Goal: Transaction & Acquisition: Purchase product/service

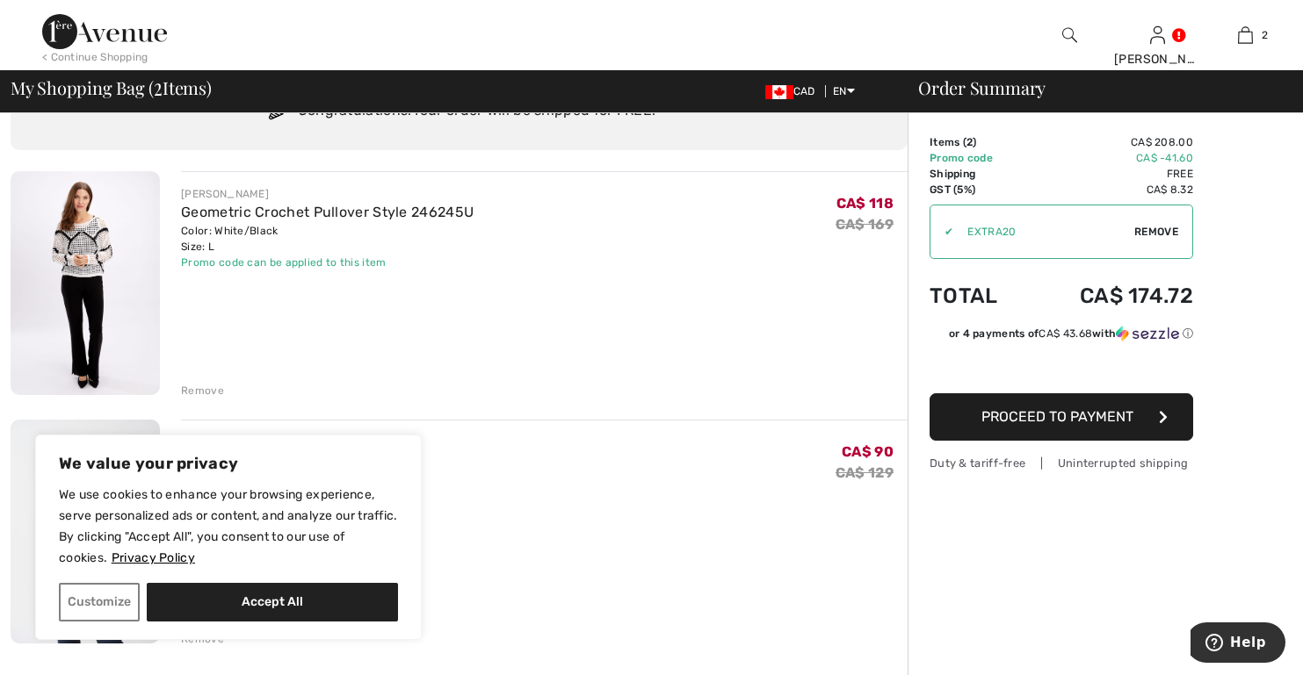
scroll to position [84, 0]
click at [78, 265] on img at bounding box center [85, 285] width 149 height 224
click at [76, 241] on img at bounding box center [85, 285] width 149 height 224
click at [76, 243] on img at bounding box center [85, 285] width 149 height 224
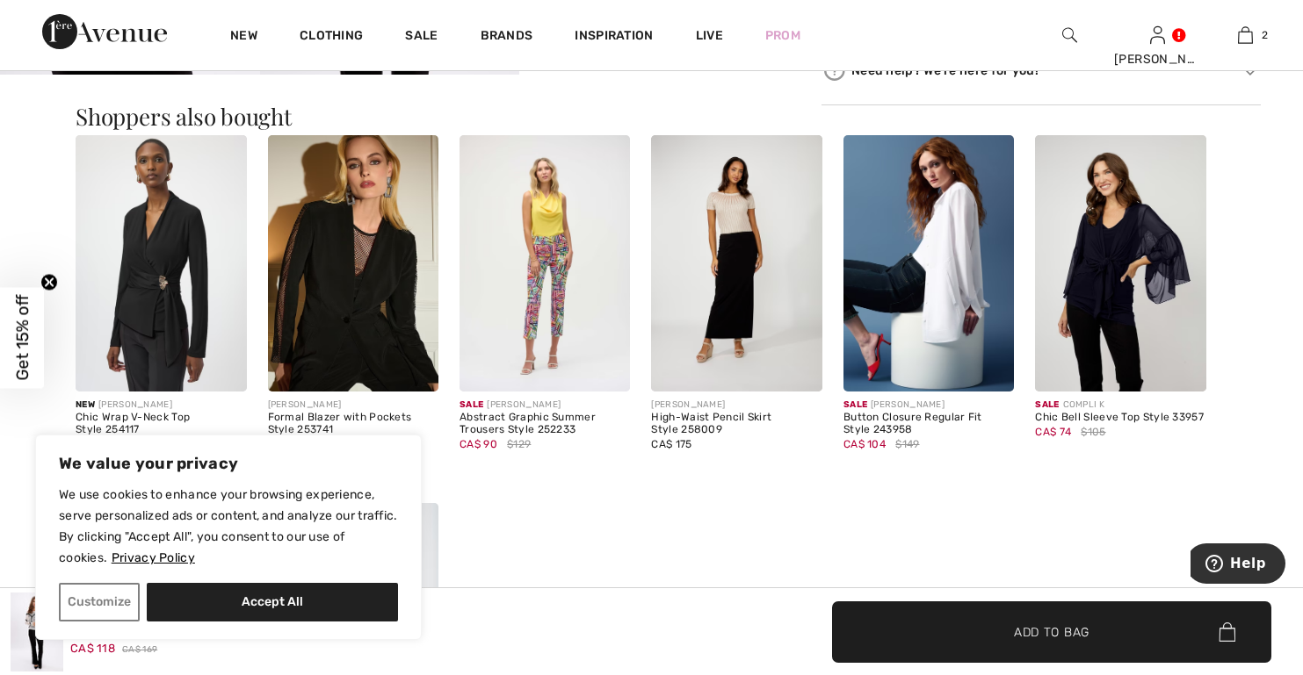
scroll to position [1142, 0]
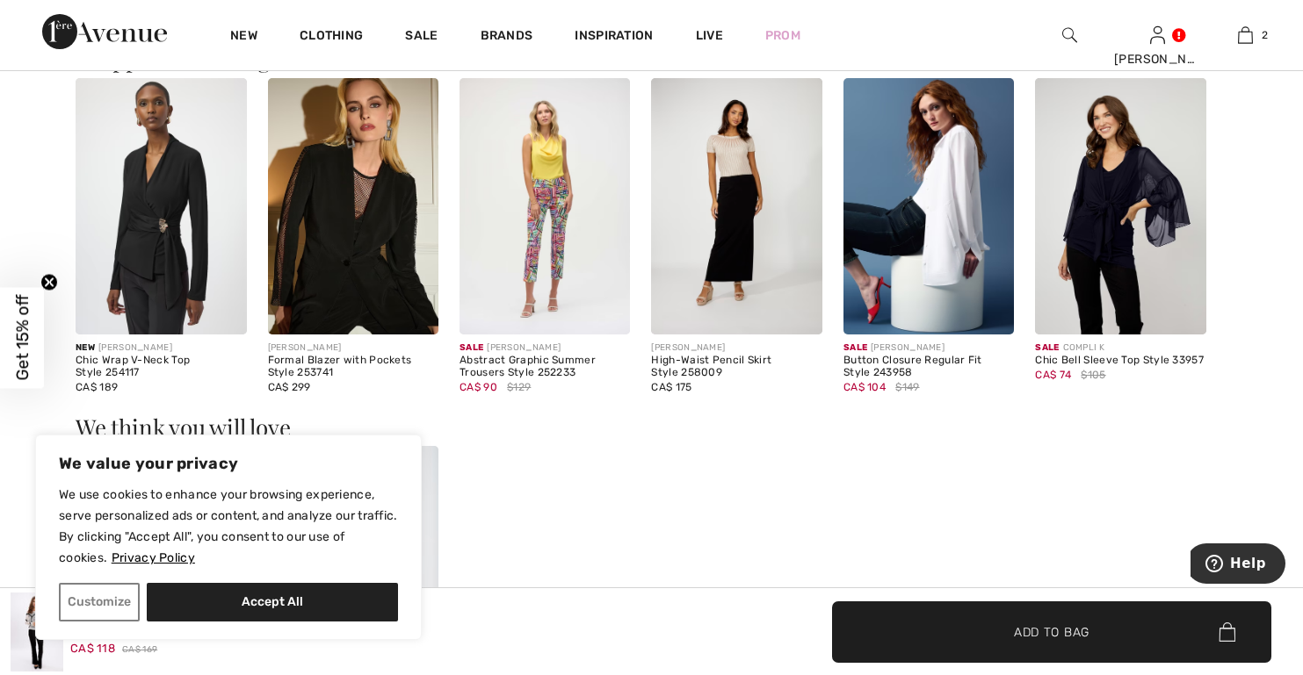
click at [929, 255] on img at bounding box center [928, 206] width 170 height 256
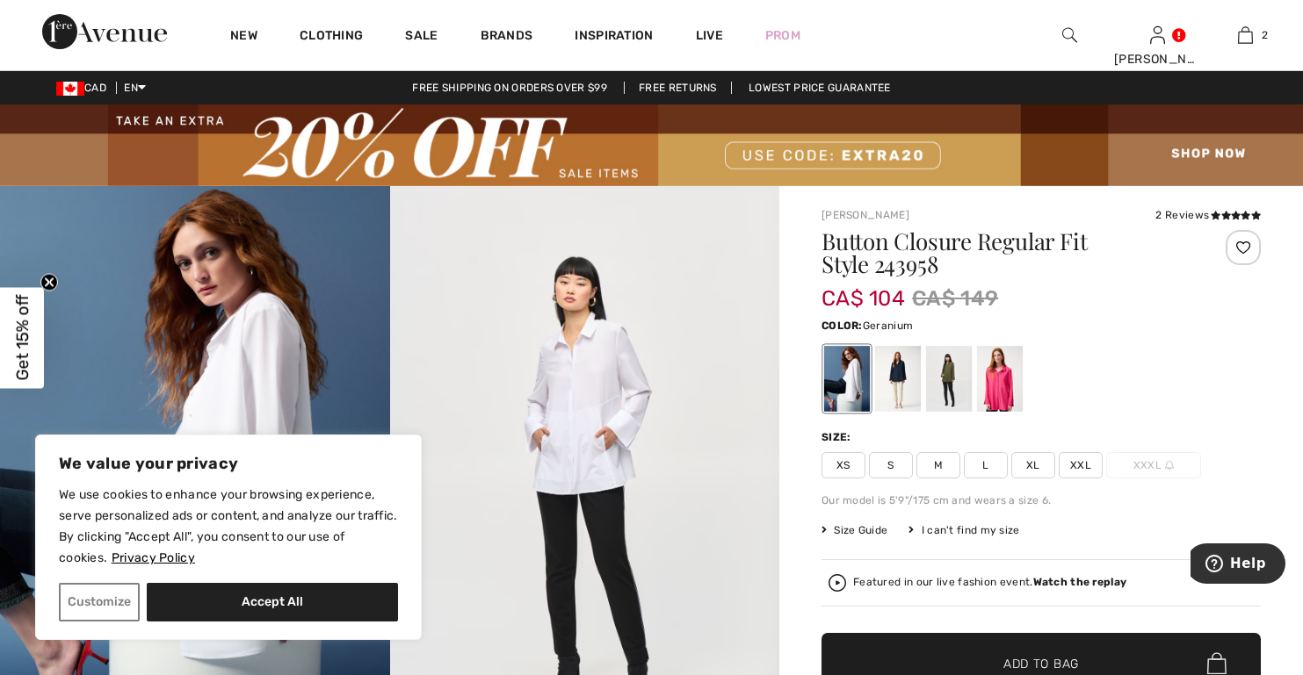
click at [994, 387] on div at bounding box center [1000, 379] width 46 height 66
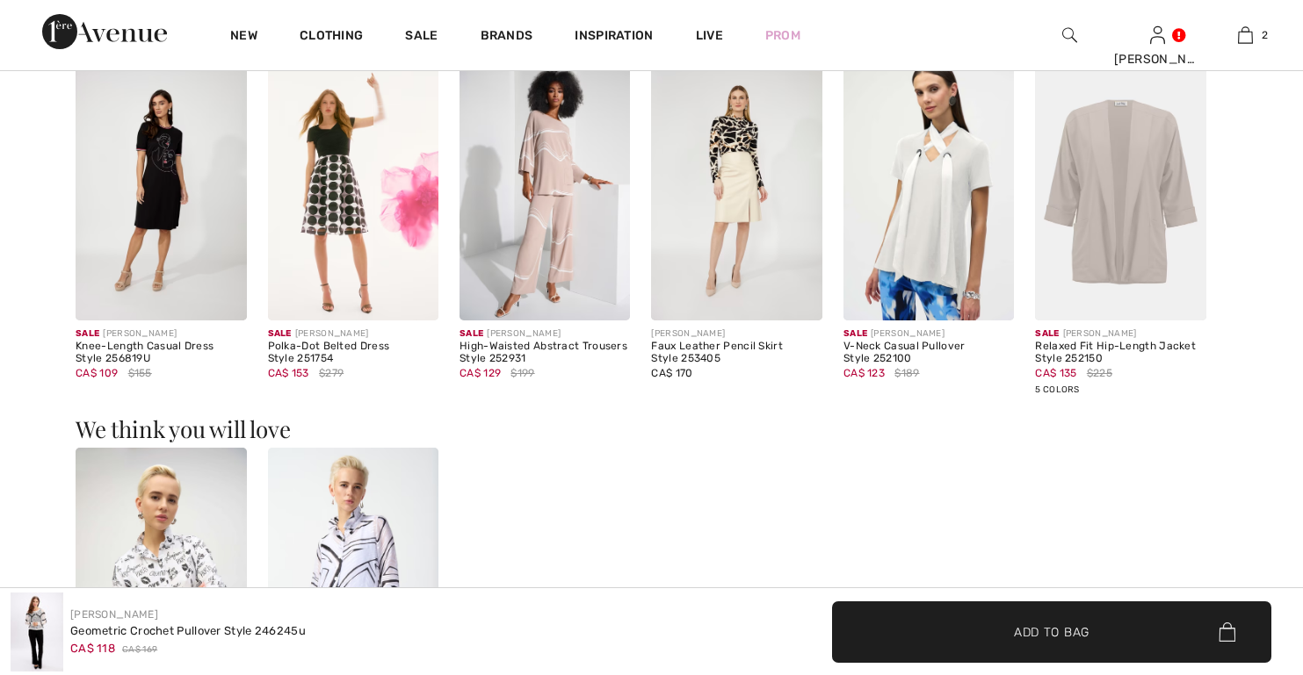
scroll to position [1146, 0]
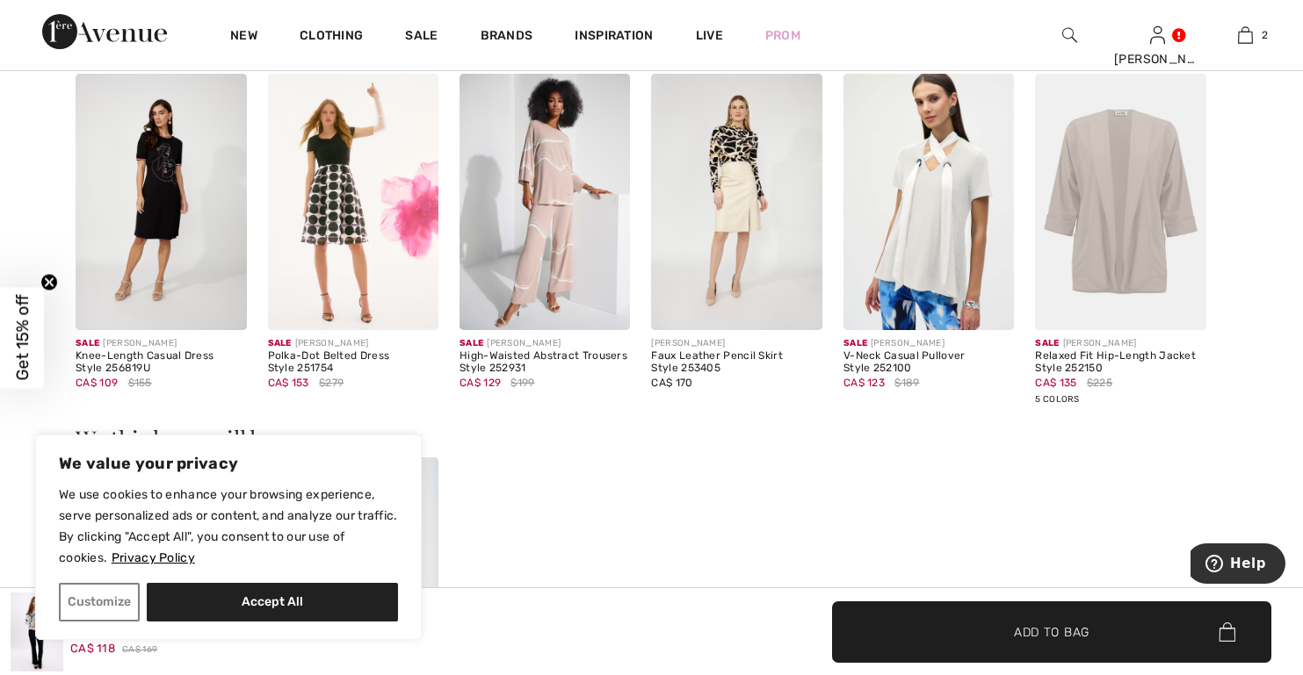
click at [161, 199] on img at bounding box center [161, 202] width 170 height 256
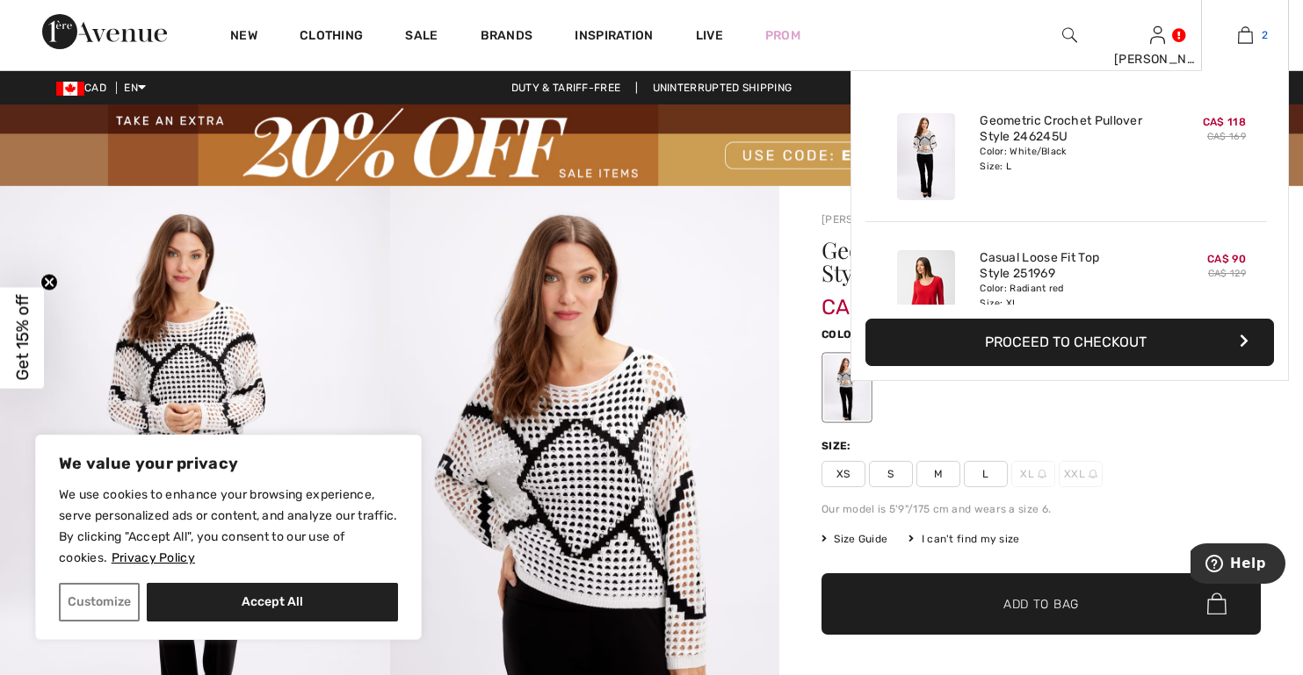
click at [1246, 34] on img at bounding box center [1245, 35] width 15 height 21
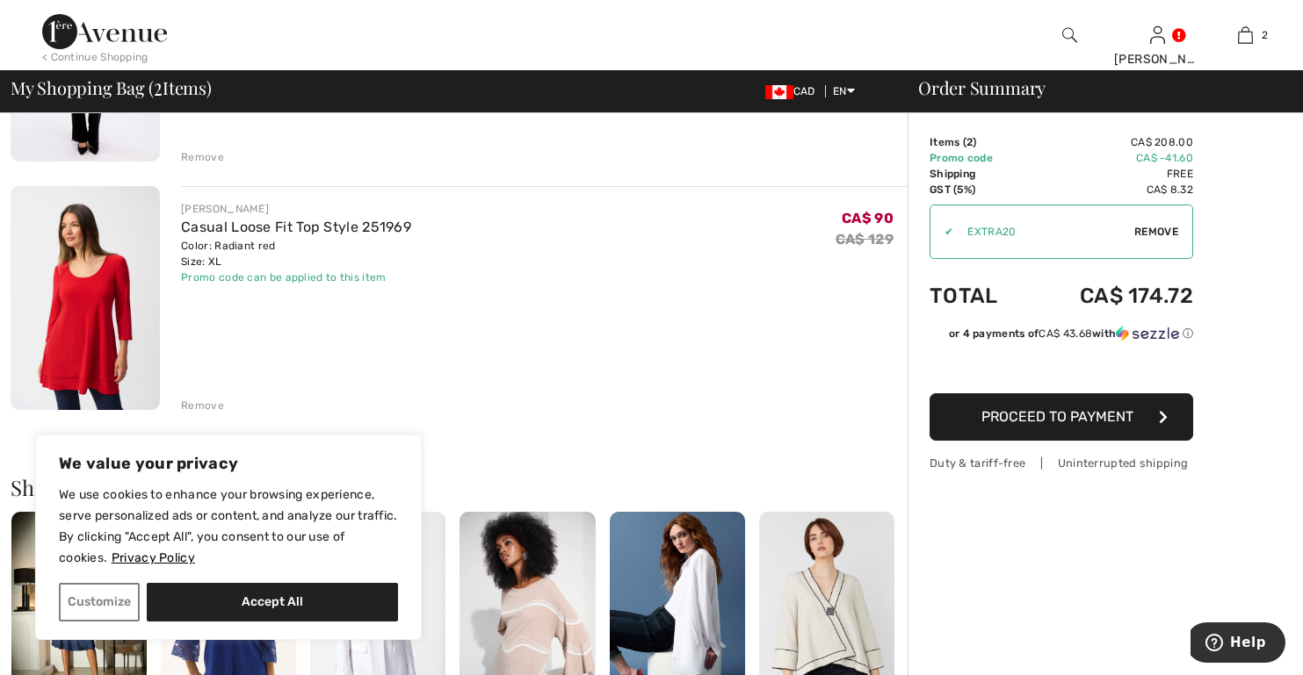
scroll to position [351, 0]
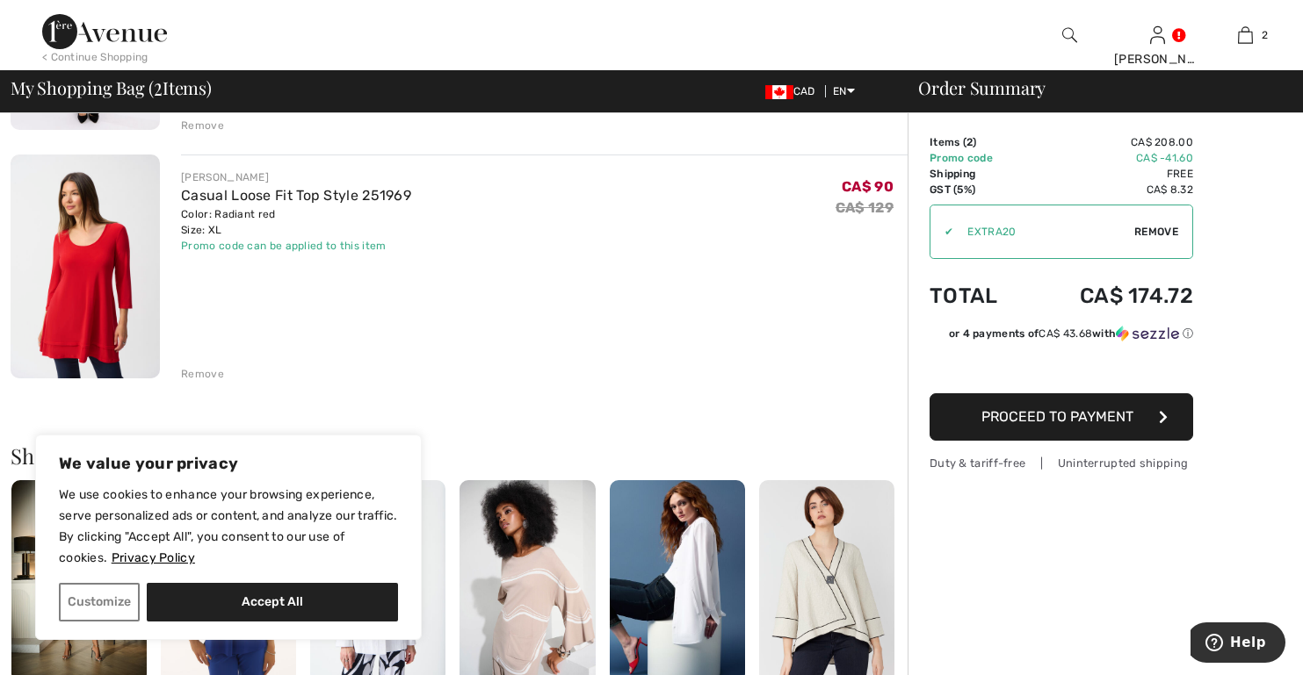
click at [107, 300] on img at bounding box center [85, 267] width 149 height 224
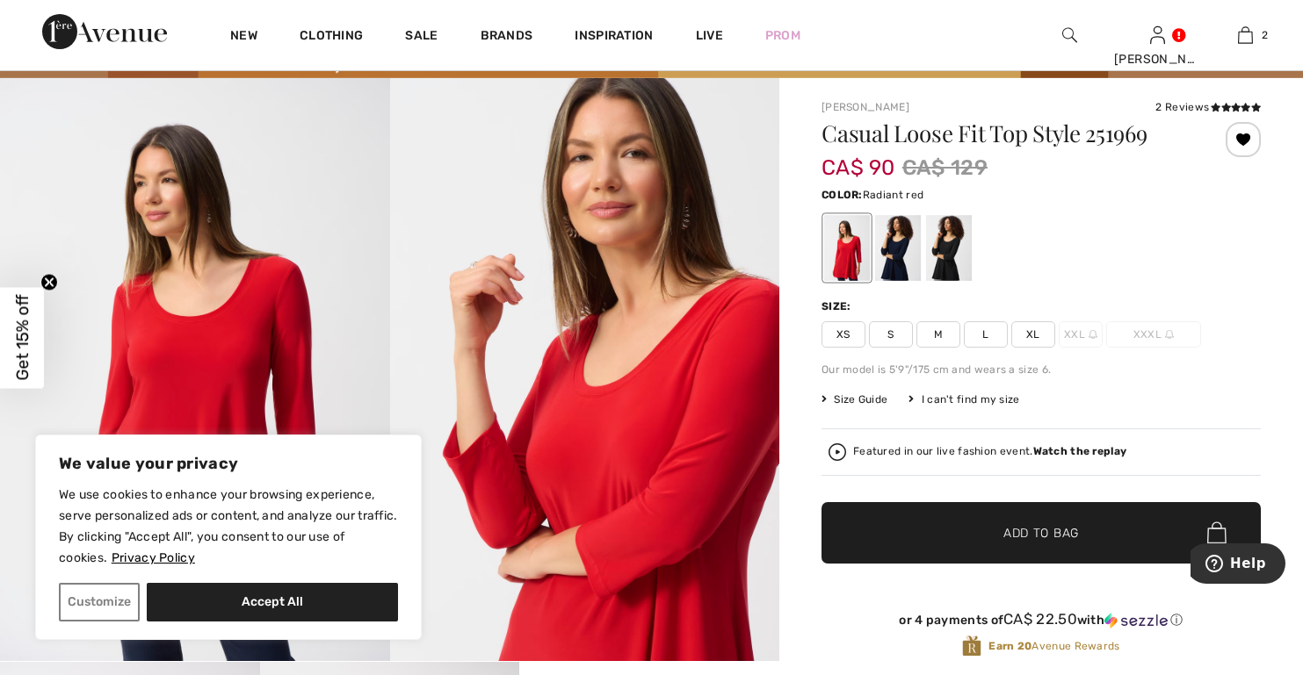
scroll to position [88, 0]
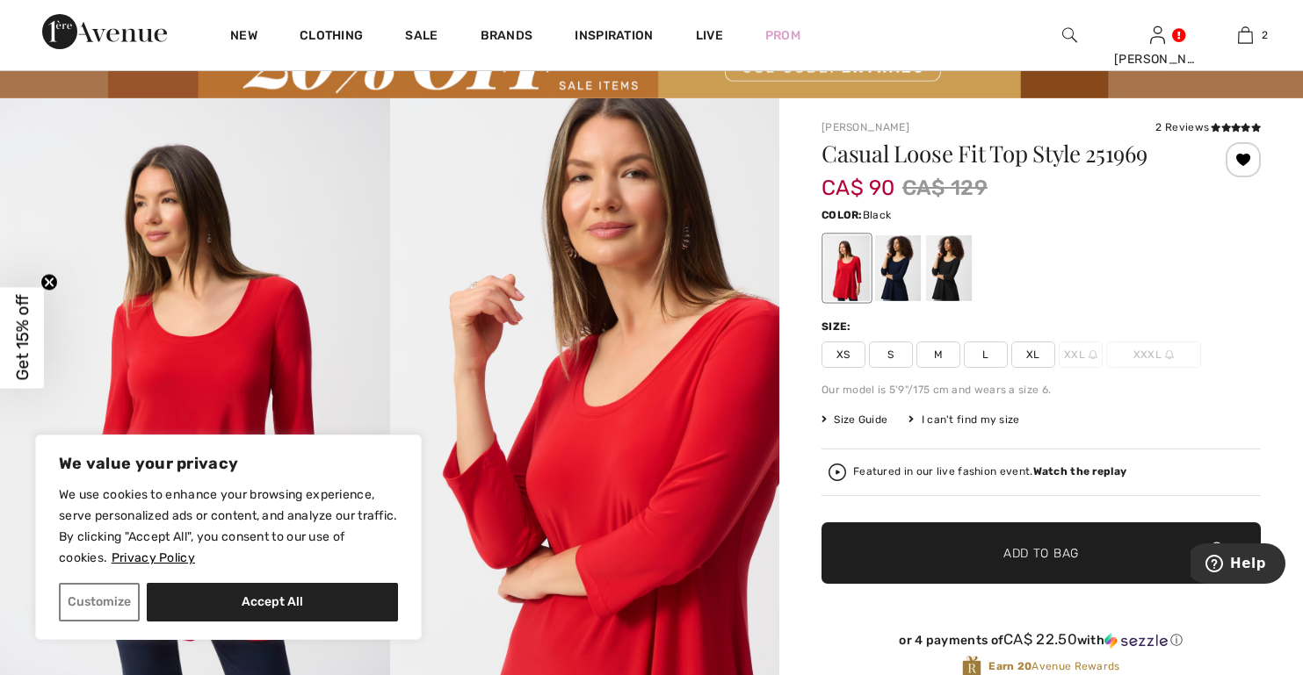
click at [935, 283] on div at bounding box center [949, 268] width 46 height 66
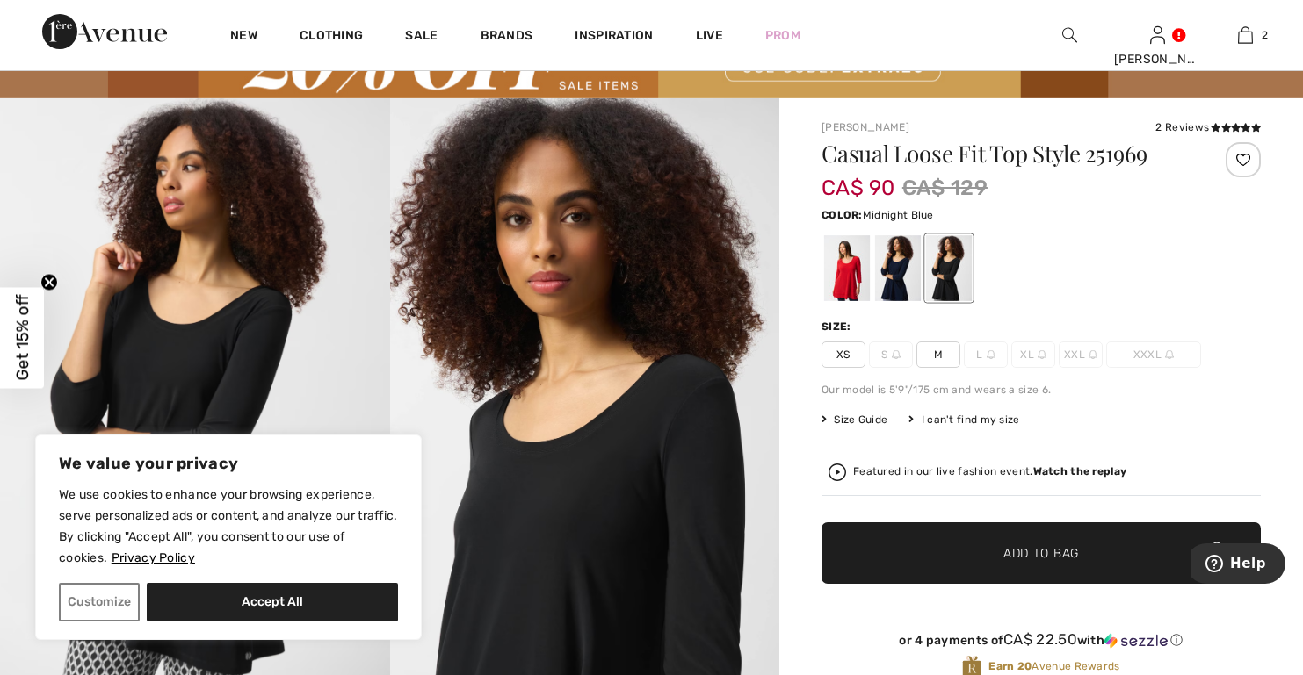
click at [900, 277] on div at bounding box center [898, 268] width 46 height 66
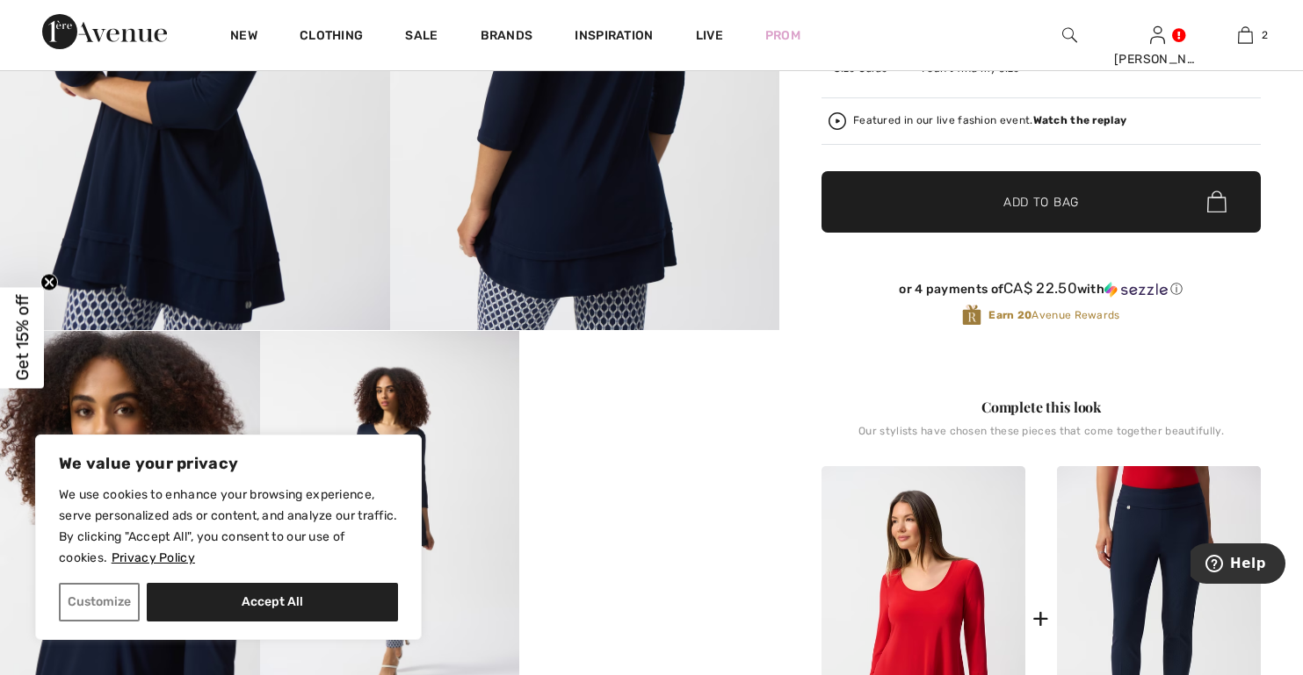
scroll to position [0, 0]
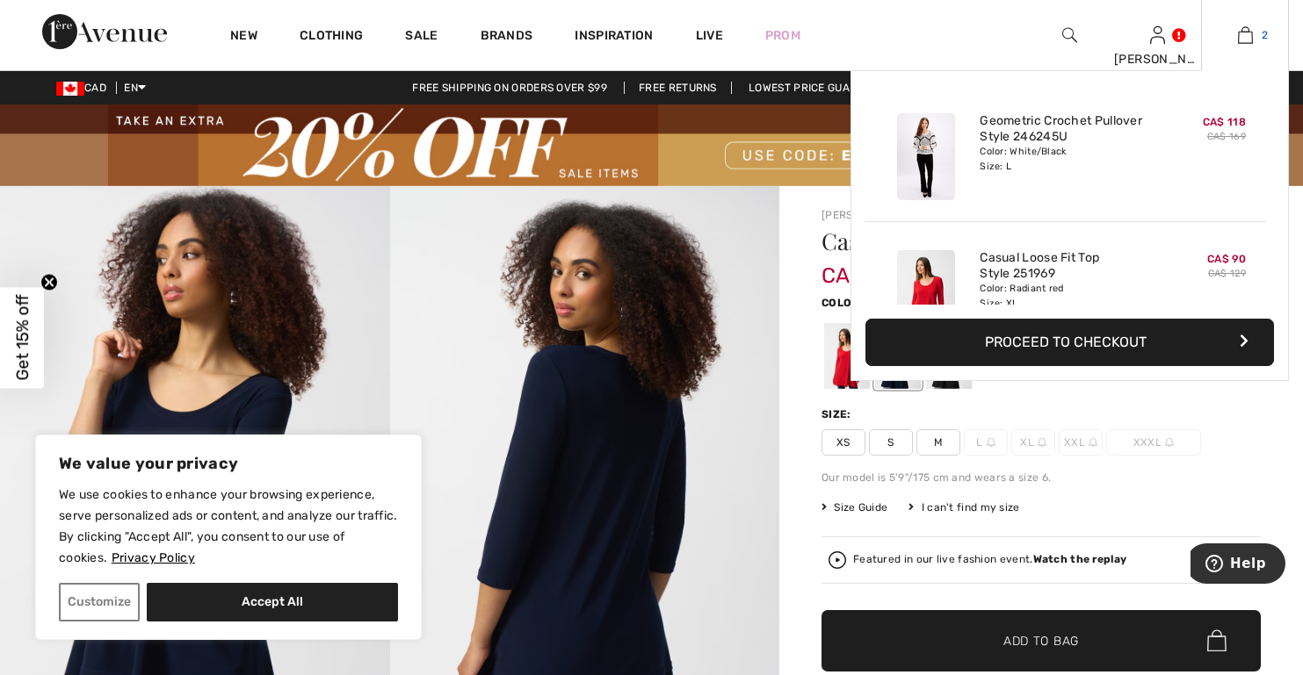
click at [1246, 35] on img at bounding box center [1245, 35] width 15 height 21
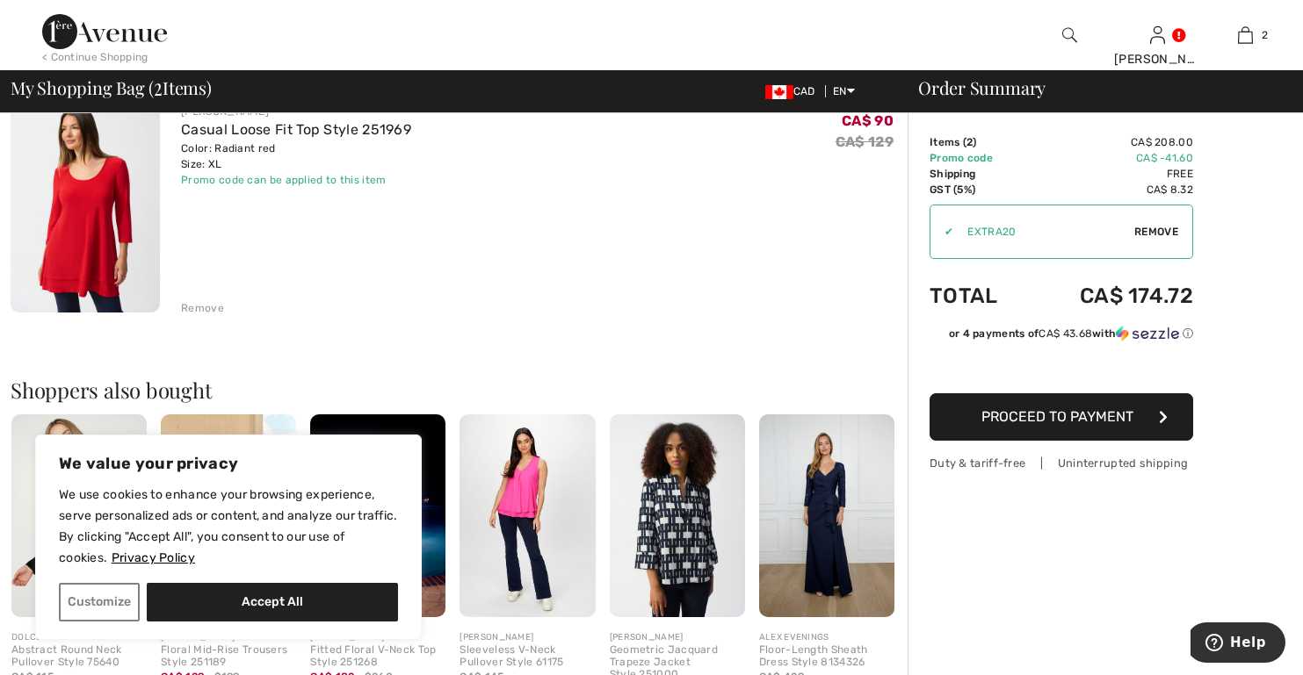
scroll to position [439, 0]
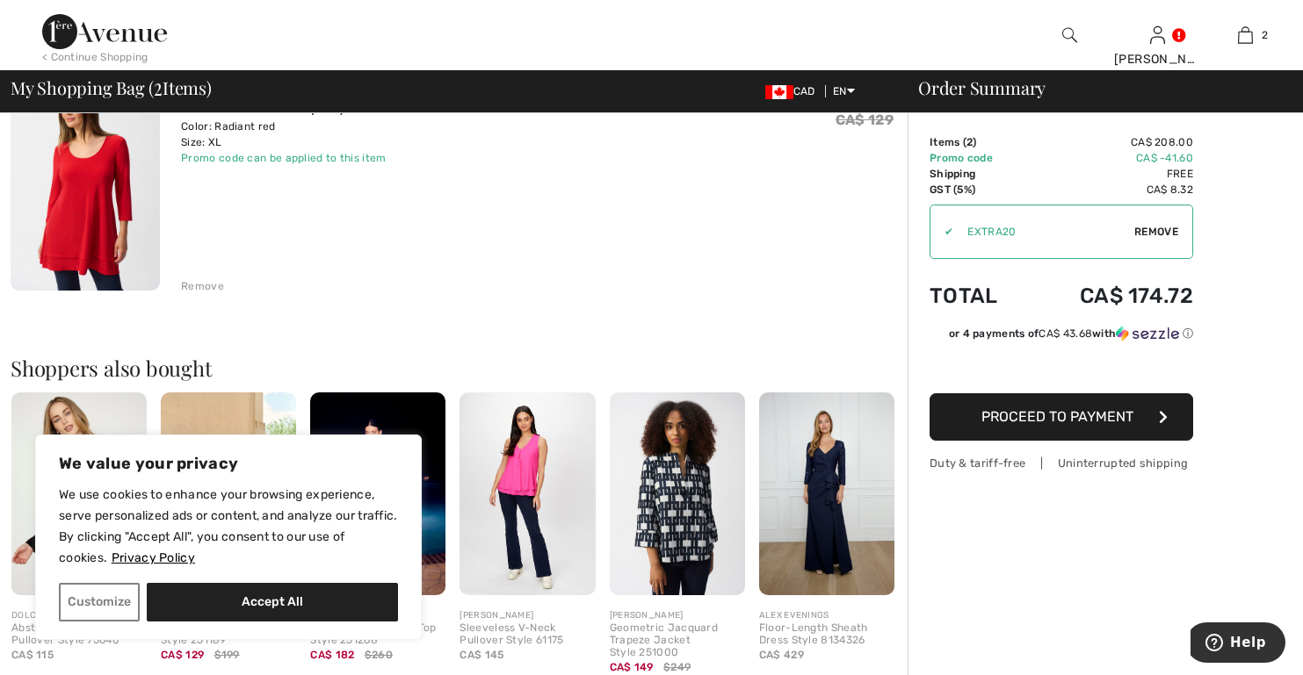
click at [202, 285] on div "Remove" at bounding box center [202, 286] width 43 height 16
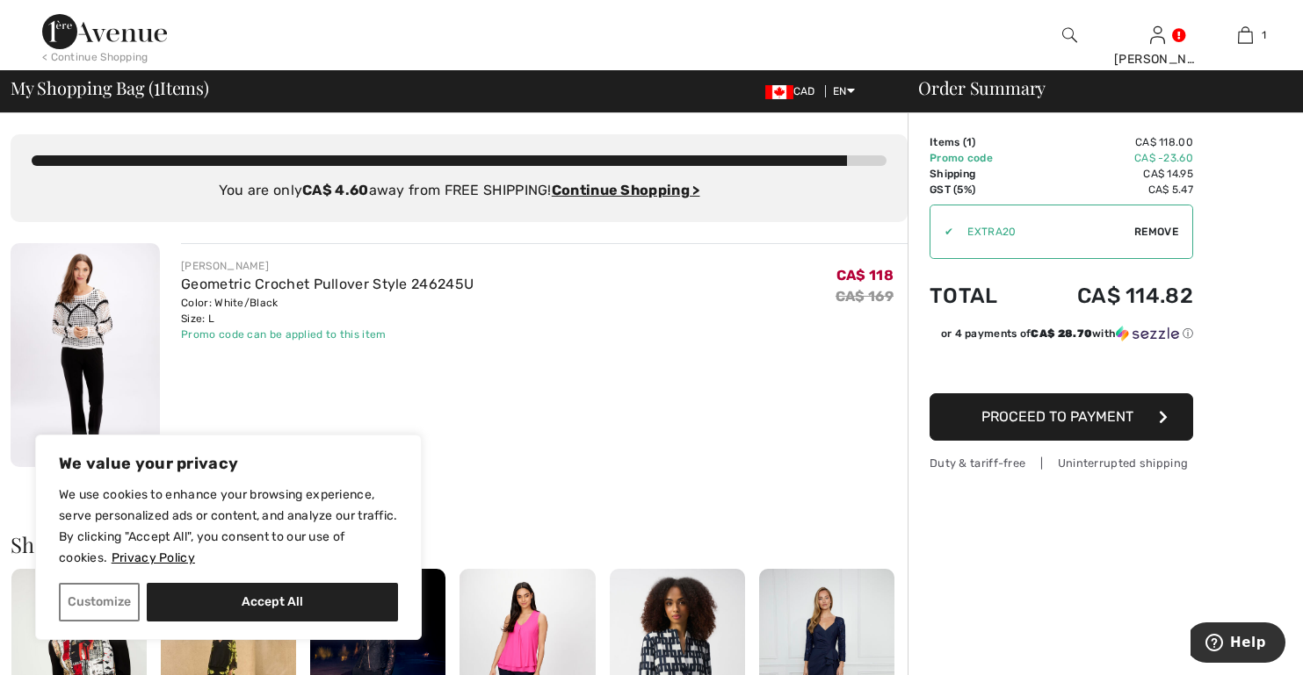
scroll to position [88, 0]
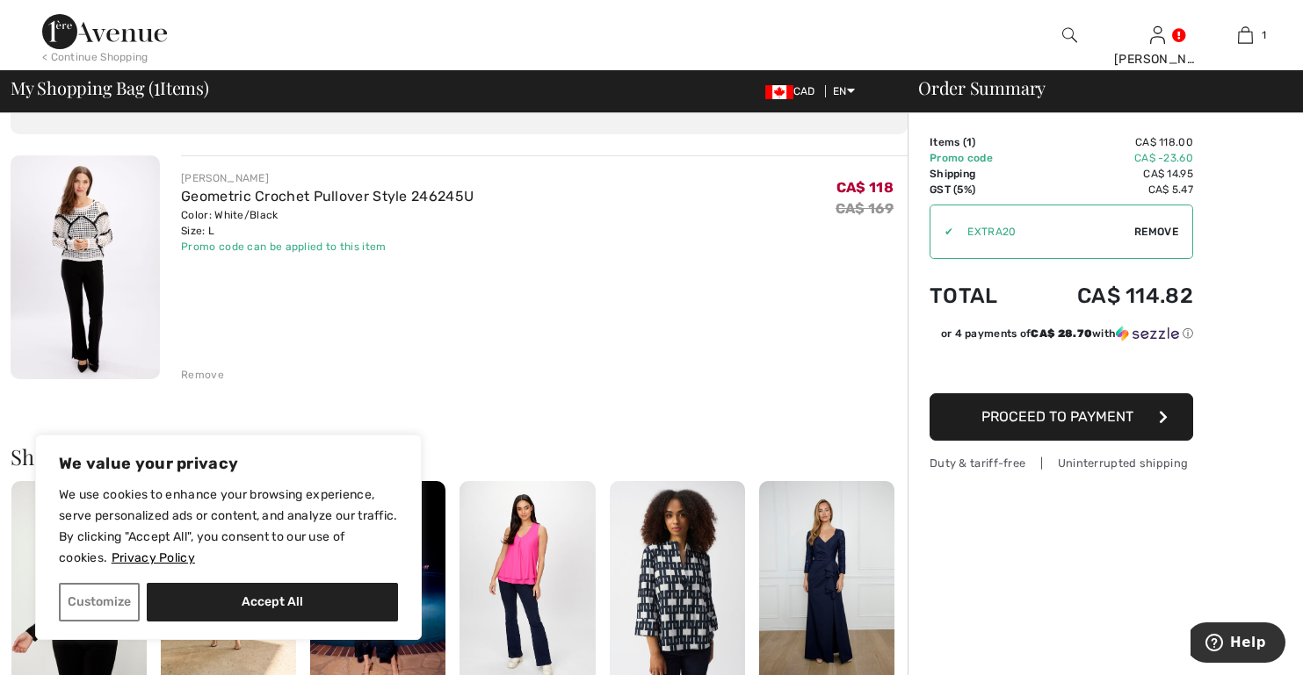
click at [70, 228] on img at bounding box center [85, 267] width 149 height 224
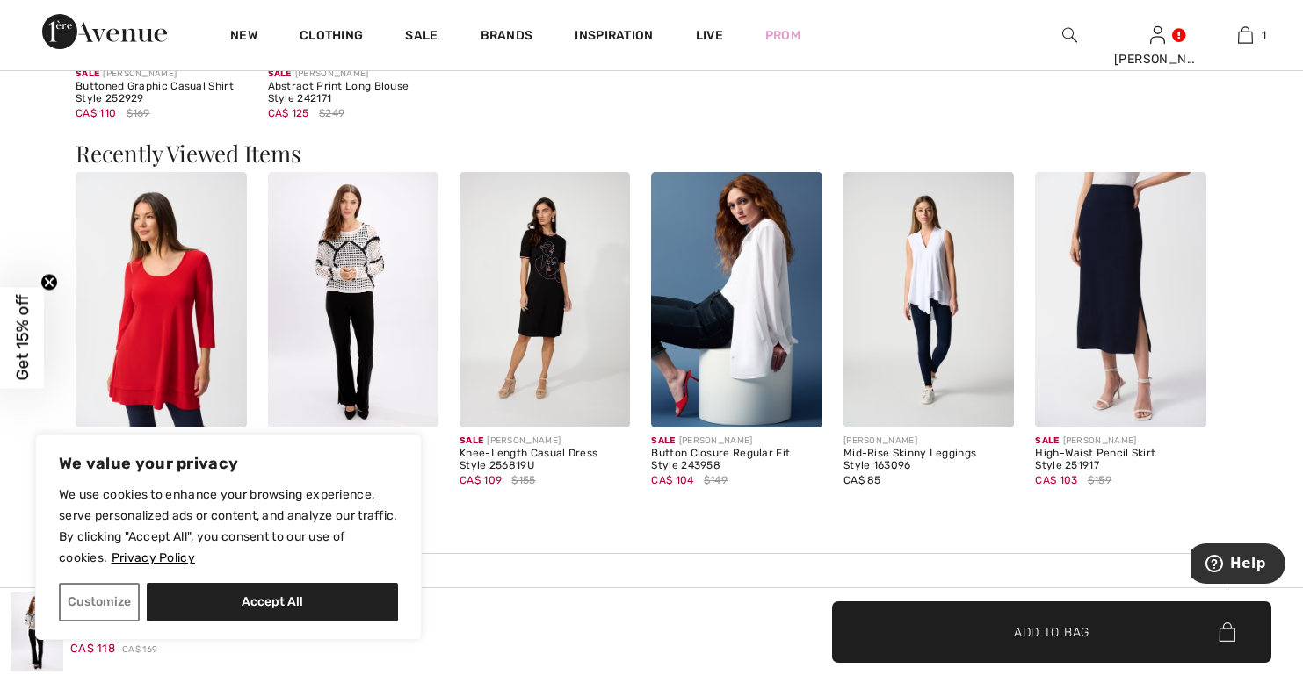
scroll to position [1932, 0]
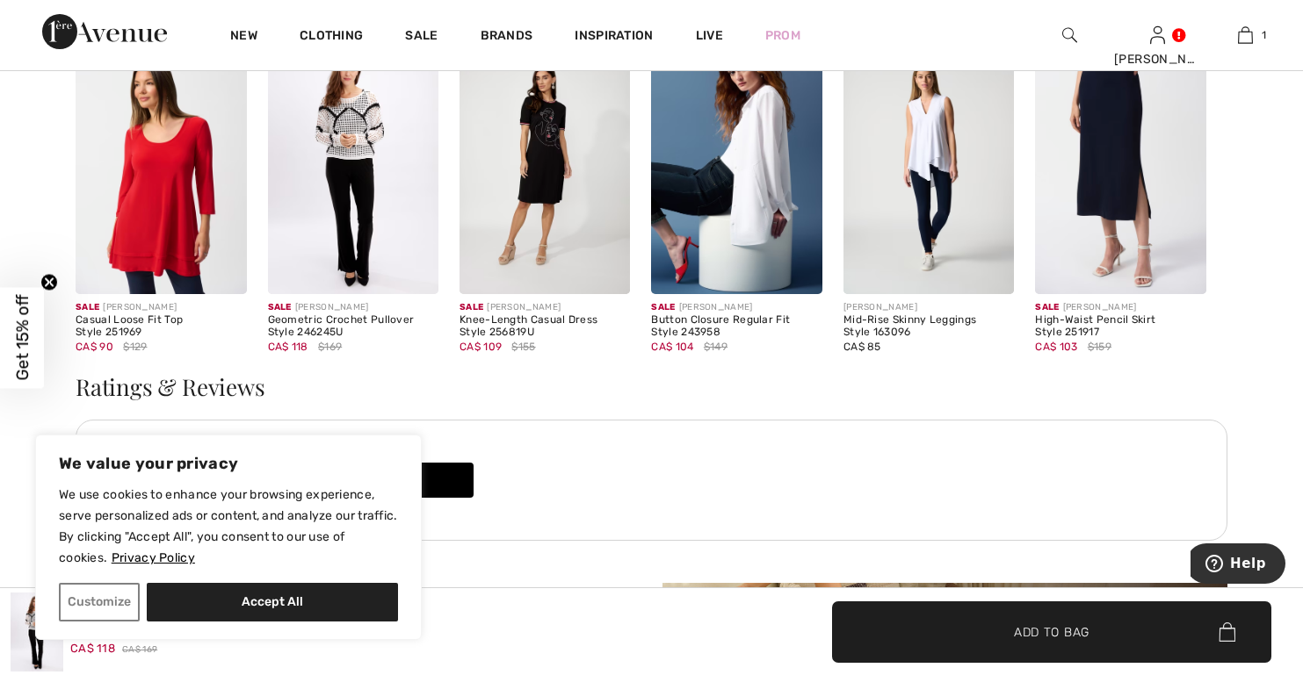
click at [354, 141] on img at bounding box center [353, 167] width 170 height 256
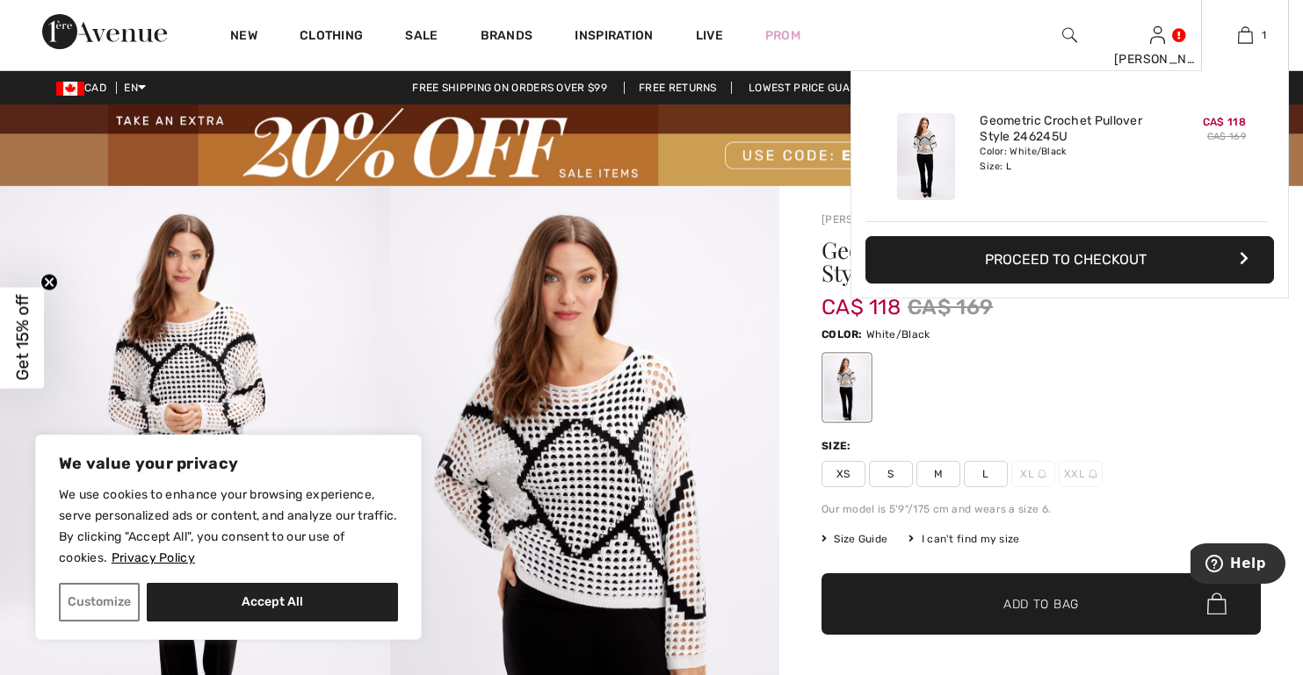
click at [931, 141] on img at bounding box center [926, 156] width 58 height 87
click at [1243, 32] on img at bounding box center [1245, 35] width 15 height 21
click at [1062, 138] on link "Geometric Crochet Pullover Style 246245U" at bounding box center [1065, 129] width 173 height 32
click at [1246, 40] on img at bounding box center [1245, 35] width 15 height 21
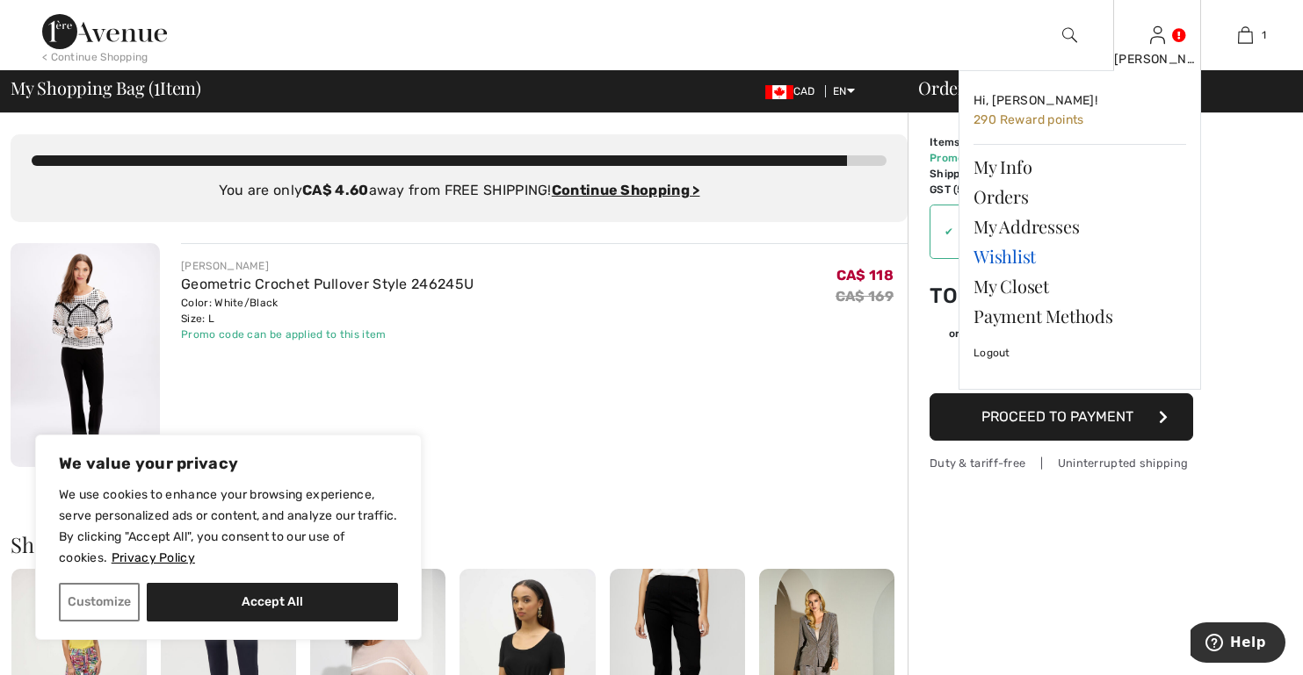
click at [1000, 256] on link "Wishlist" at bounding box center [1079, 257] width 213 height 30
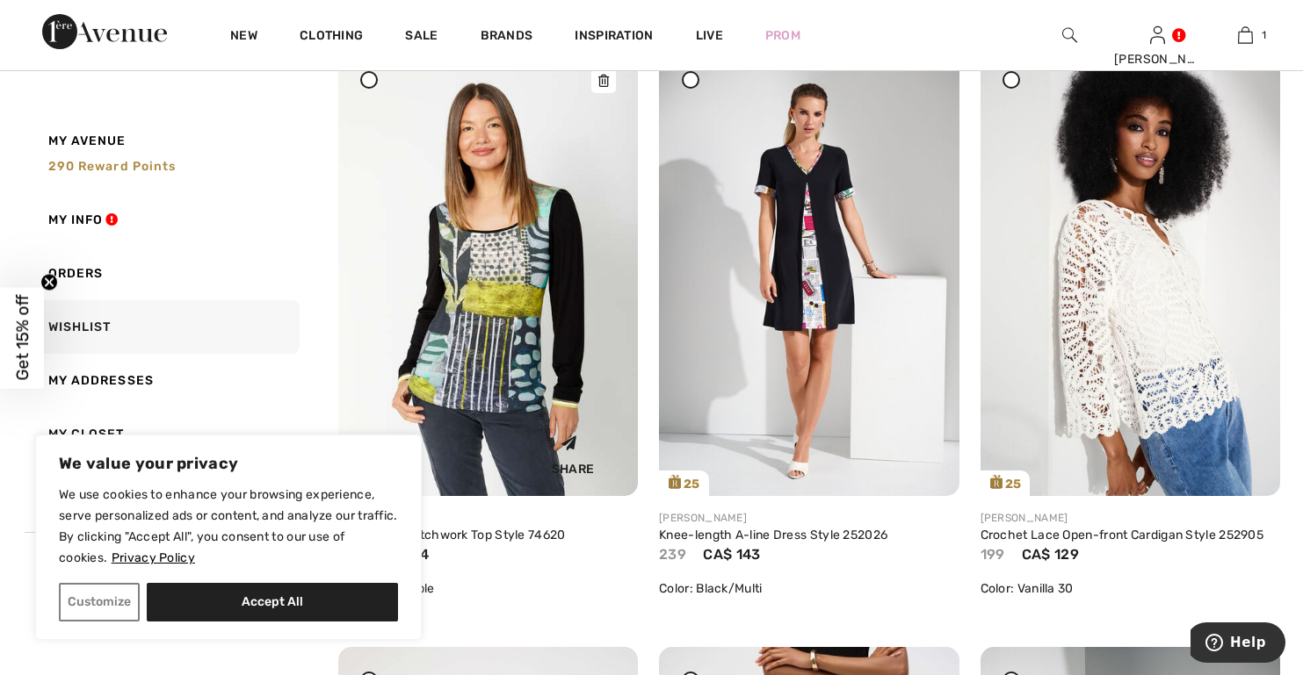
scroll to position [176, 0]
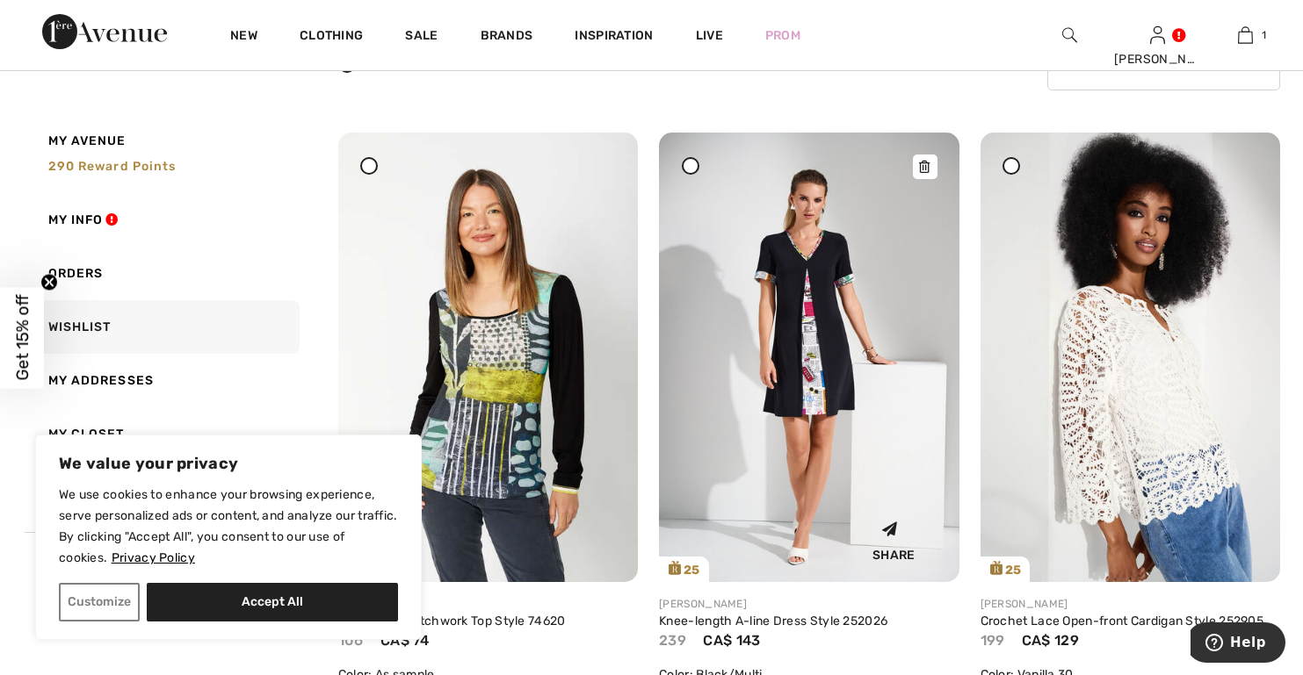
click at [834, 394] on img at bounding box center [809, 358] width 300 height 450
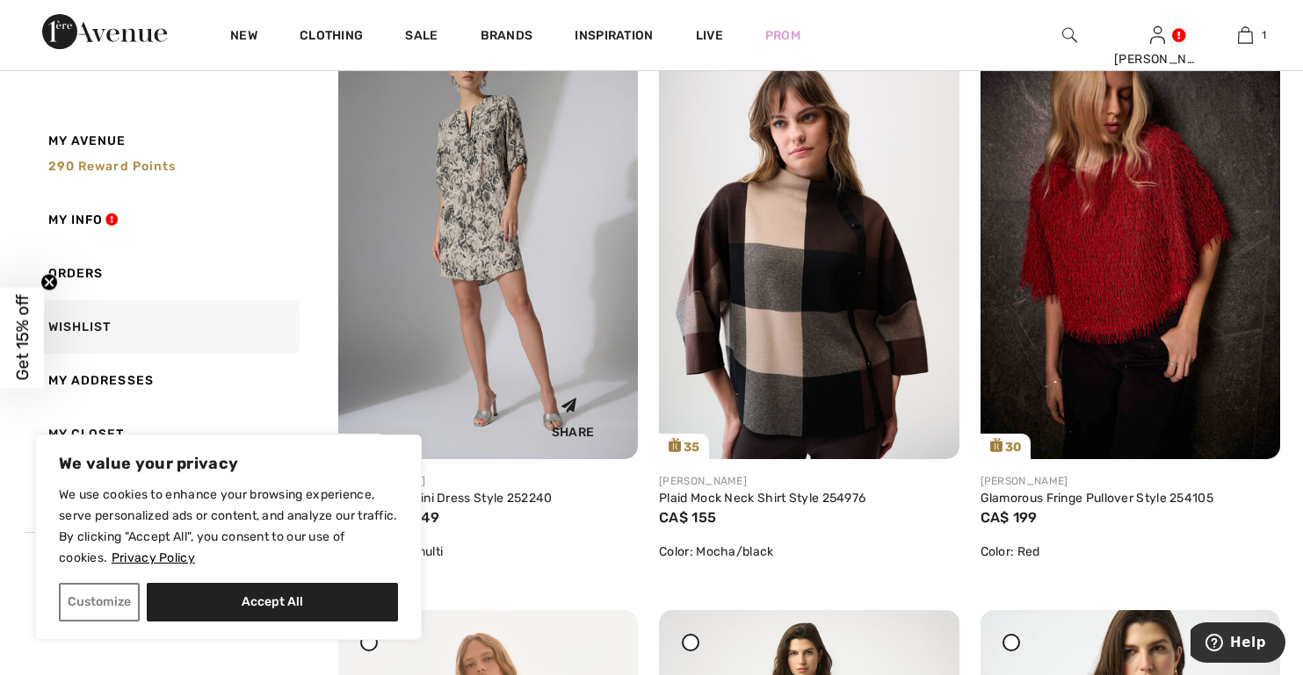
scroll to position [1493, 0]
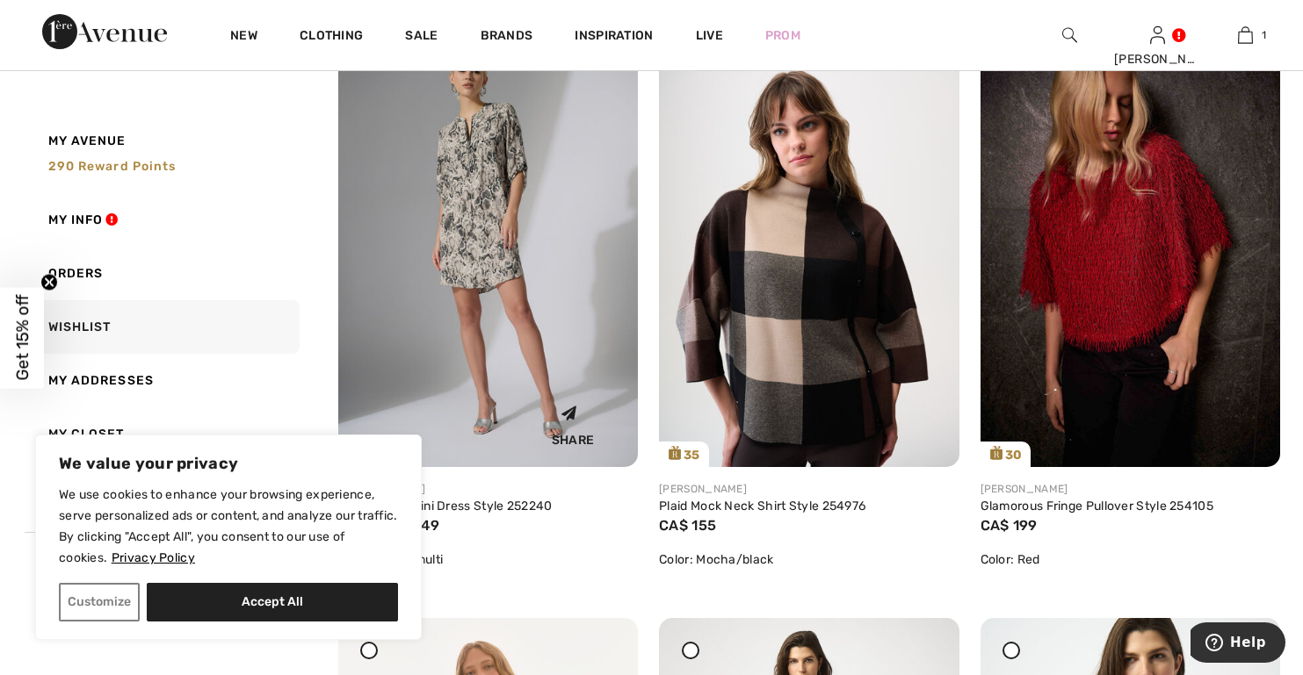
click at [462, 220] on img at bounding box center [488, 243] width 300 height 450
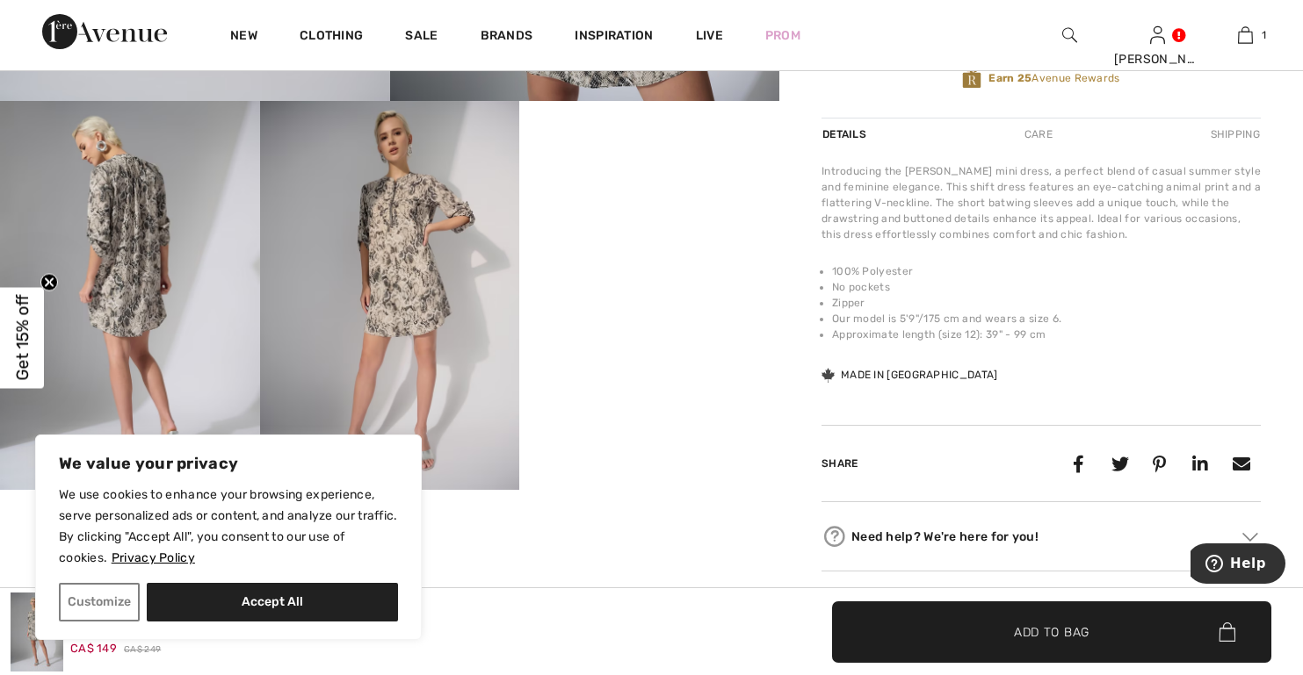
scroll to position [615, 0]
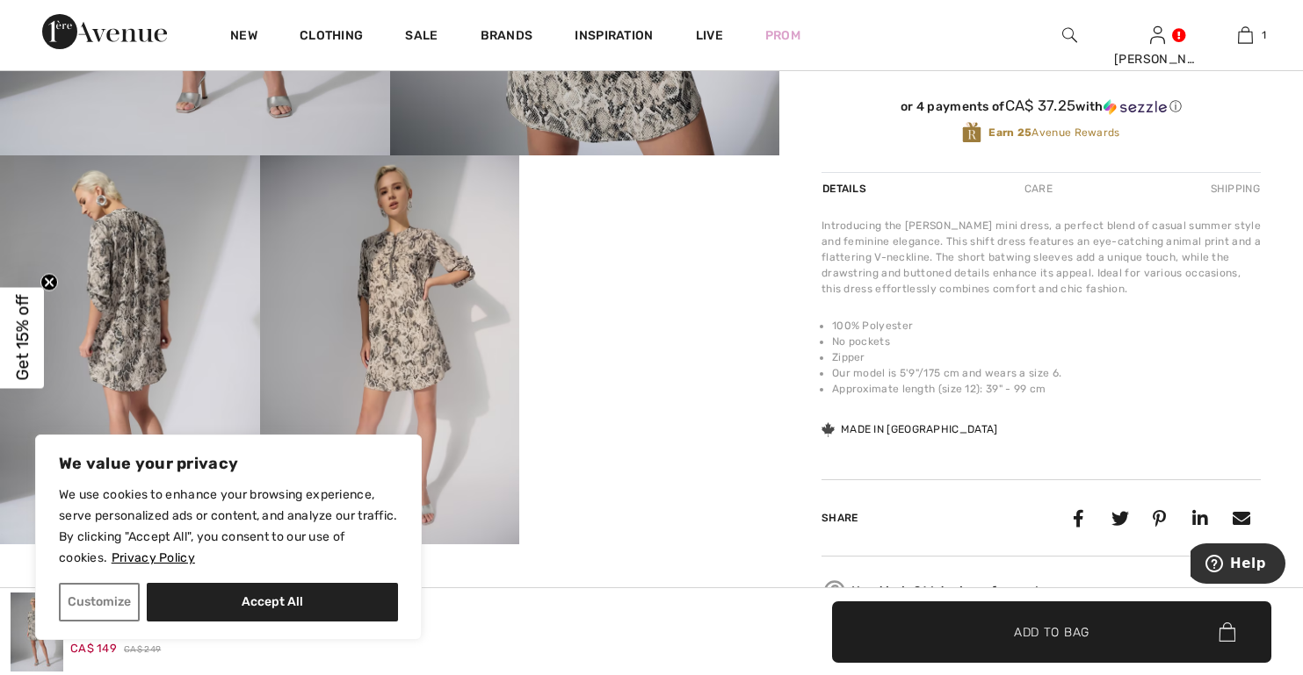
click at [119, 336] on img at bounding box center [130, 349] width 260 height 389
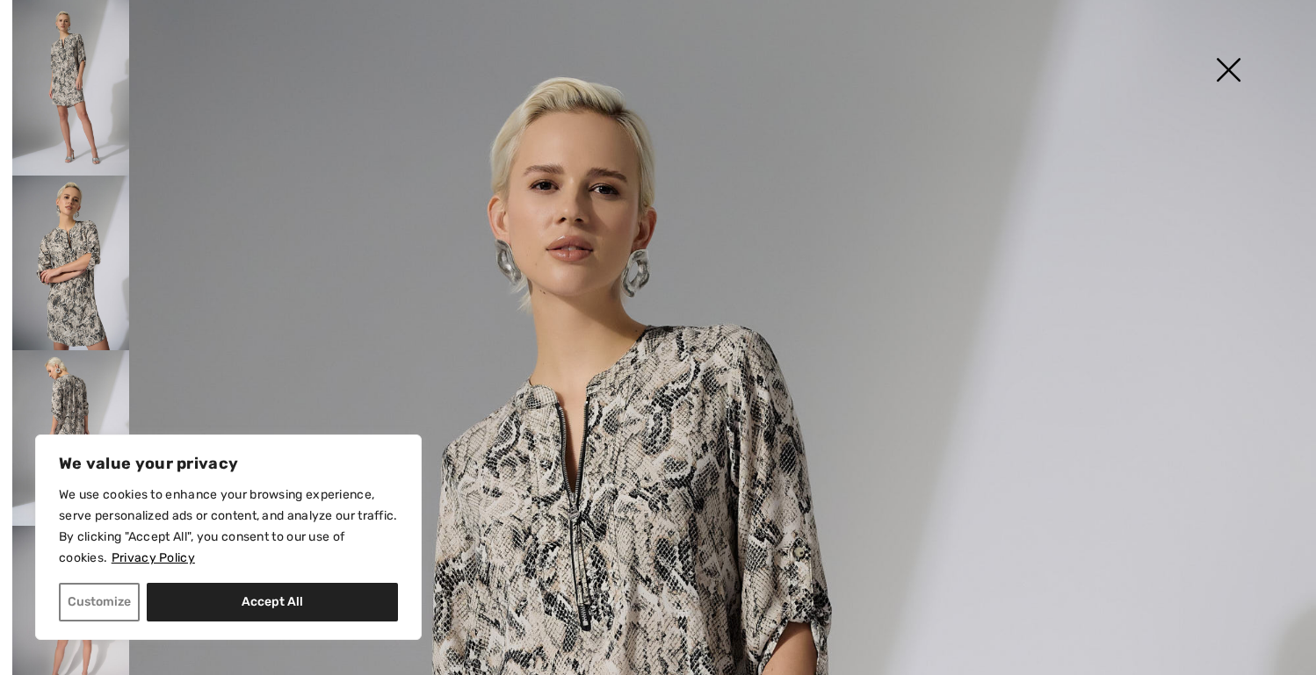
scroll to position [0, 0]
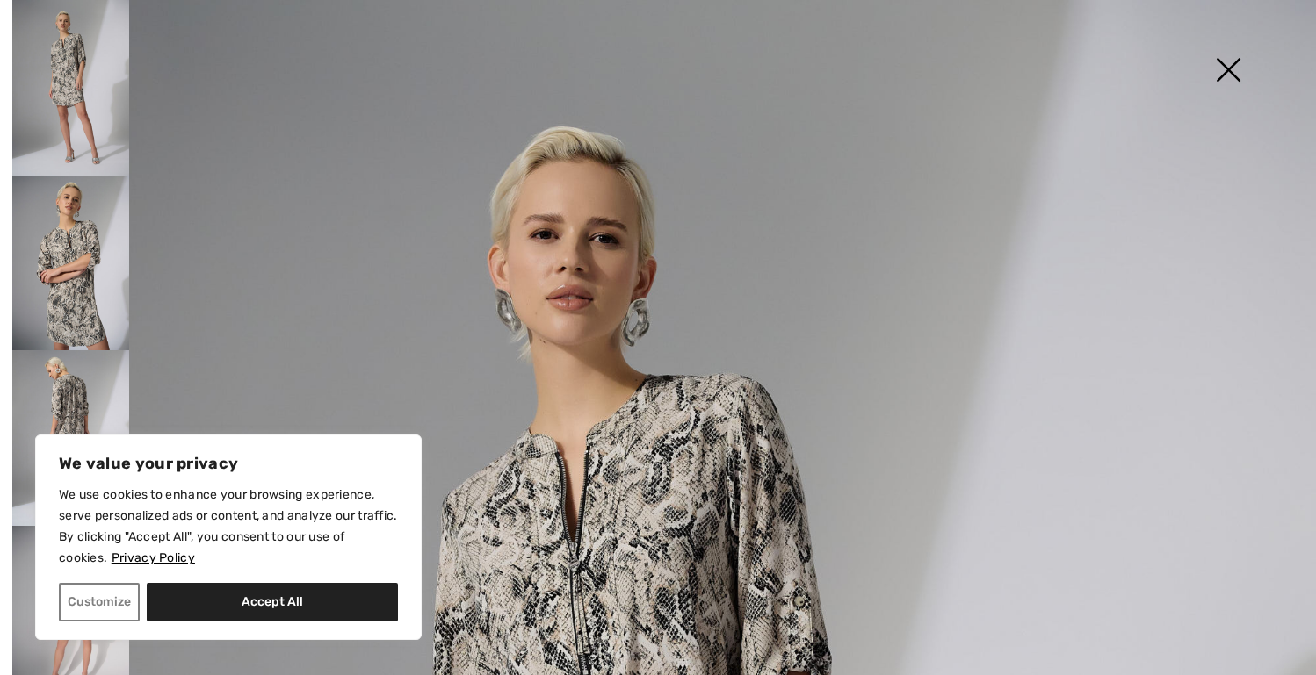
click at [73, 95] on img at bounding box center [70, 88] width 117 height 176
click at [54, 237] on img at bounding box center [70, 264] width 117 height 176
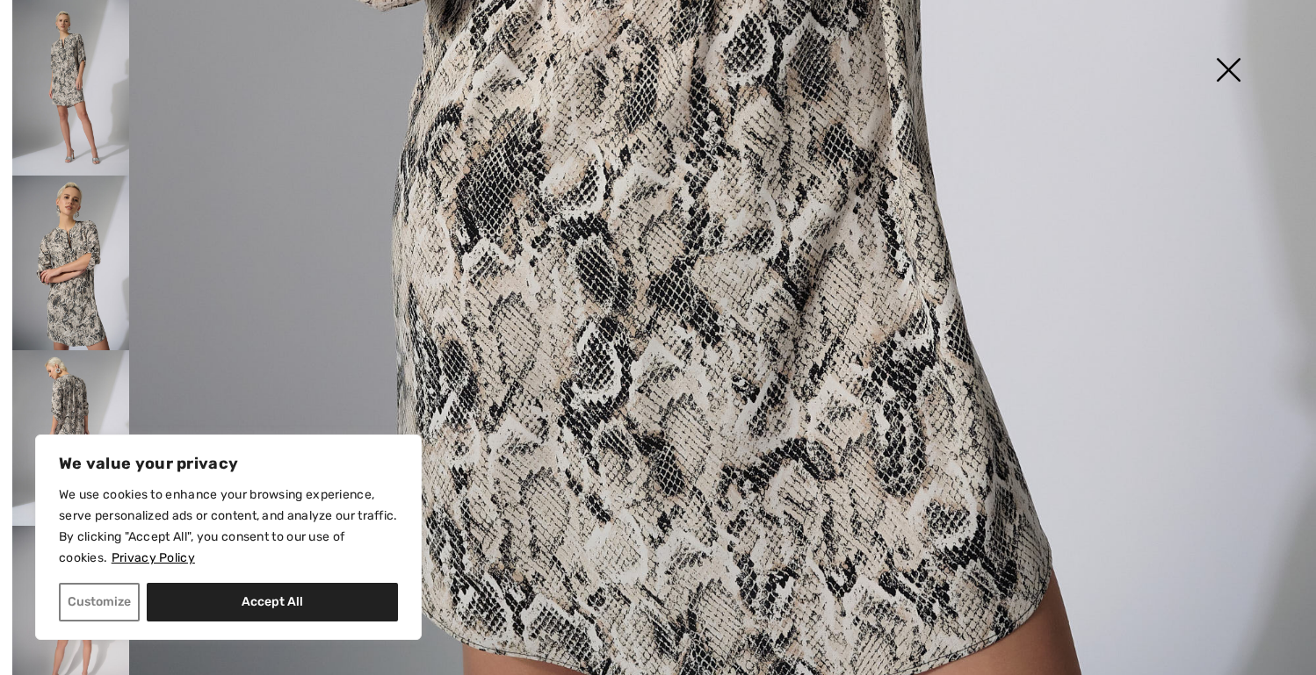
scroll to position [1279, 0]
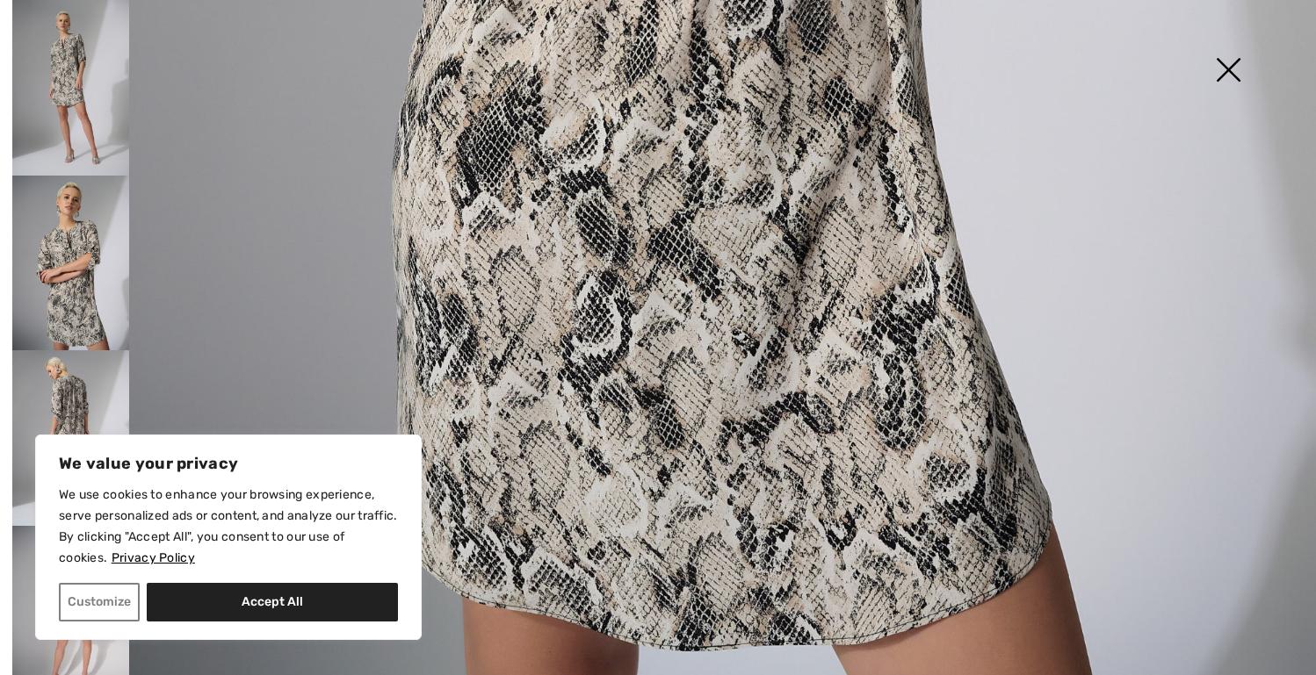
click at [76, 386] on img at bounding box center [70, 438] width 117 height 176
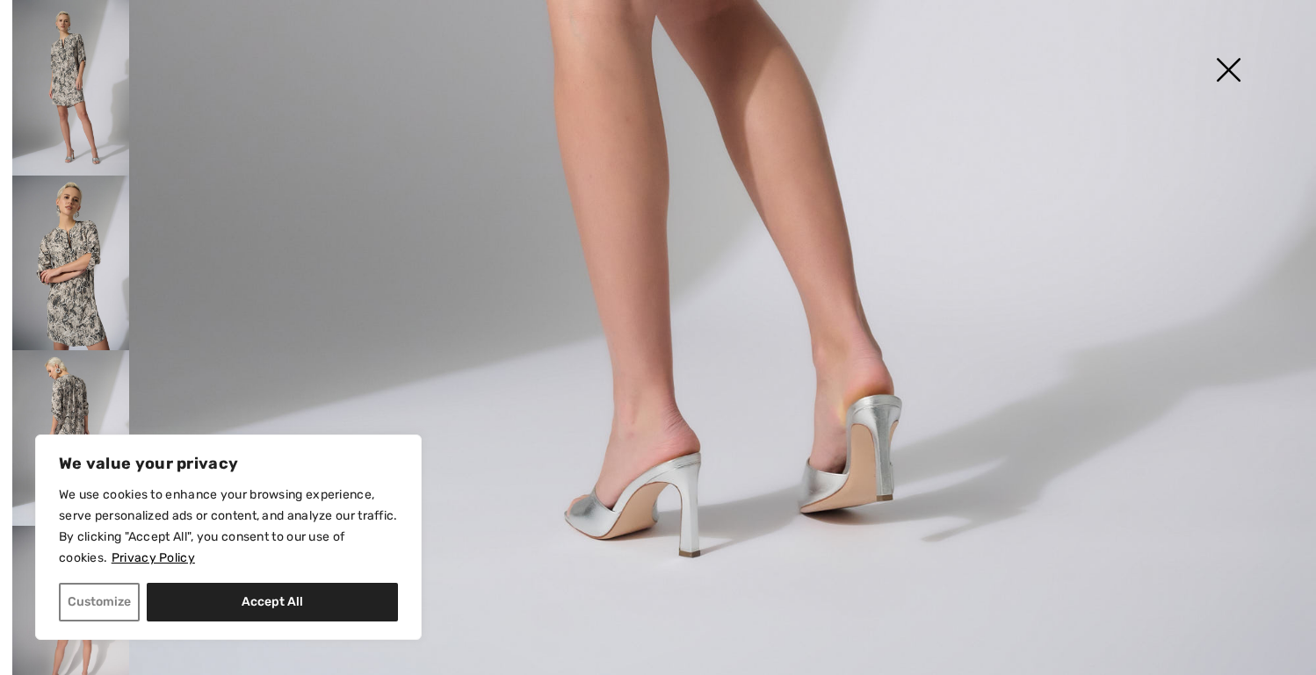
click at [56, 655] on img at bounding box center [70, 614] width 117 height 176
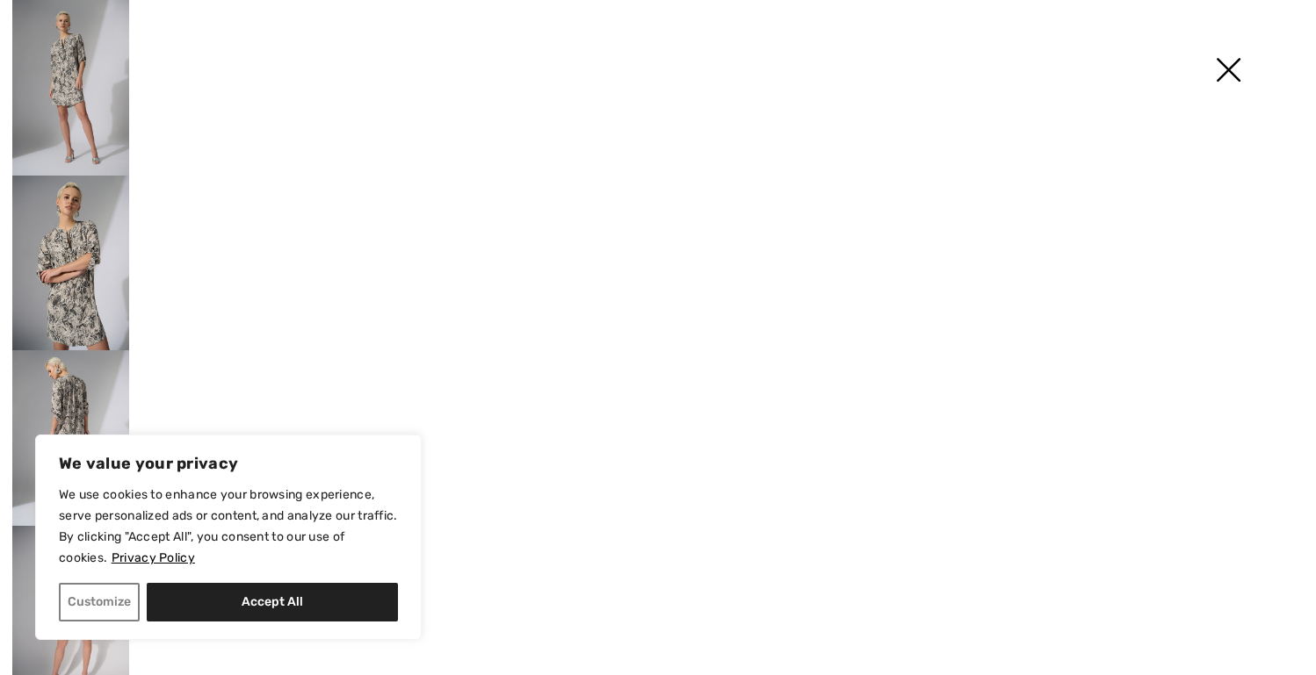
click at [56, 655] on img at bounding box center [70, 614] width 117 height 176
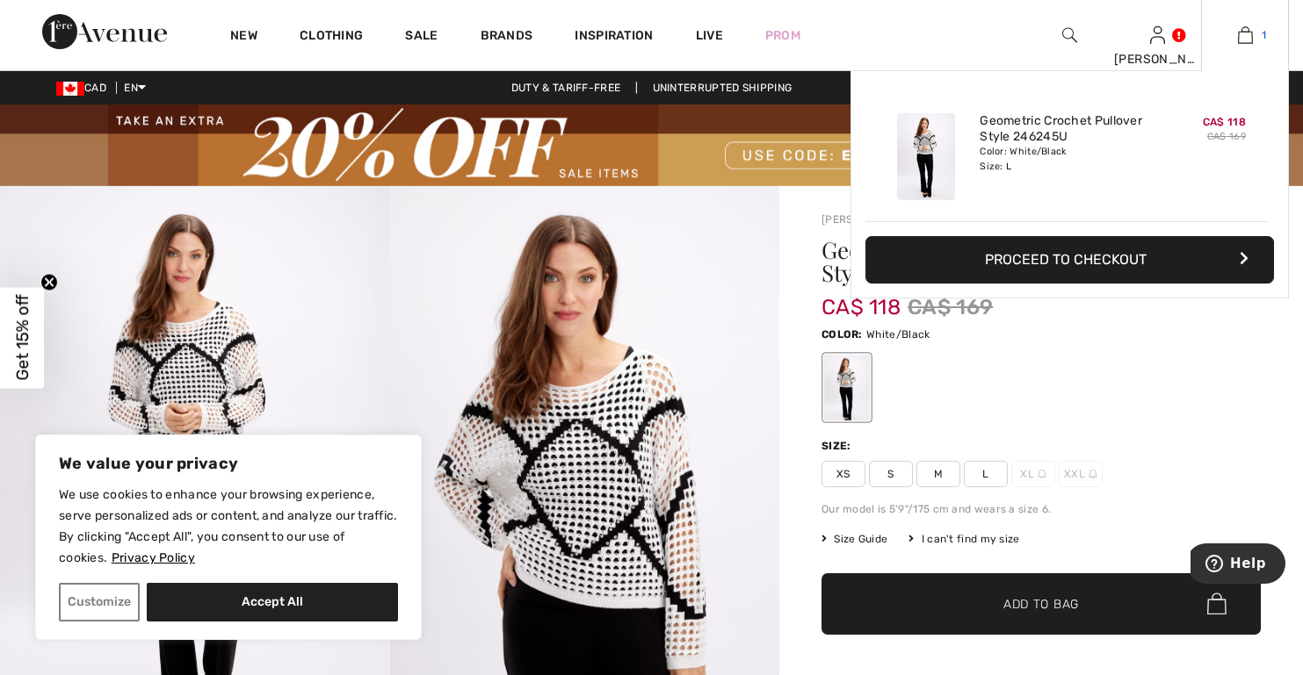
click at [1246, 35] on img at bounding box center [1245, 35] width 15 height 21
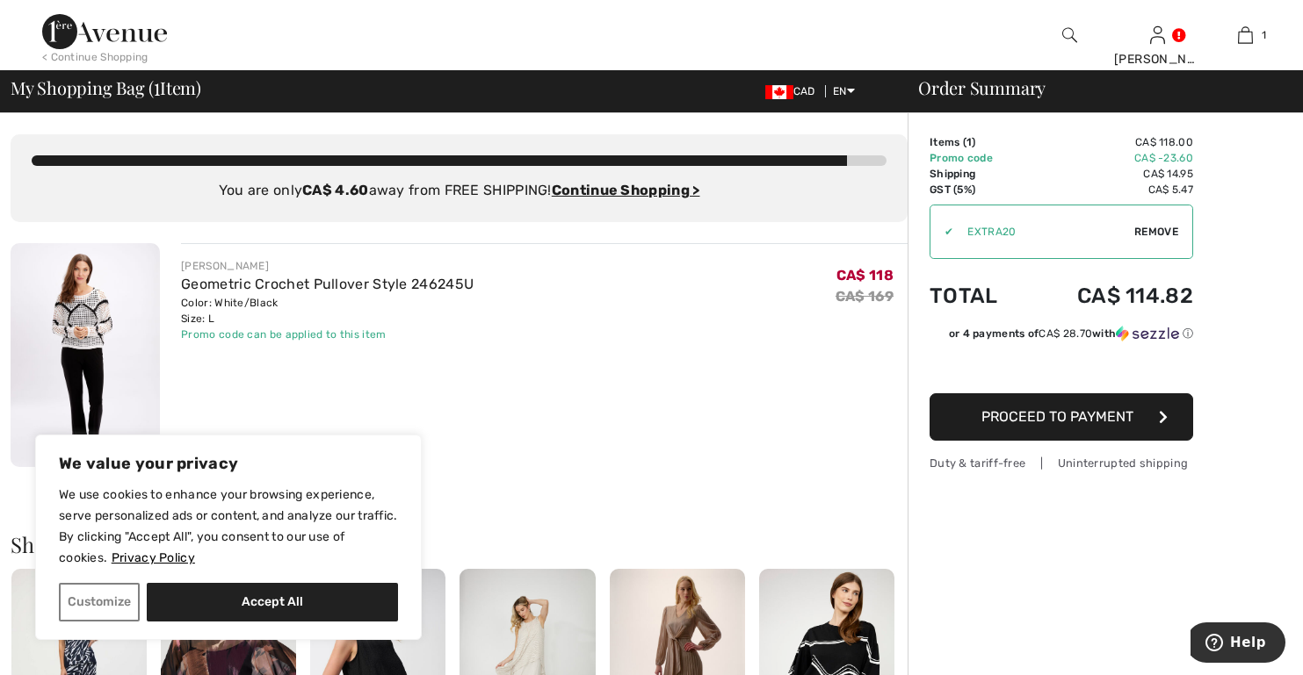
click at [94, 317] on img at bounding box center [85, 355] width 149 height 224
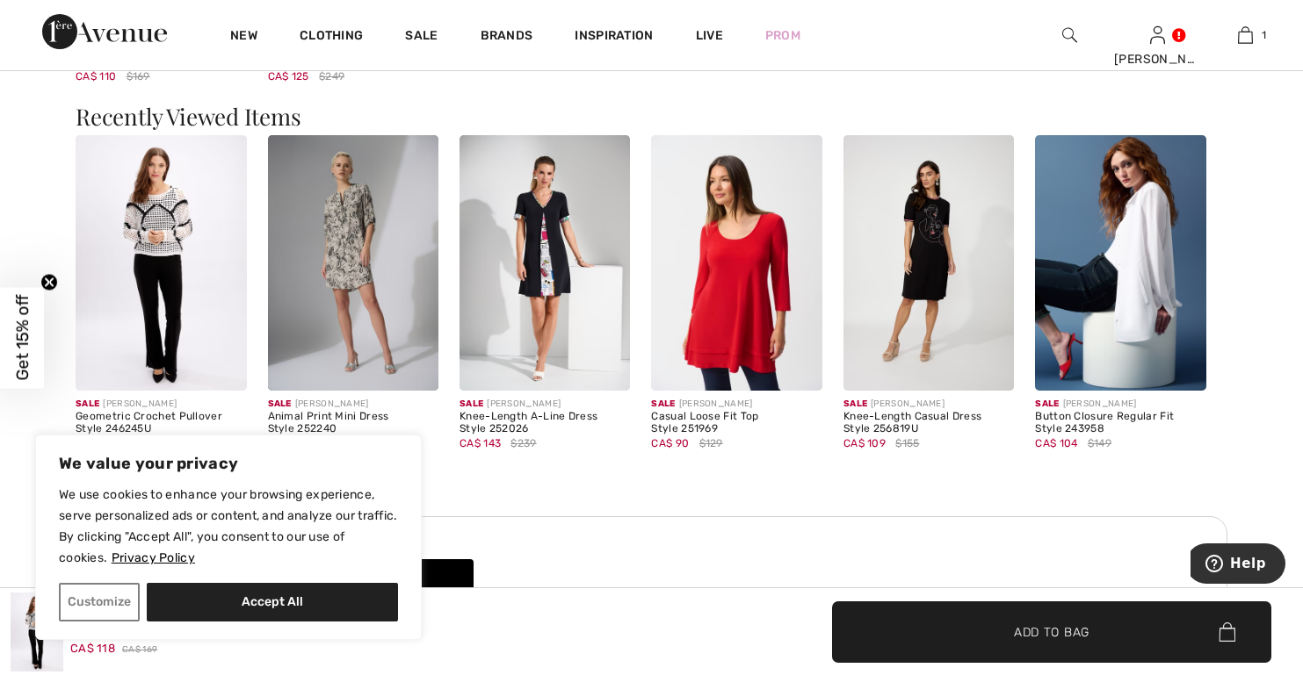
scroll to position [1845, 0]
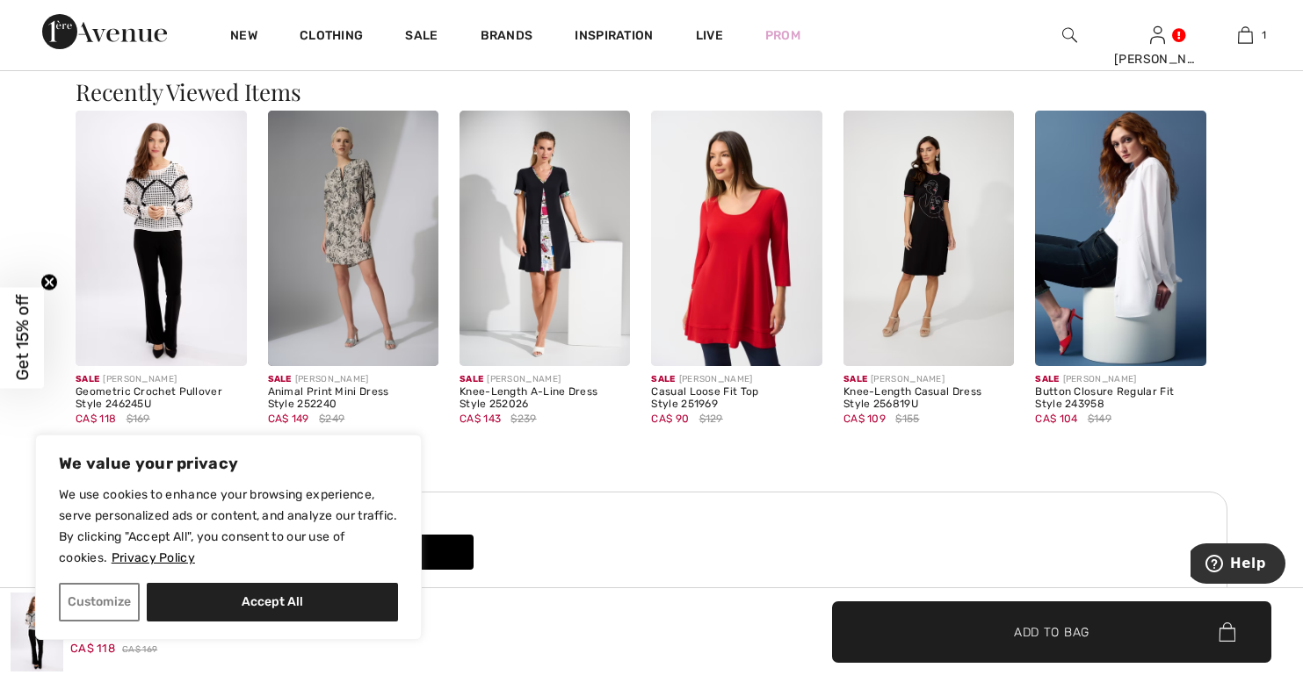
click at [725, 312] on img at bounding box center [736, 239] width 170 height 256
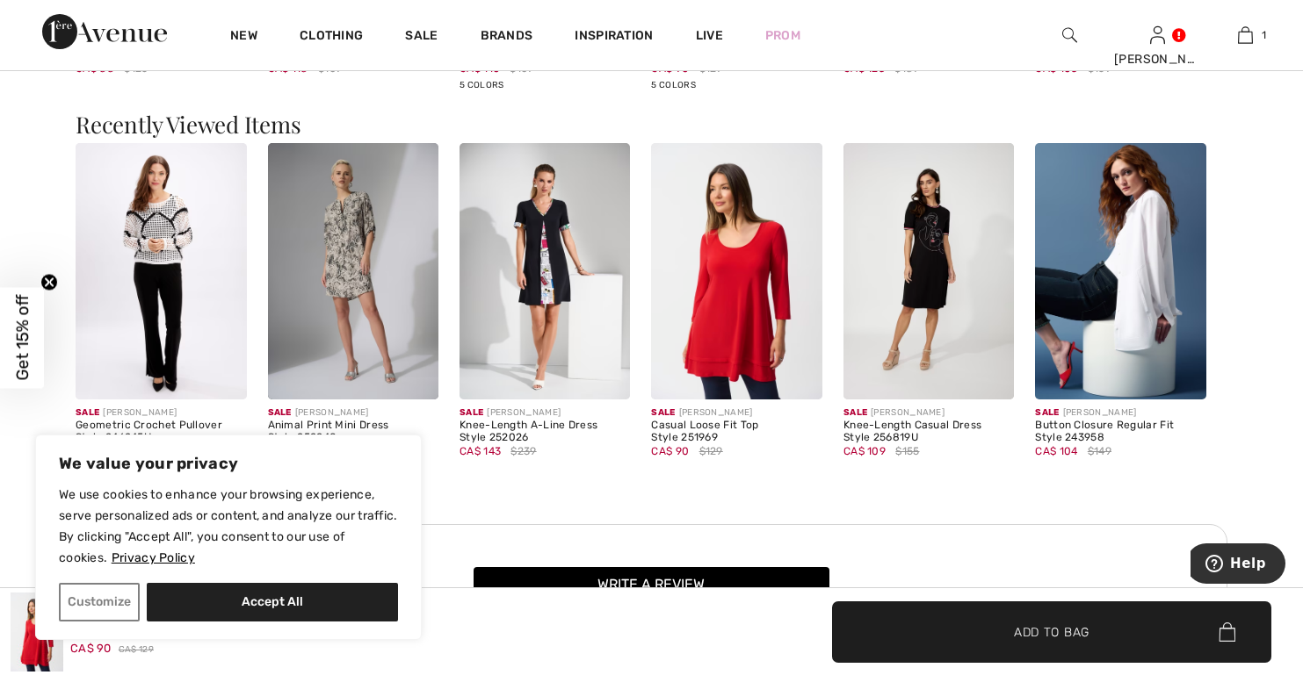
scroll to position [2459, 0]
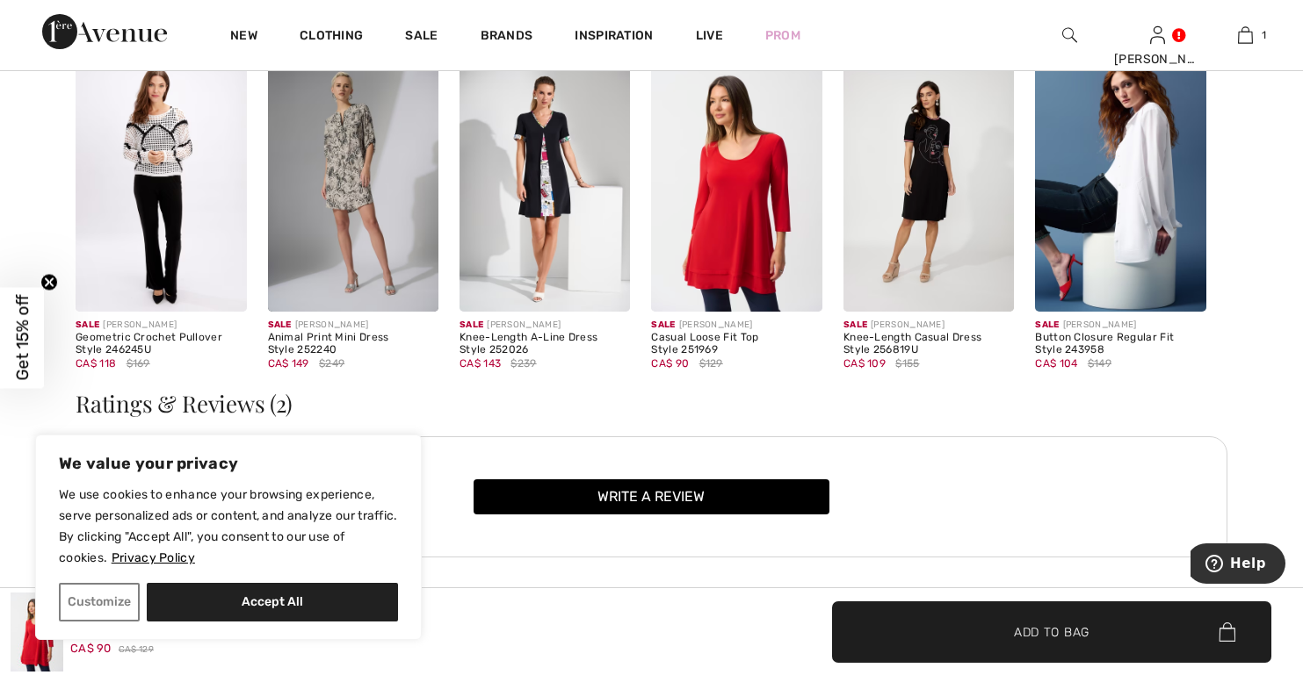
click at [755, 236] on img at bounding box center [736, 183] width 170 height 256
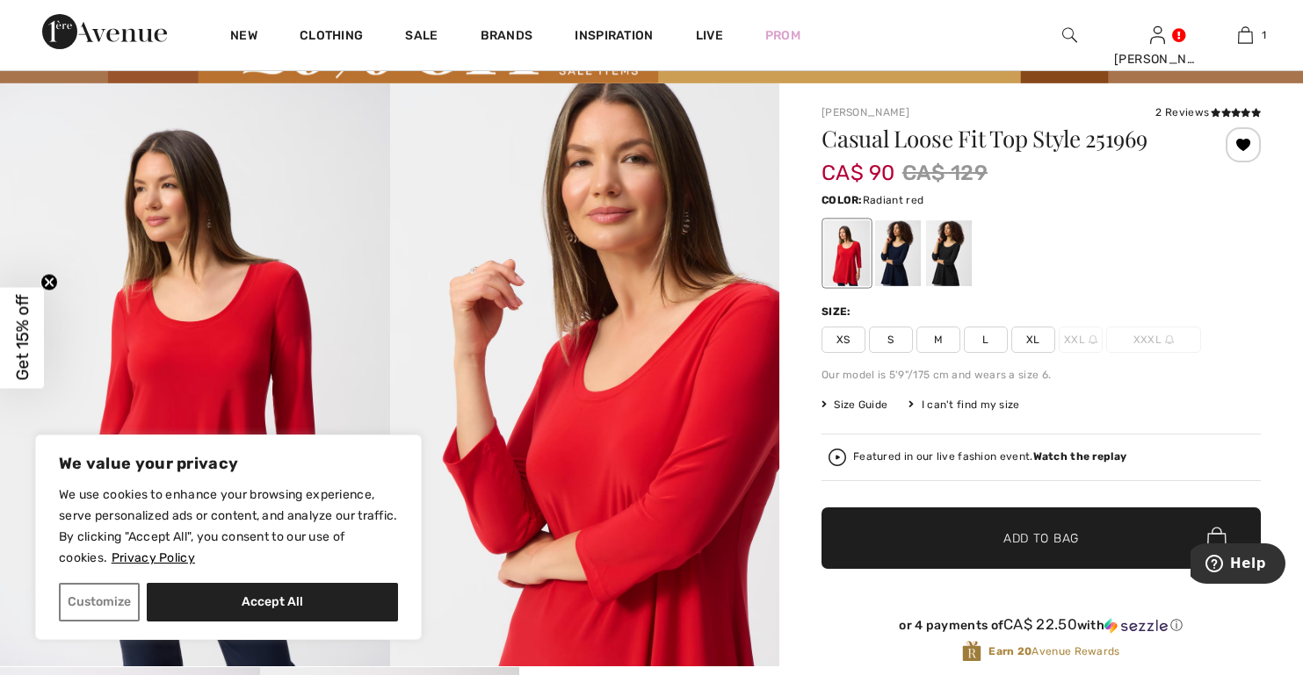
scroll to position [88, 0]
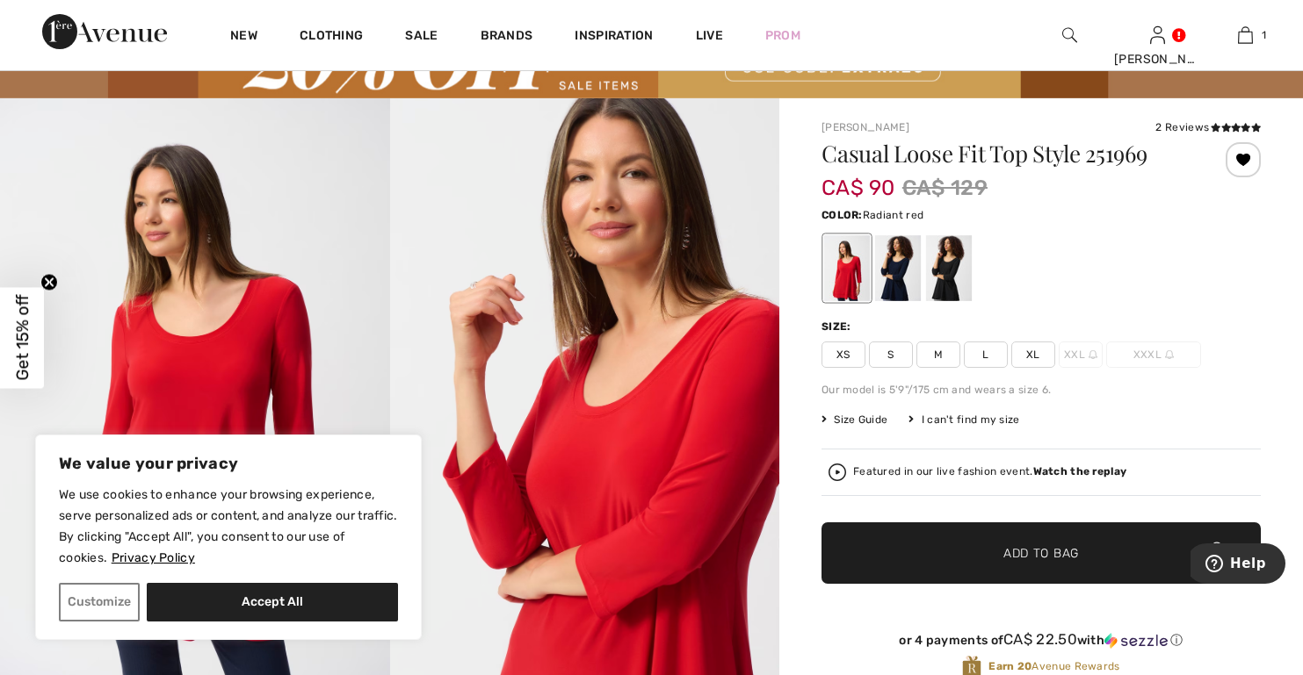
click at [1036, 356] on span "XL" at bounding box center [1033, 355] width 44 height 26
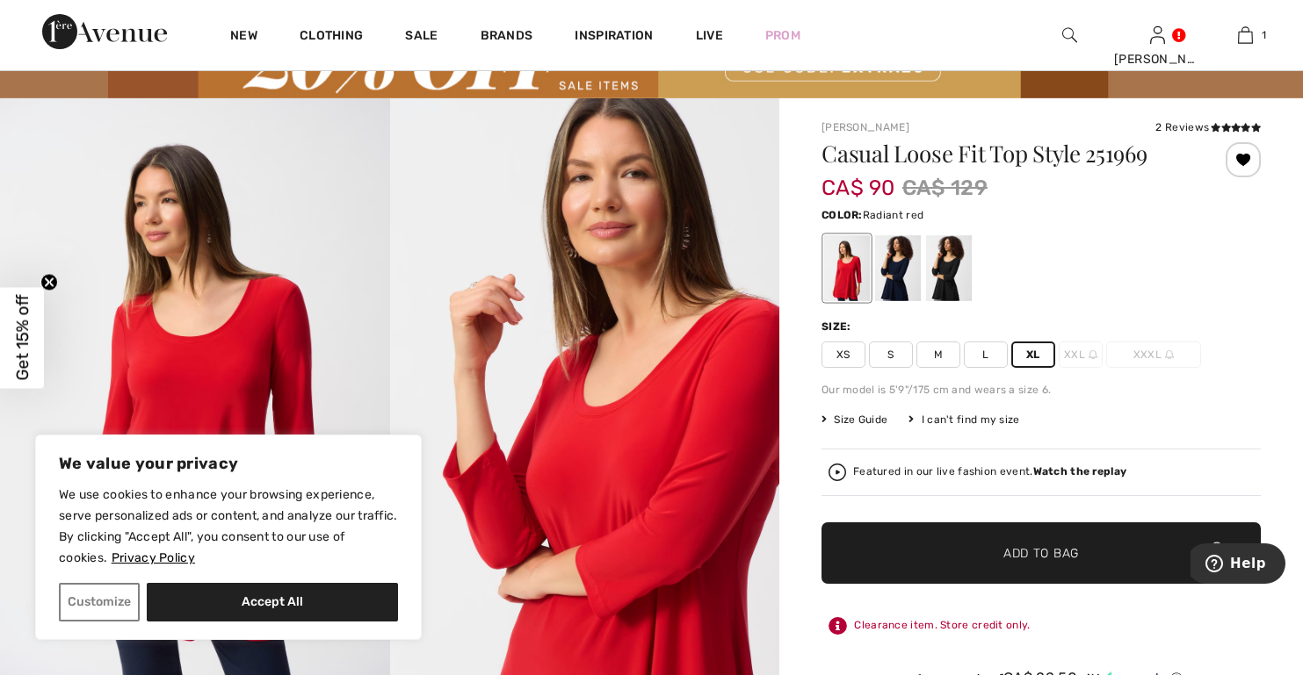
click at [1053, 555] on span "Add to Bag" at bounding box center [1041, 553] width 76 height 18
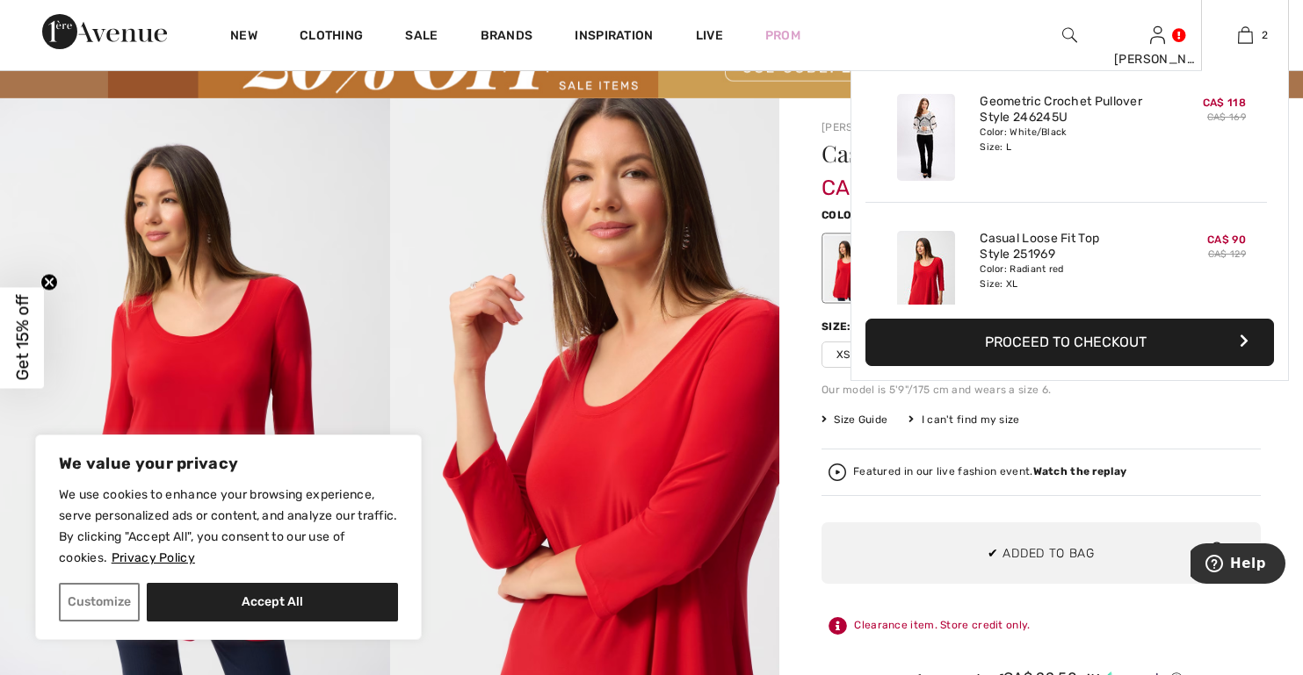
scroll to position [0, 0]
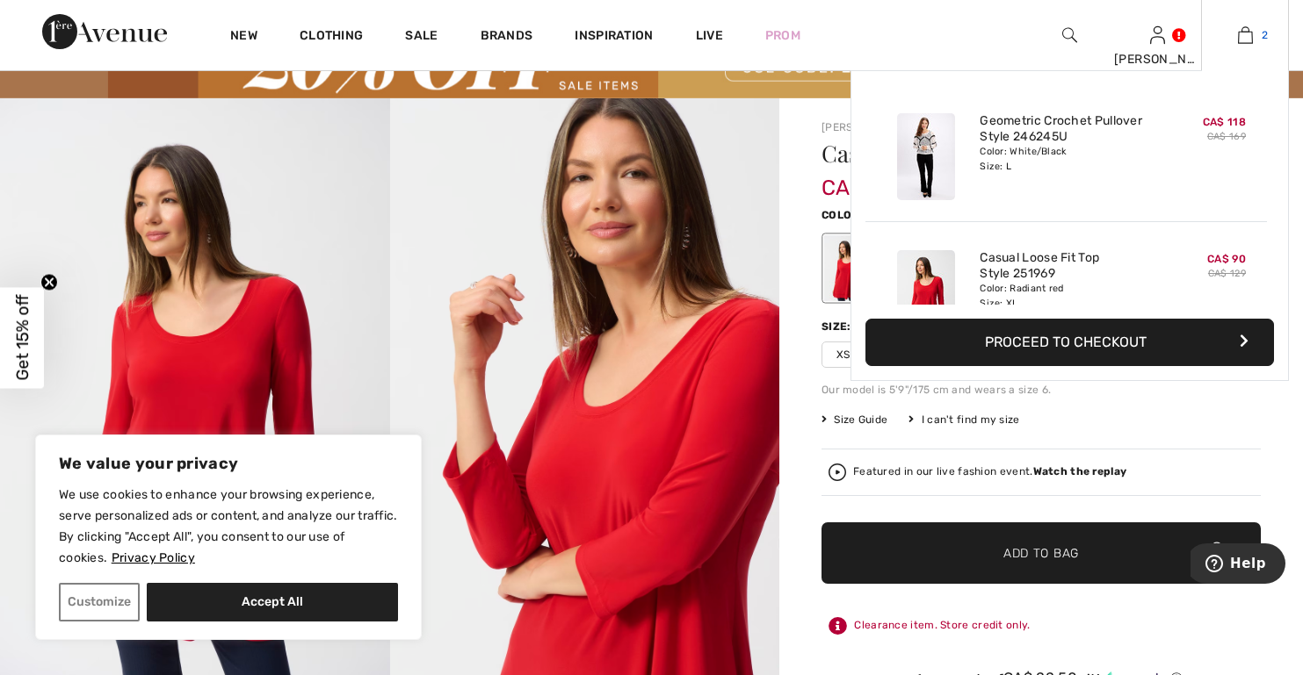
click at [1241, 33] on img at bounding box center [1245, 35] width 15 height 21
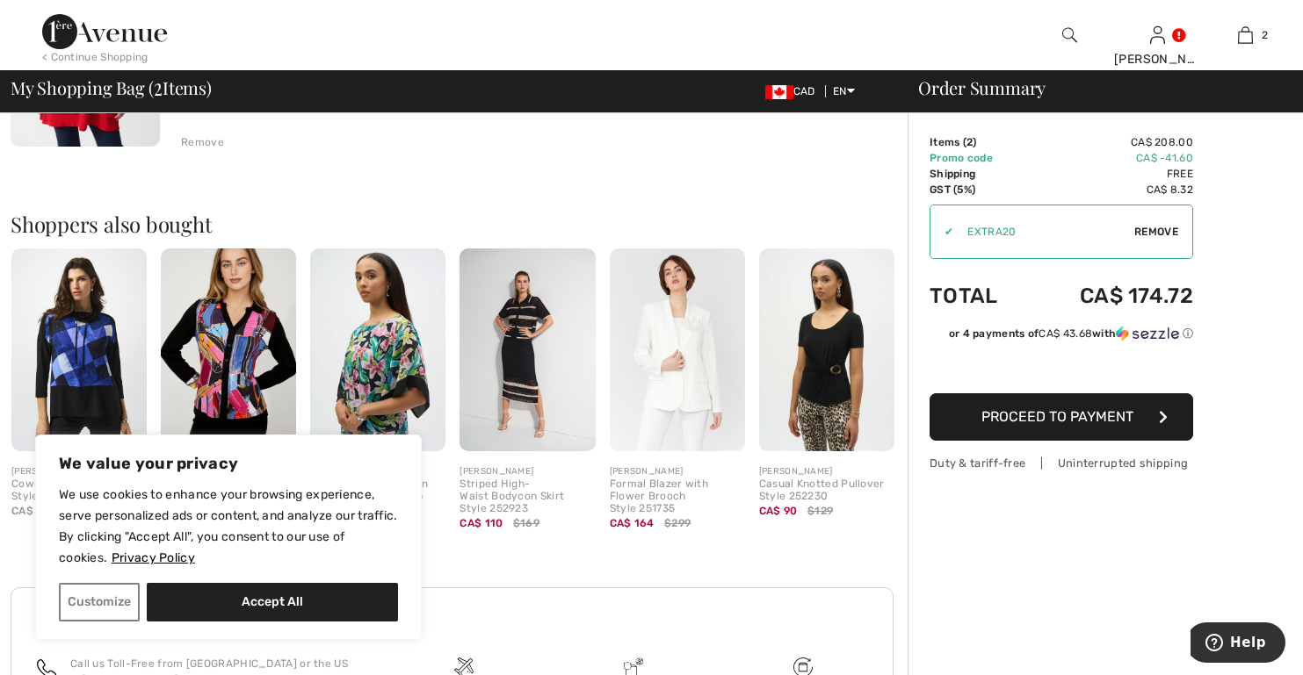
scroll to position [615, 0]
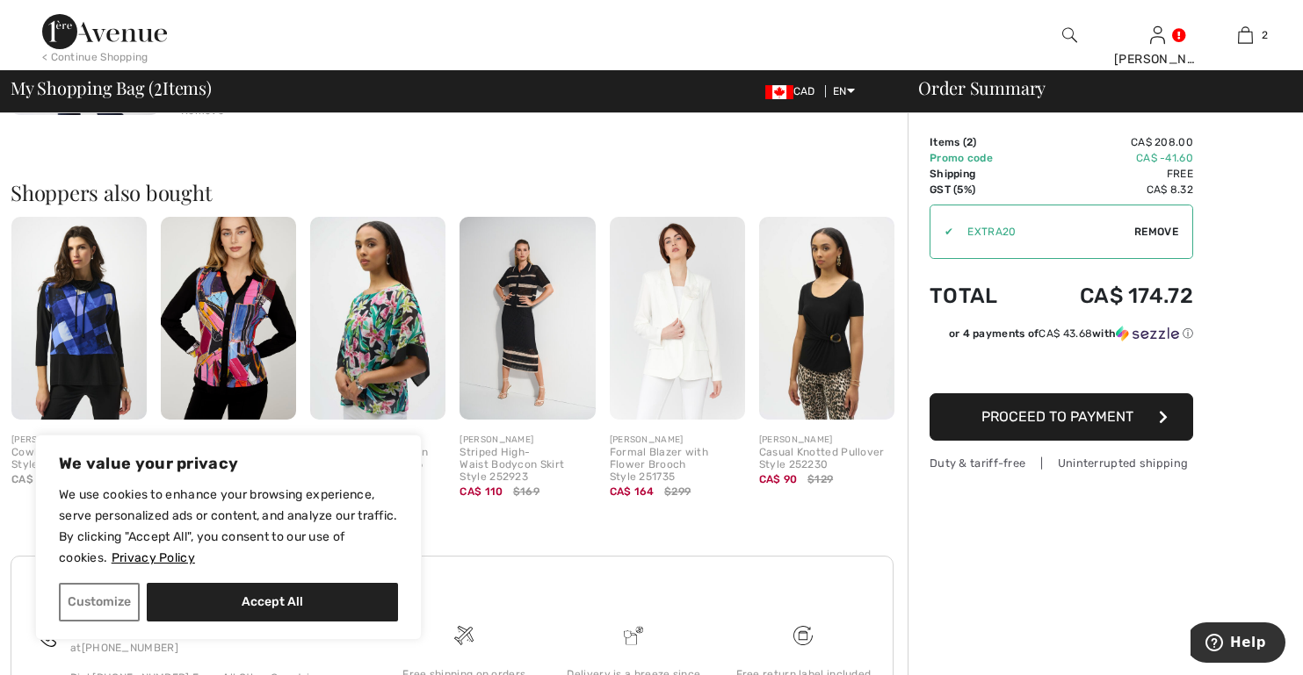
click at [519, 335] on img at bounding box center [526, 318] width 135 height 203
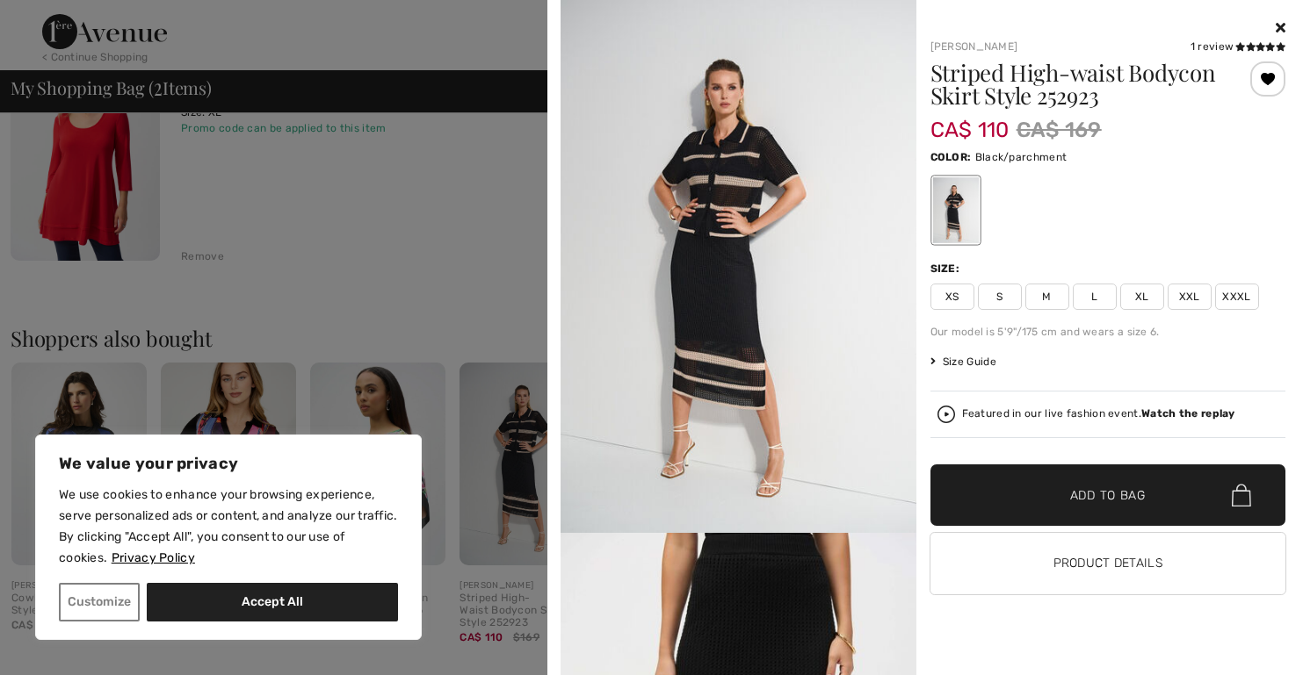
scroll to position [439, 0]
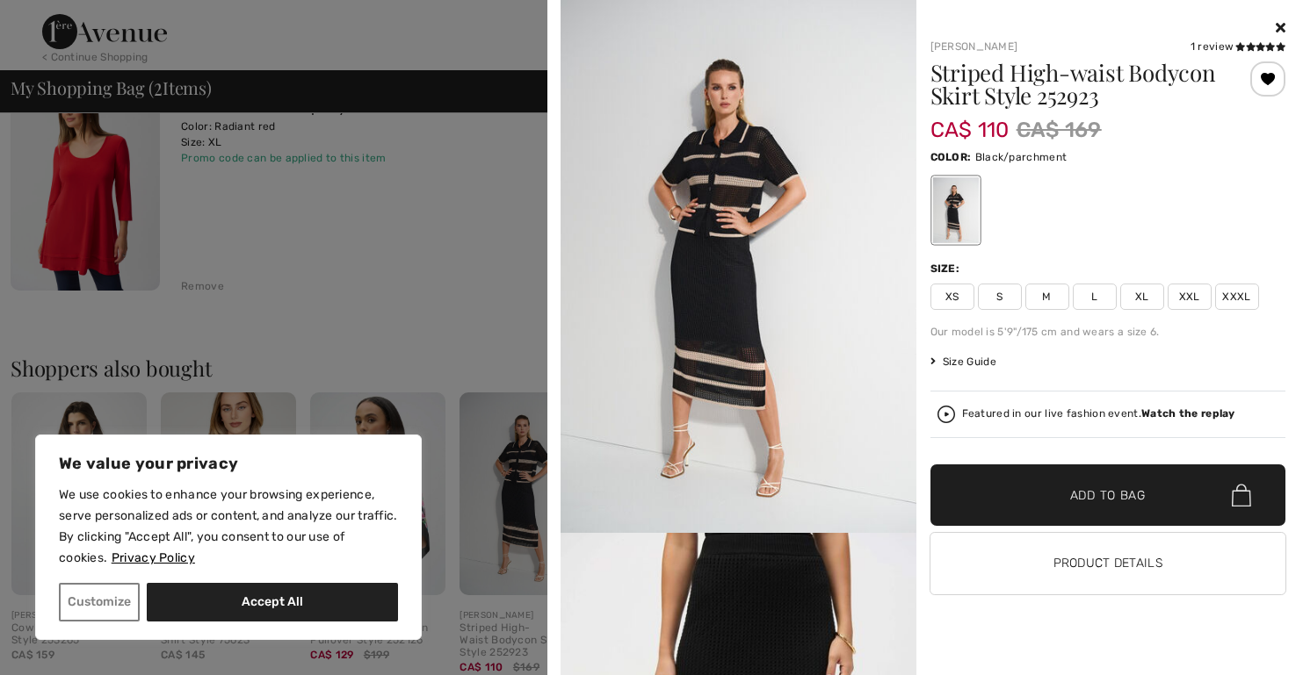
click at [1137, 300] on span "XL" at bounding box center [1142, 297] width 44 height 26
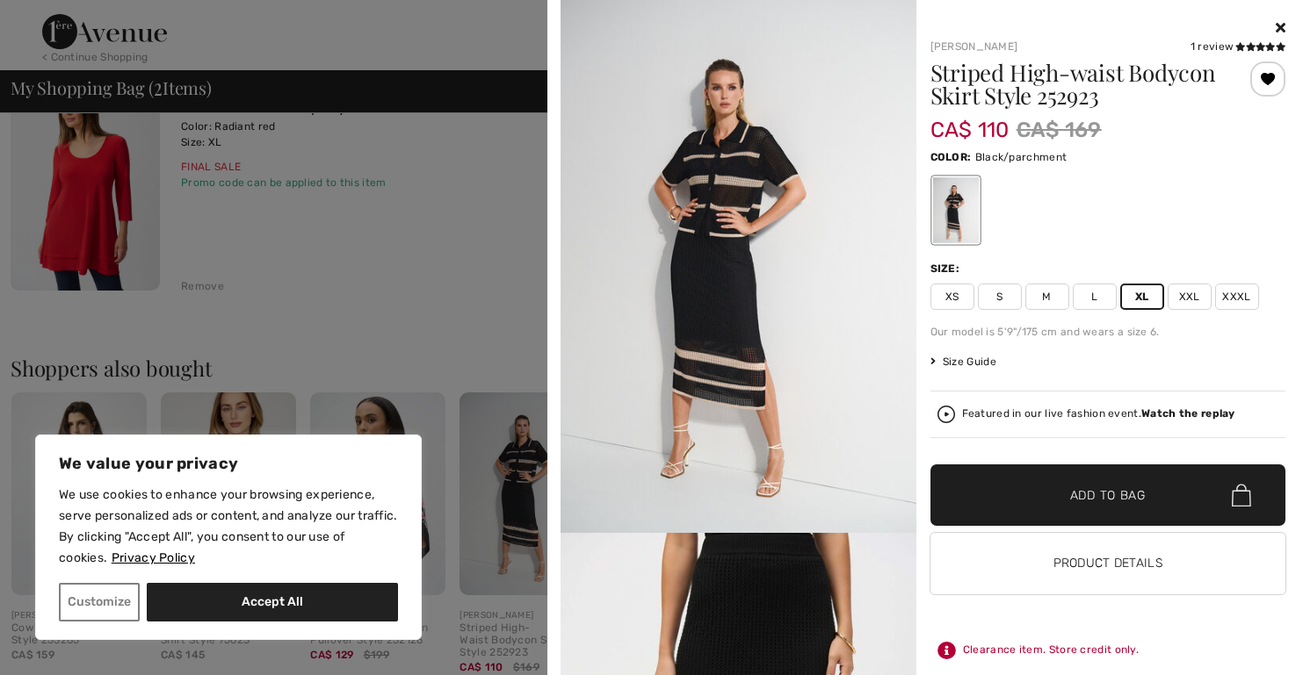
drag, startPoint x: 1087, startPoint y: 486, endPoint x: 805, endPoint y: 104, distance: 474.9
click at [1087, 487] on span "Add to Bag" at bounding box center [1108, 496] width 76 height 18
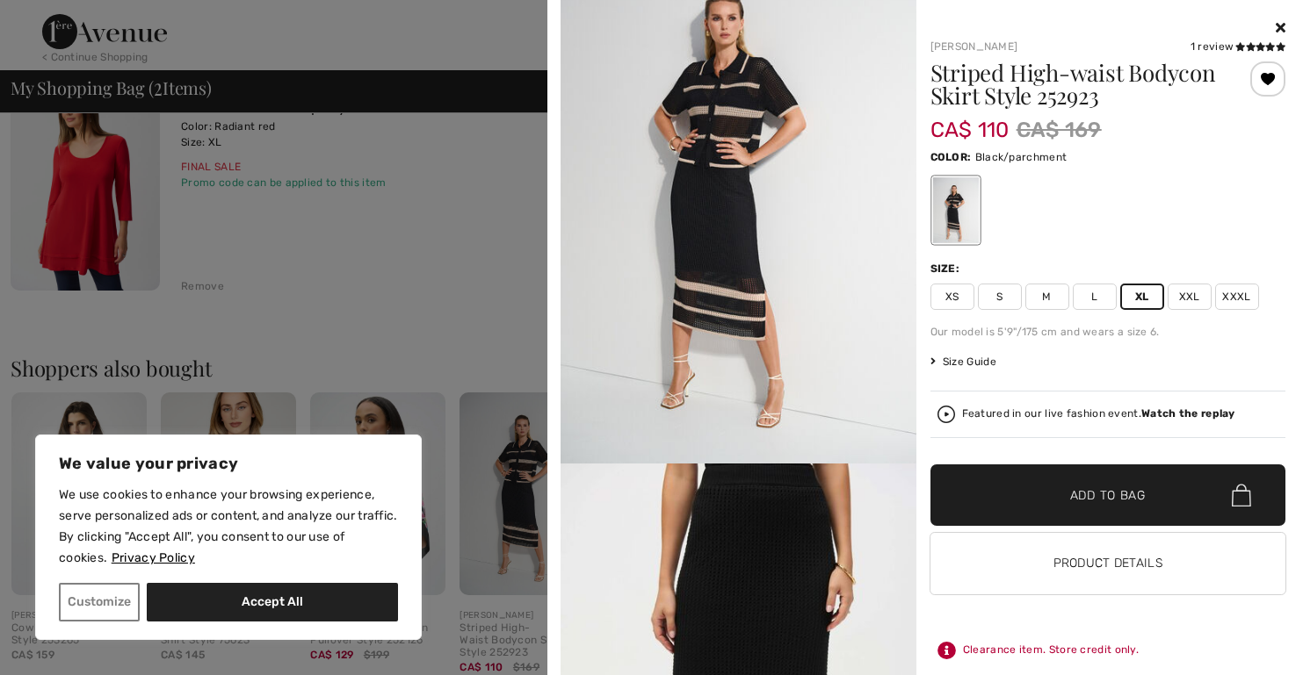
scroll to position [0, 0]
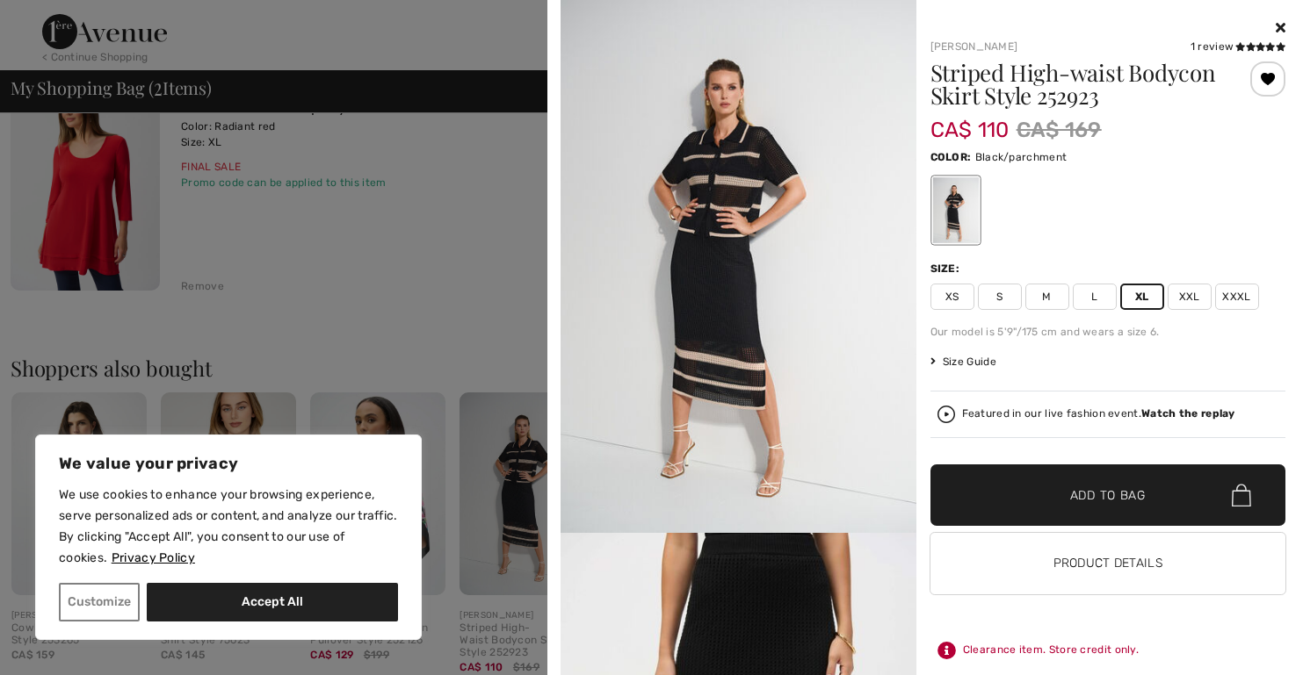
click at [1137, 293] on span "XL" at bounding box center [1142, 297] width 44 height 26
click at [1138, 296] on span "XL" at bounding box center [1142, 297] width 44 height 26
click at [1139, 299] on span "XL" at bounding box center [1142, 297] width 44 height 26
click at [1133, 295] on span "XL" at bounding box center [1142, 297] width 44 height 26
click at [1277, 23] on icon at bounding box center [1280, 27] width 10 height 14
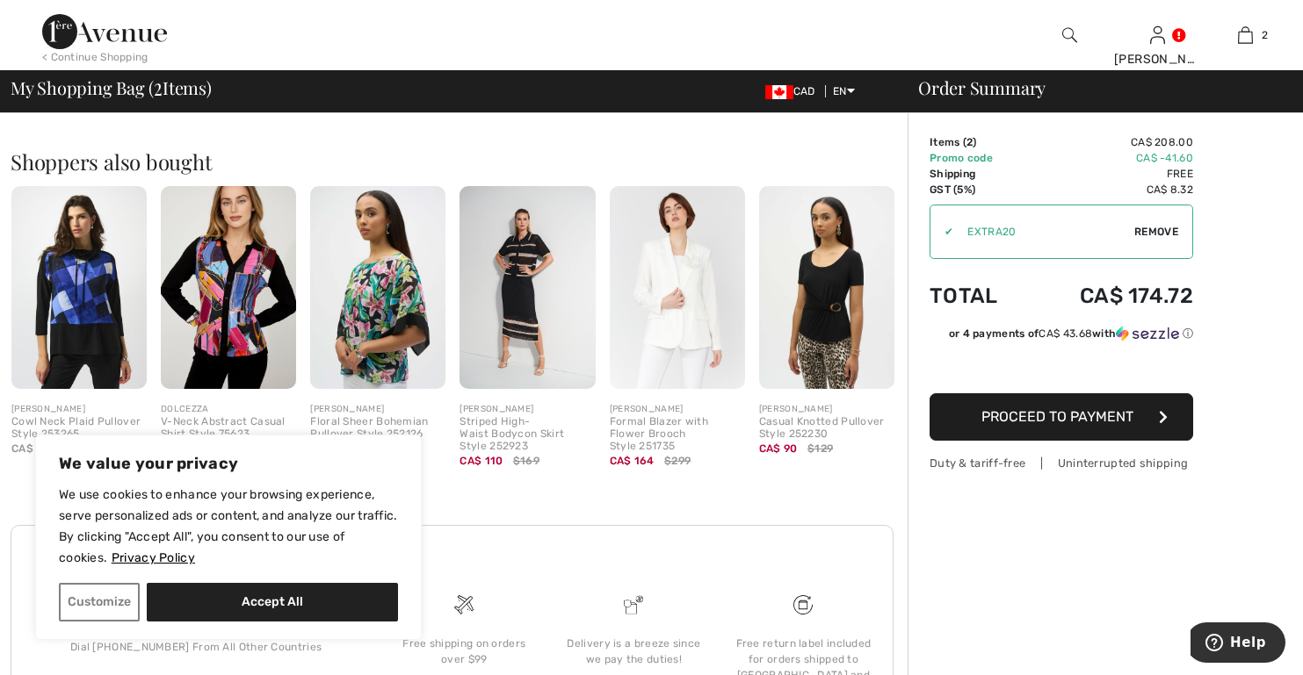
scroll to position [615, 0]
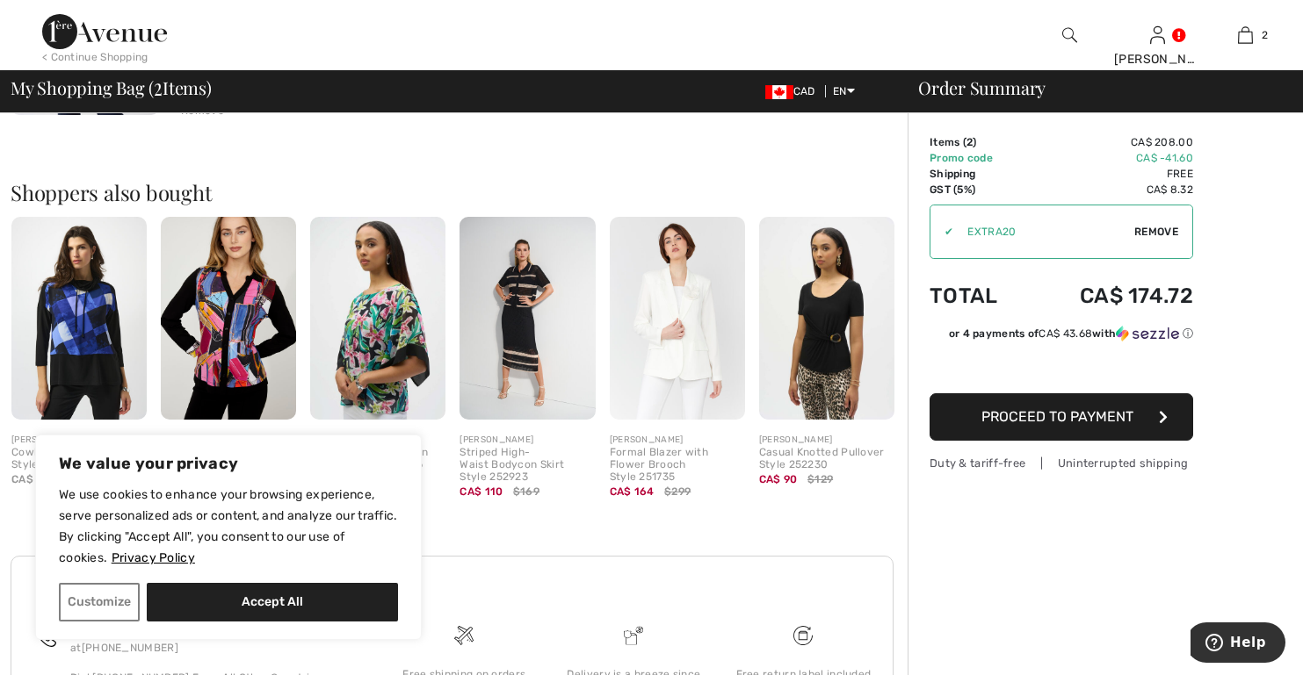
click at [531, 348] on img at bounding box center [526, 318] width 135 height 203
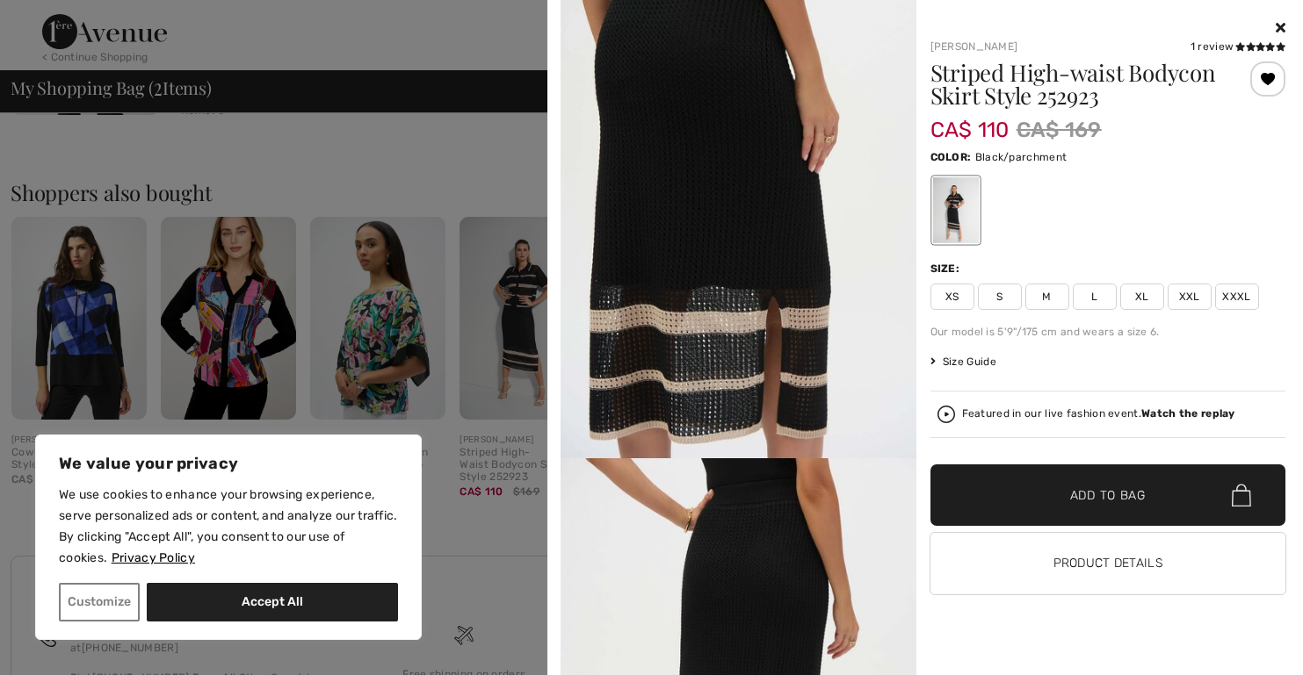
scroll to position [1318, 0]
click at [1126, 565] on button "Product Details" at bounding box center [1108, 563] width 356 height 61
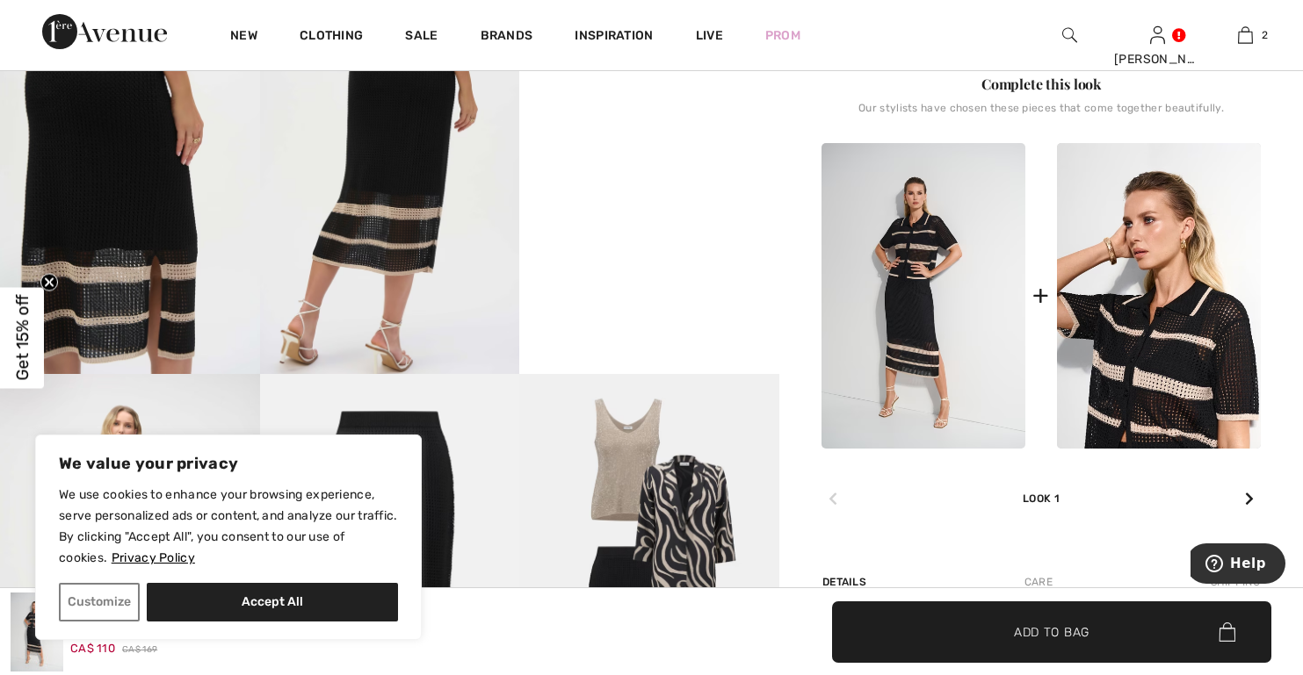
scroll to position [791, 0]
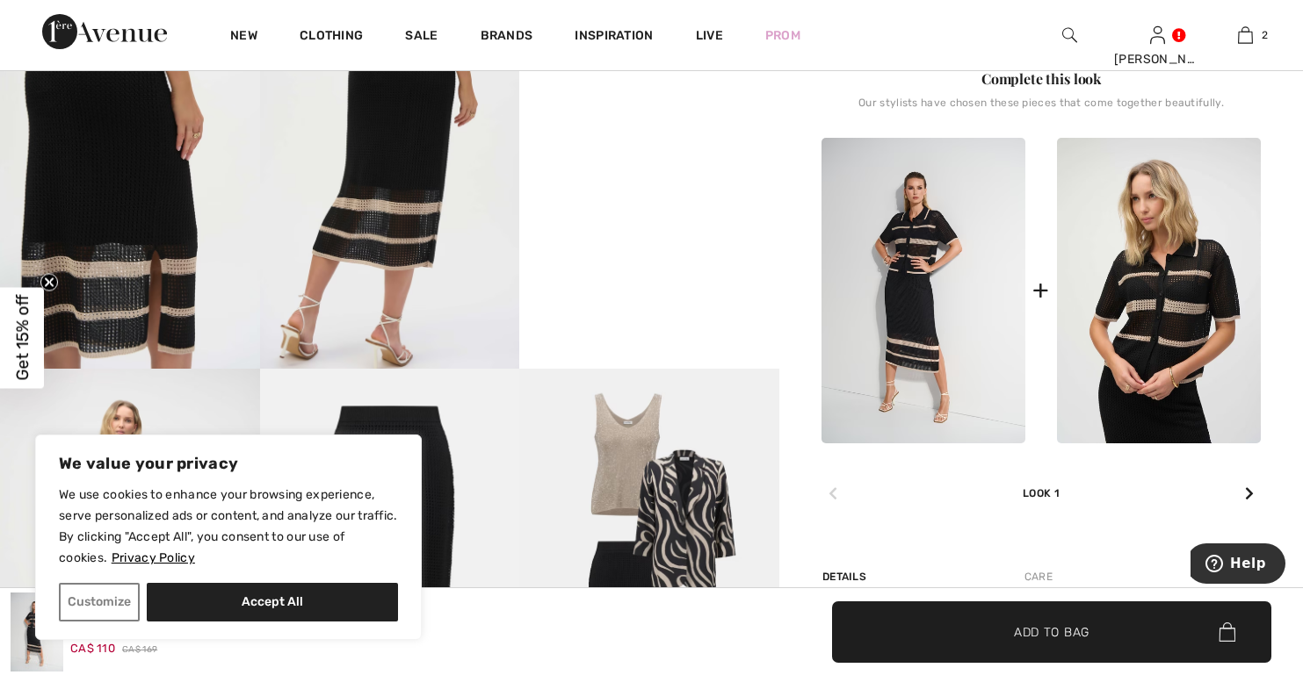
click at [1166, 318] on img at bounding box center [1159, 291] width 204 height 307
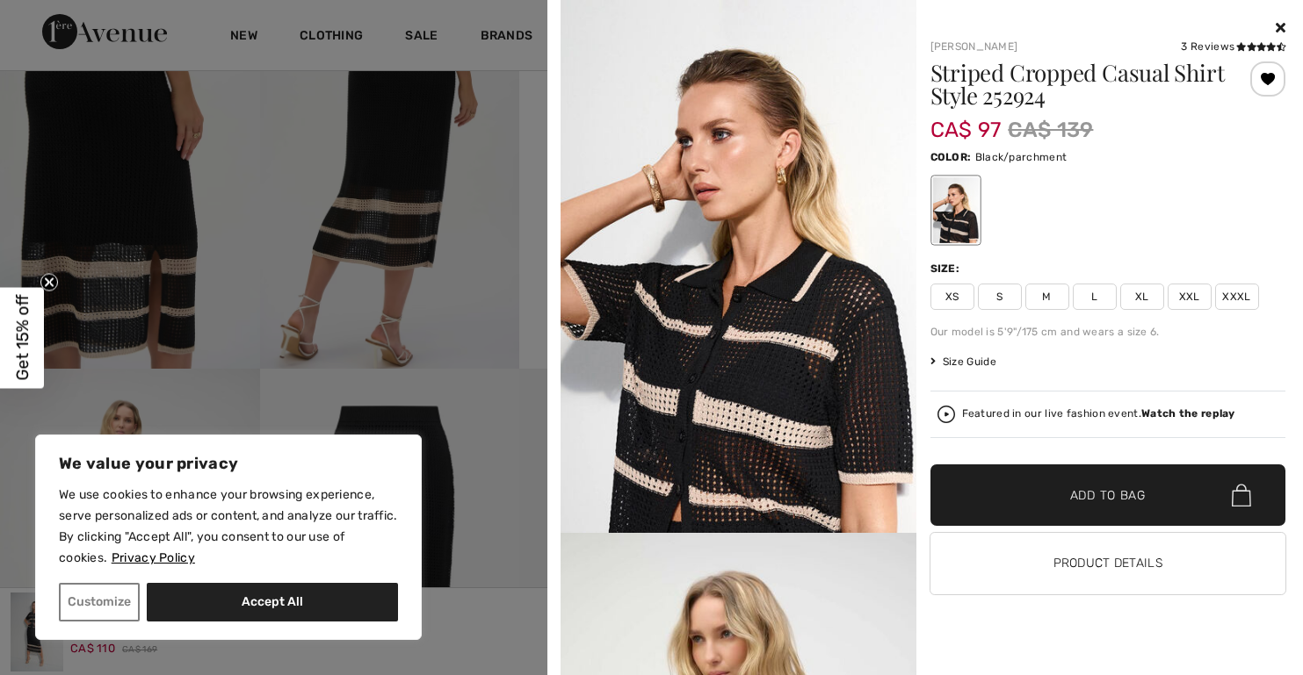
click at [1137, 298] on span "XL" at bounding box center [1142, 297] width 44 height 26
click at [1101, 495] on span "Add to Bag" at bounding box center [1108, 496] width 76 height 18
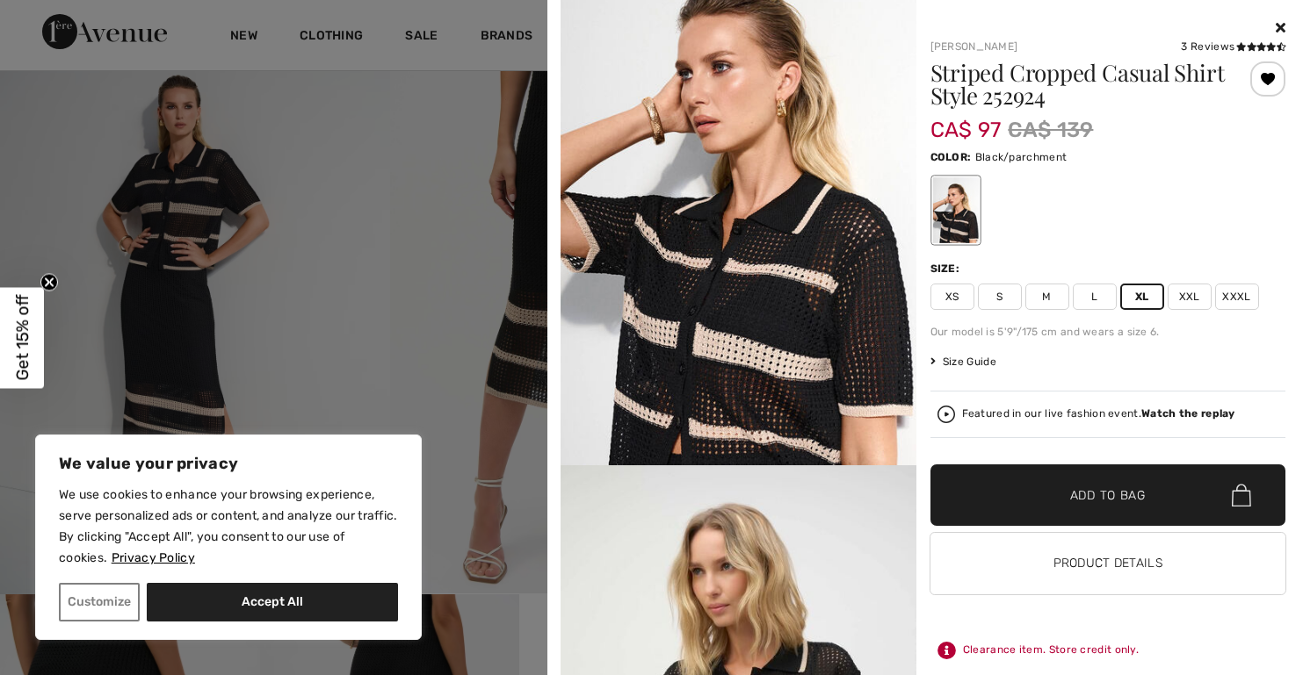
scroll to position [0, 0]
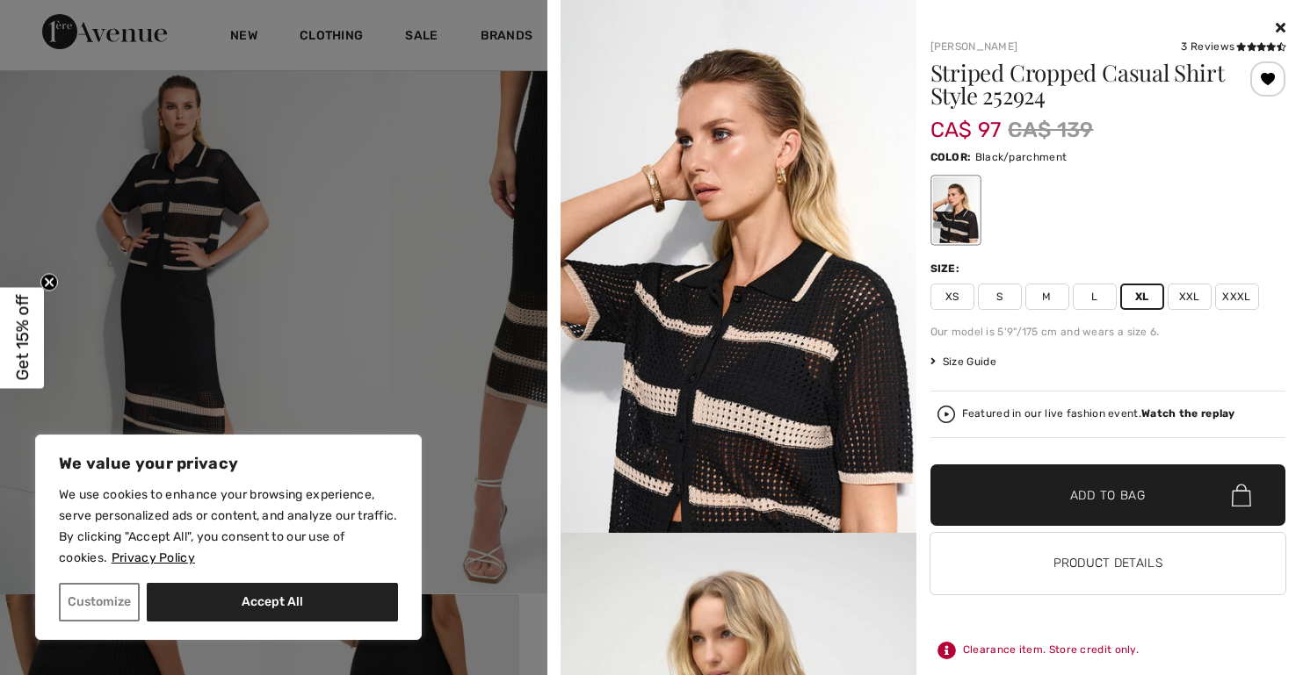
click at [1278, 27] on icon at bounding box center [1280, 27] width 10 height 14
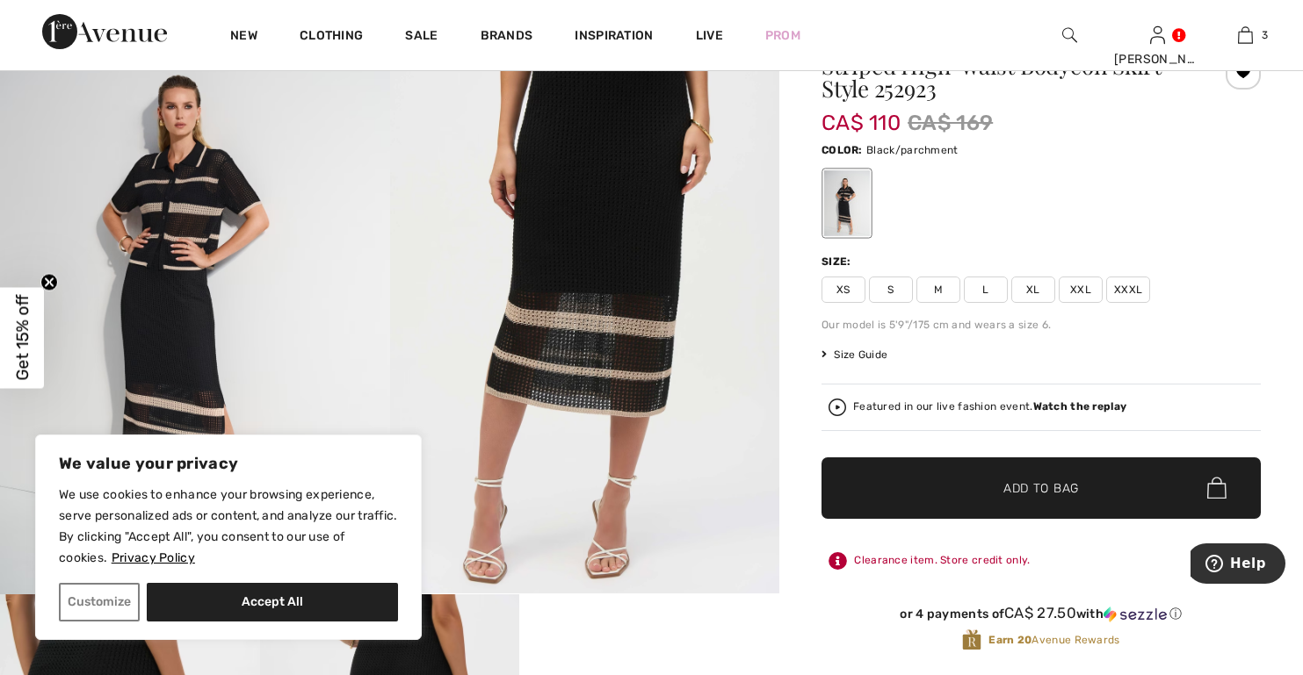
scroll to position [88, 0]
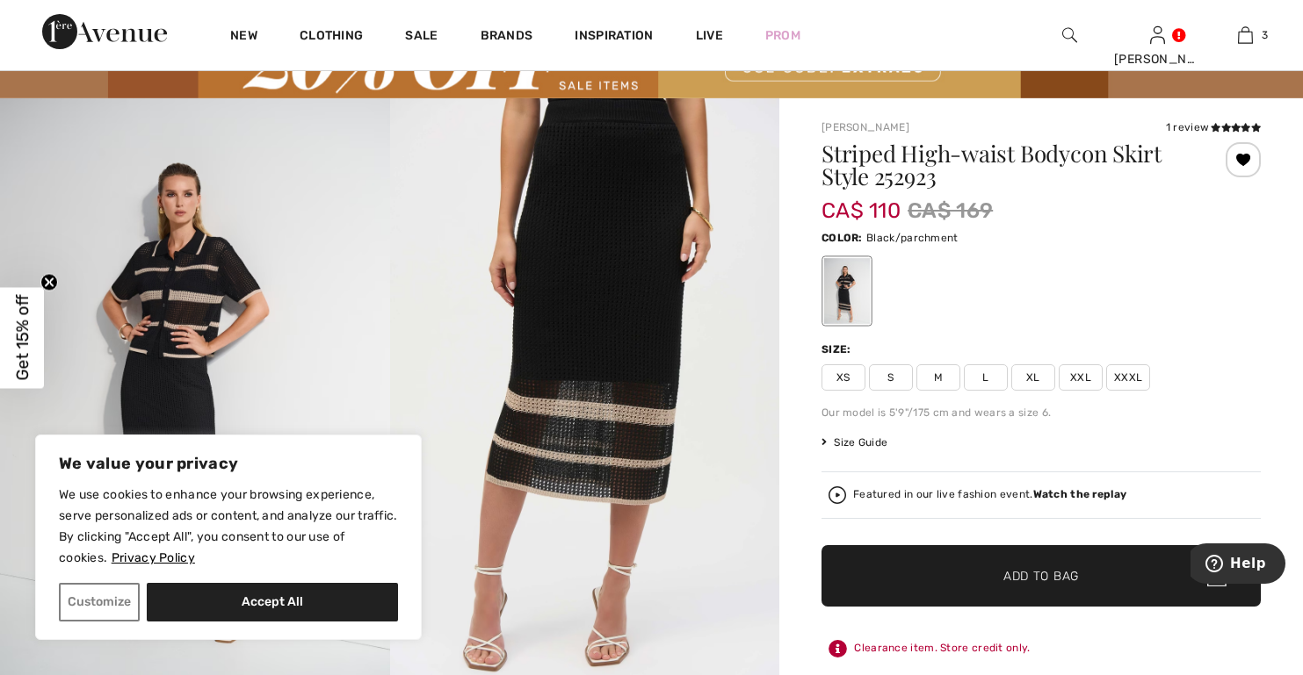
click at [1031, 375] on span "XL" at bounding box center [1033, 378] width 44 height 26
click at [1046, 575] on span "Add to Bag" at bounding box center [1041, 576] width 76 height 18
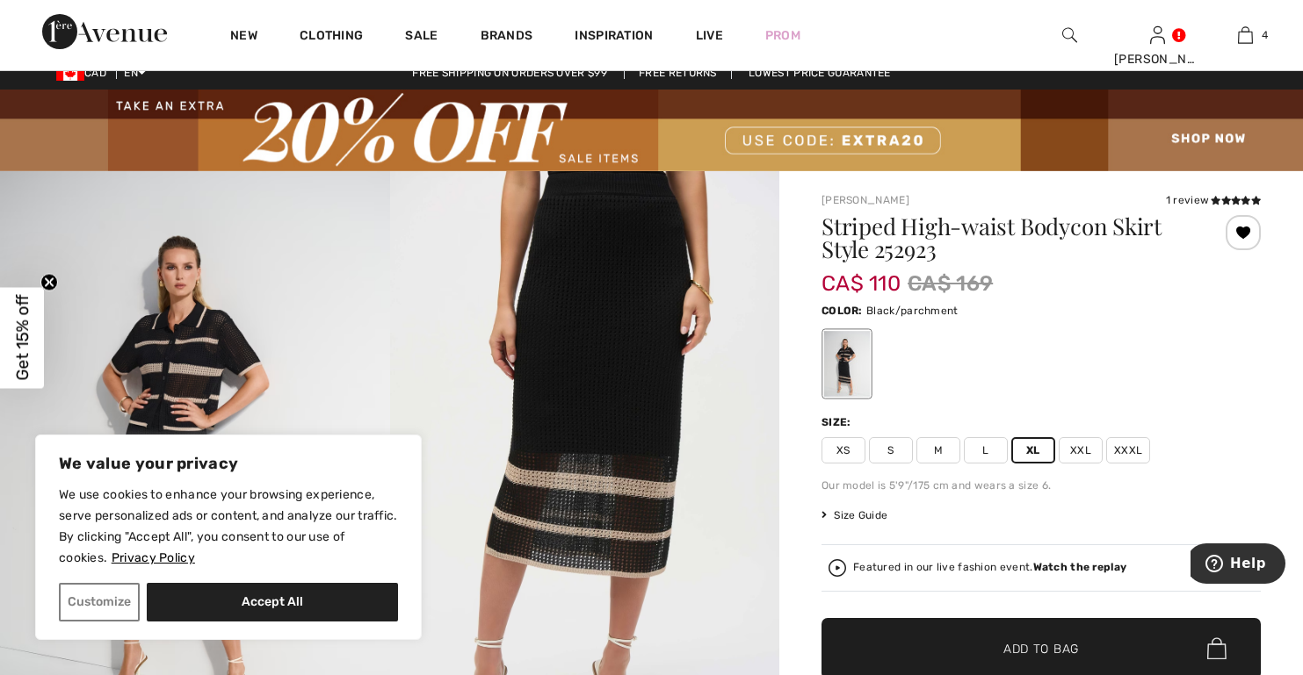
scroll to position [0, 0]
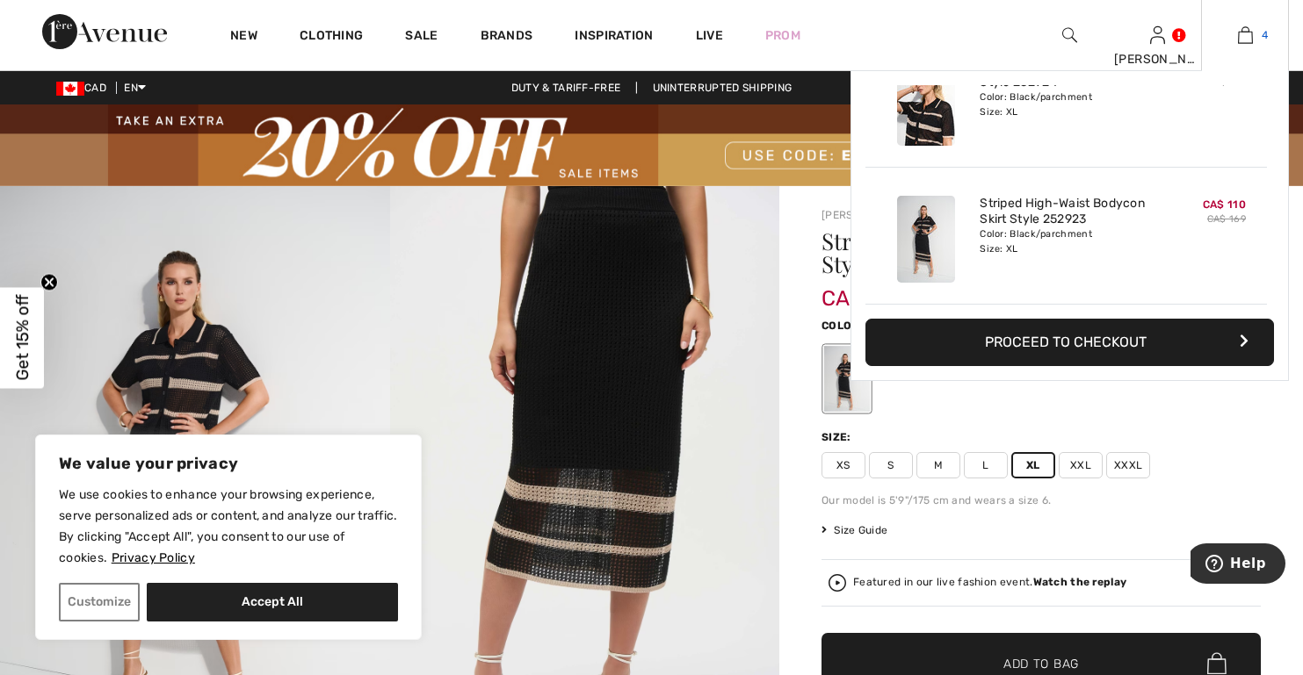
click at [1242, 37] on img at bounding box center [1245, 35] width 15 height 21
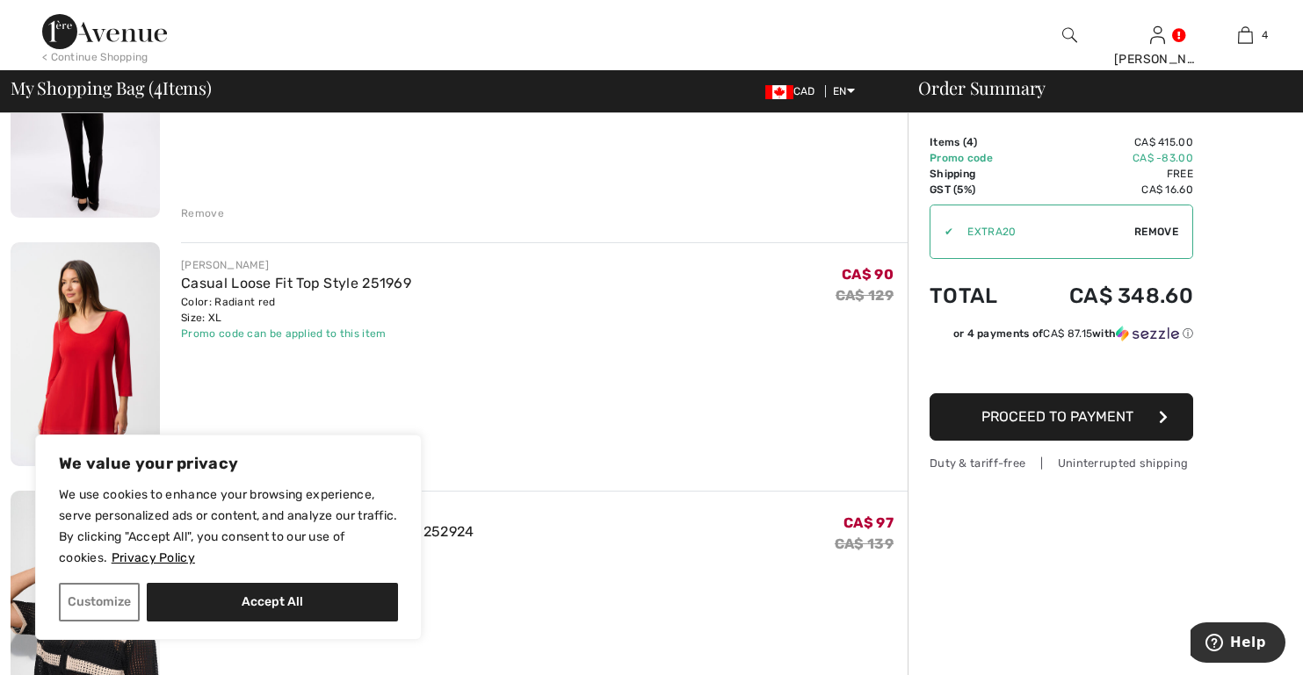
scroll to position [351, 0]
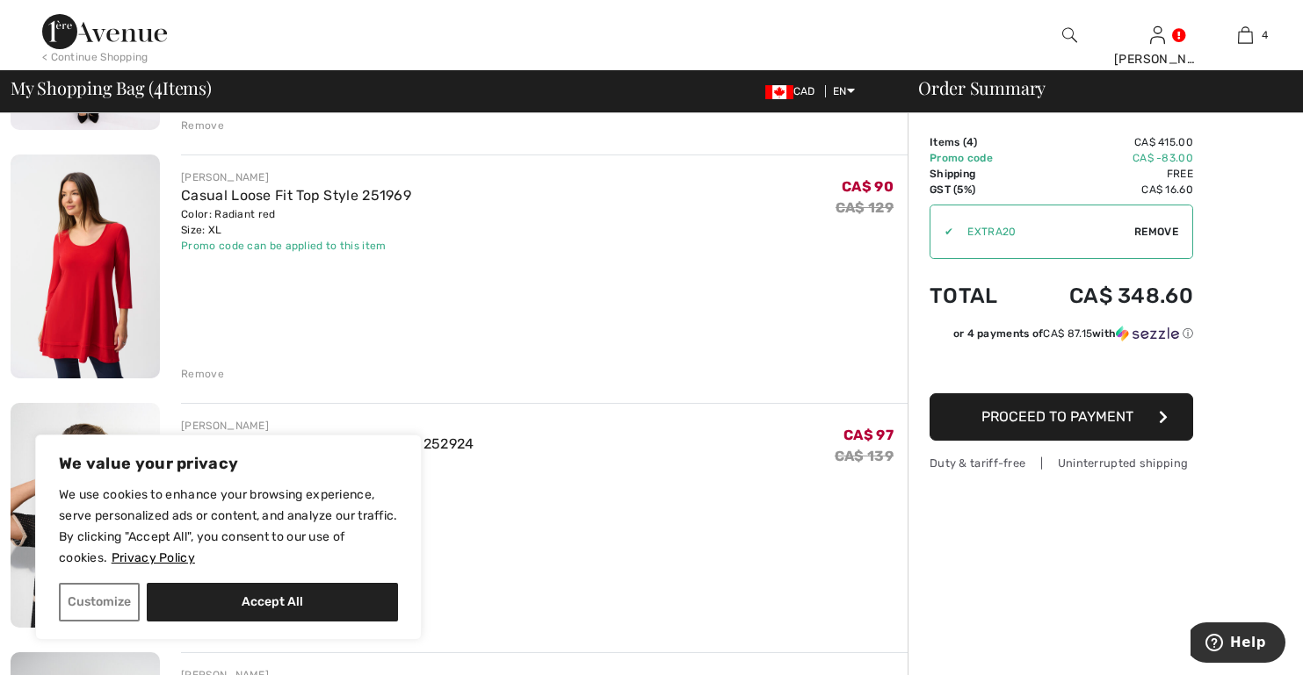
click at [209, 373] on div "Remove" at bounding box center [202, 374] width 43 height 16
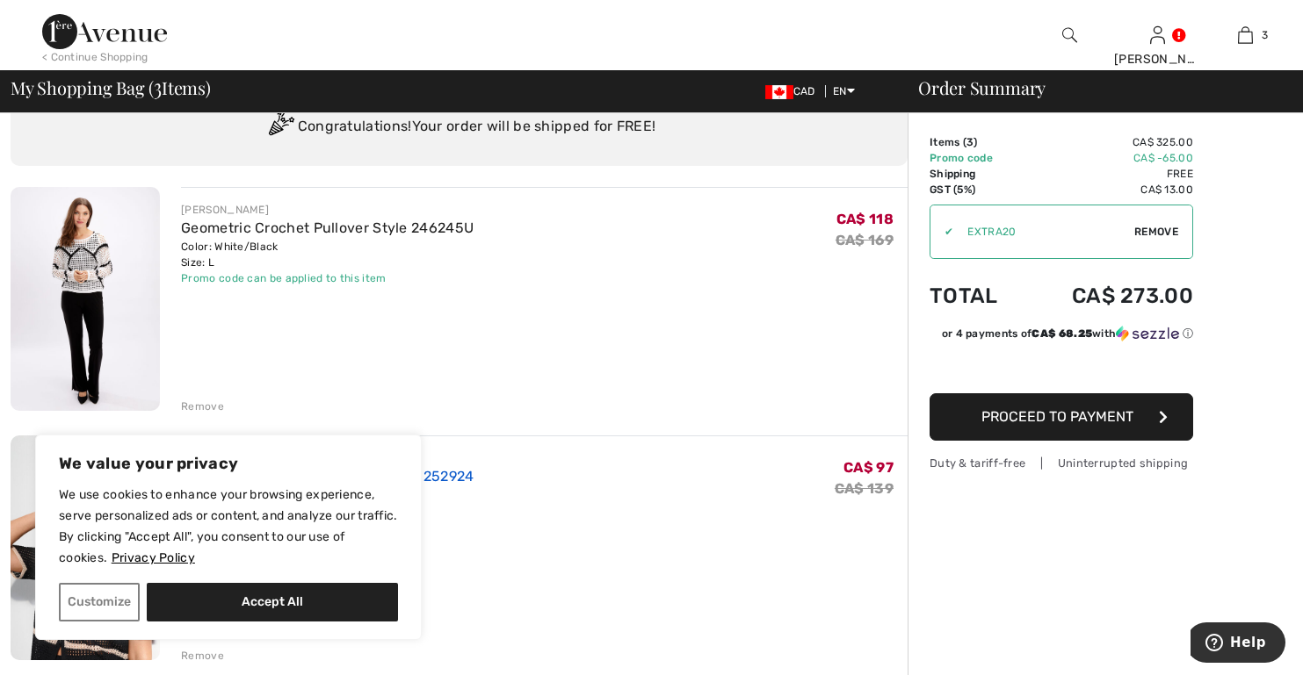
scroll to position [176, 0]
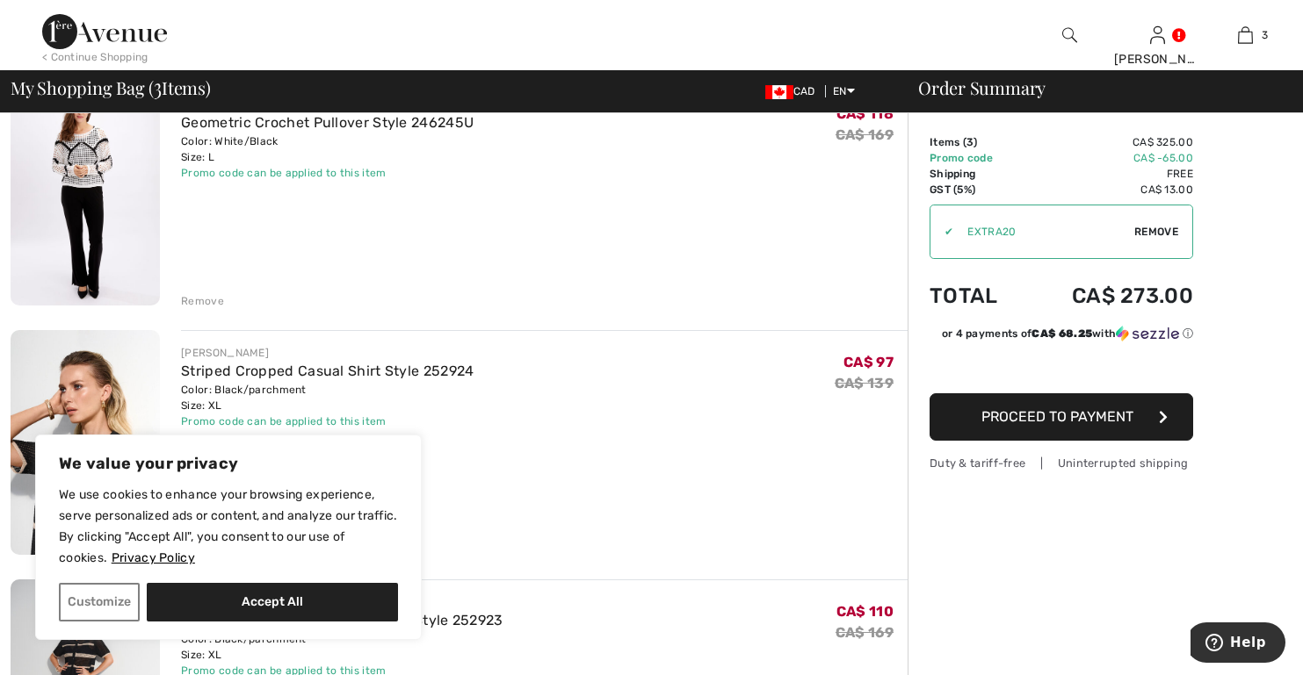
click at [213, 304] on div "Remove" at bounding box center [202, 301] width 43 height 16
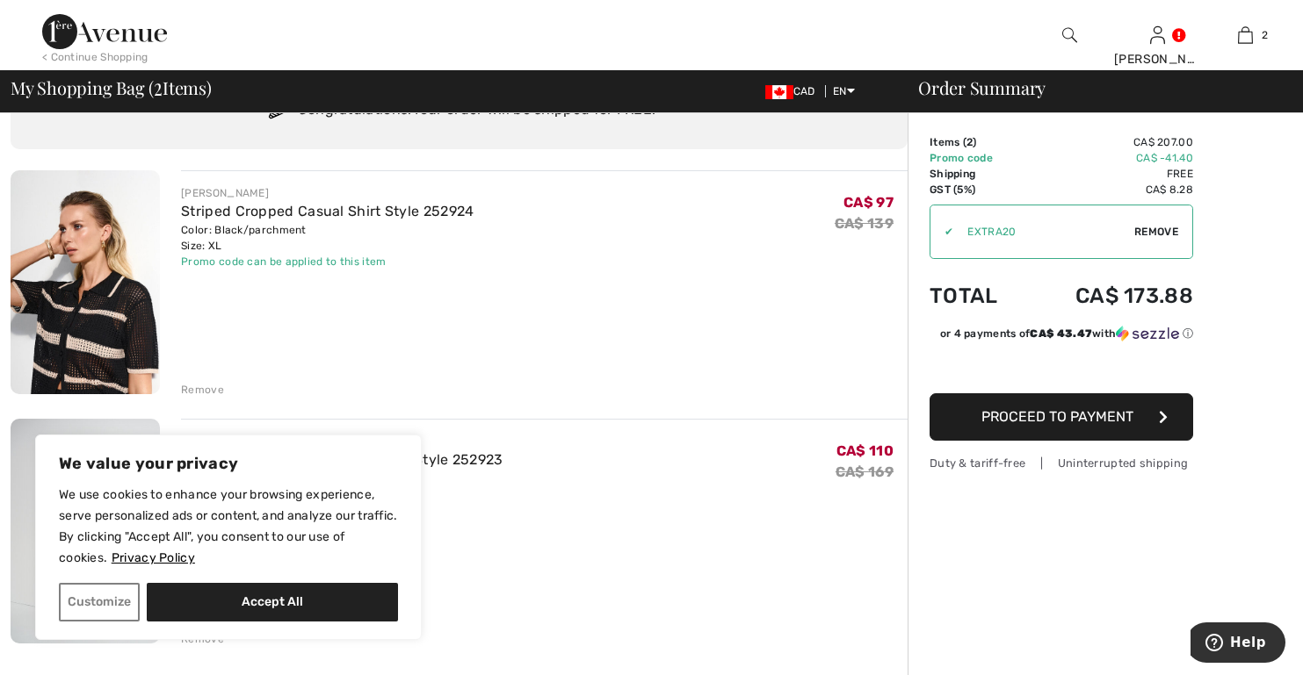
scroll to position [88, 0]
click at [104, 314] on img at bounding box center [85, 282] width 149 height 224
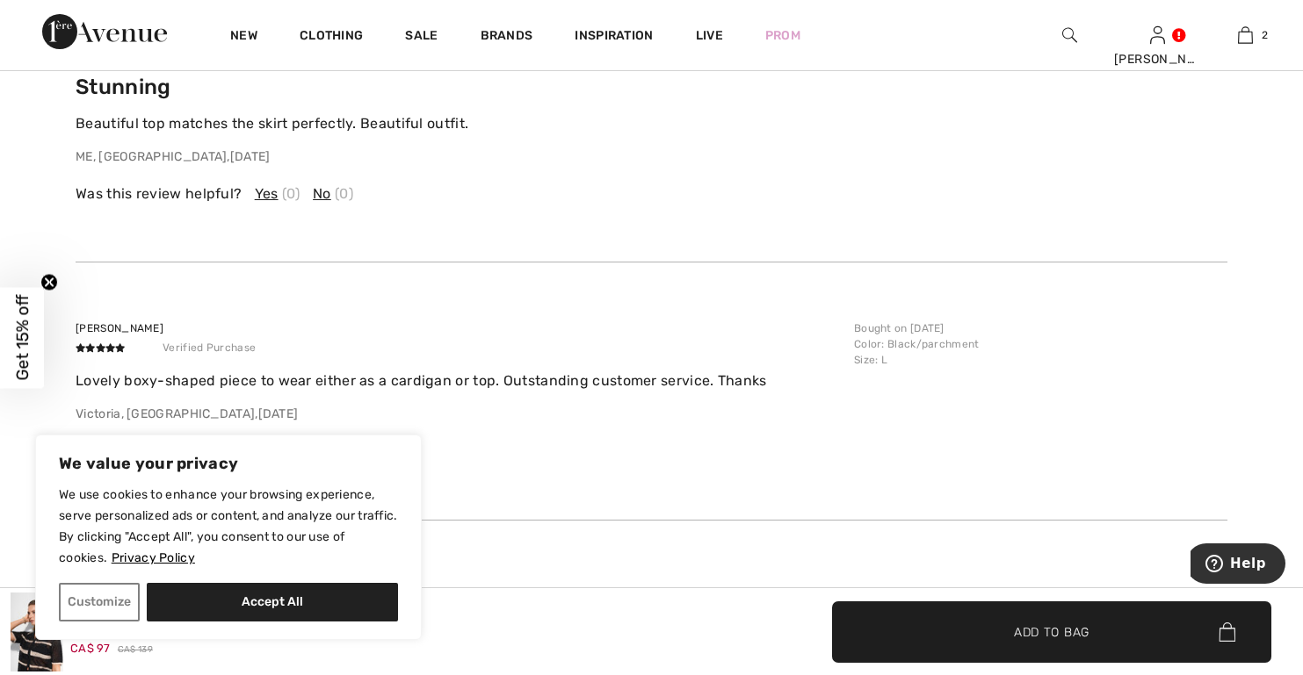
scroll to position [3601, 0]
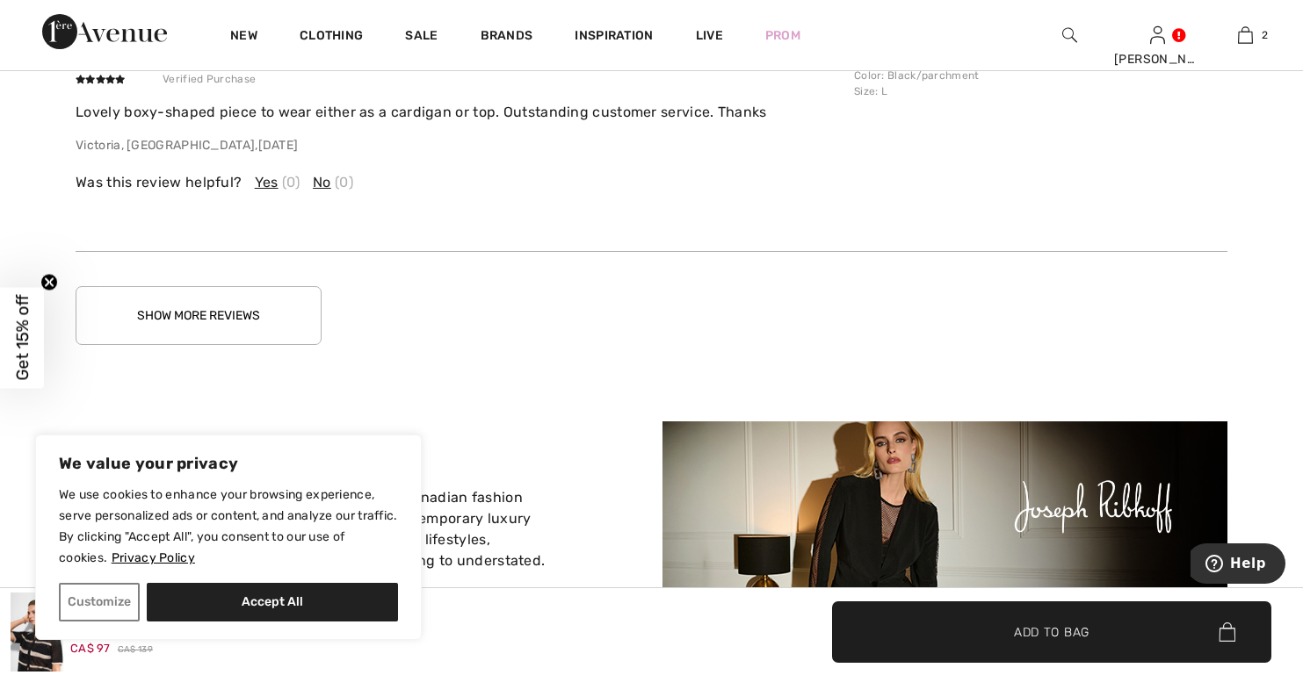
click at [236, 307] on button "Show More Reviews" at bounding box center [199, 315] width 246 height 59
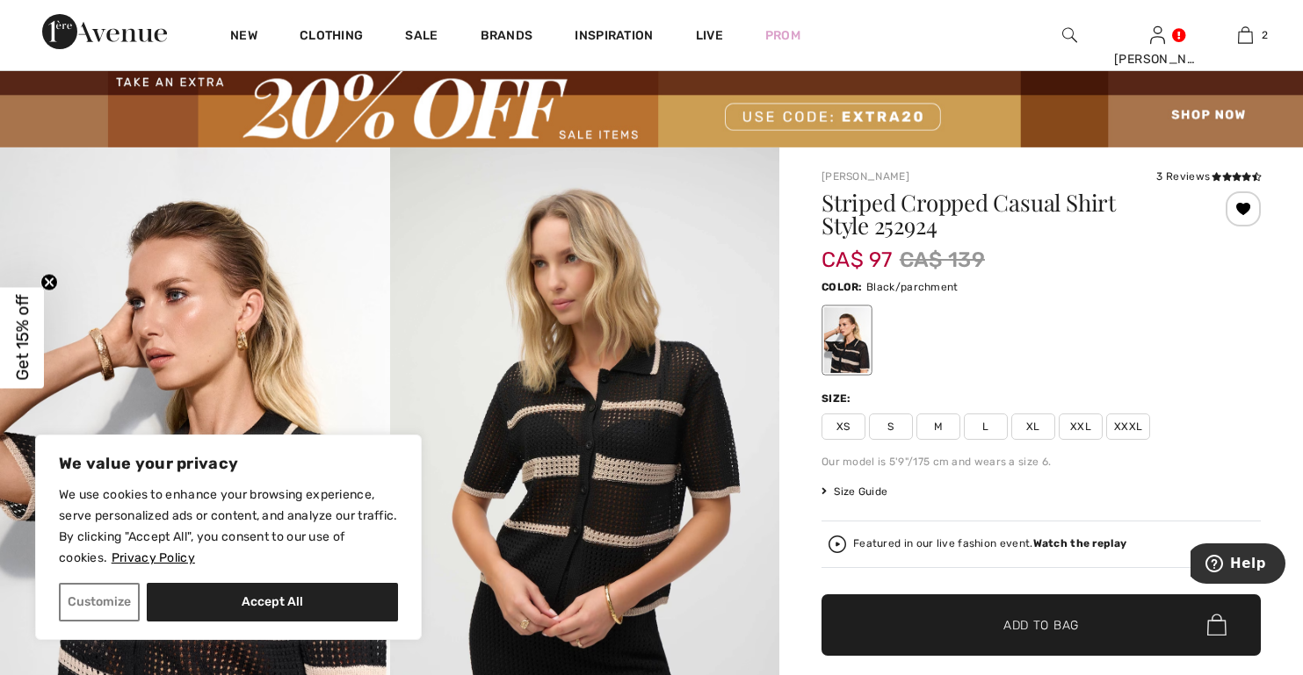
scroll to position [0, 0]
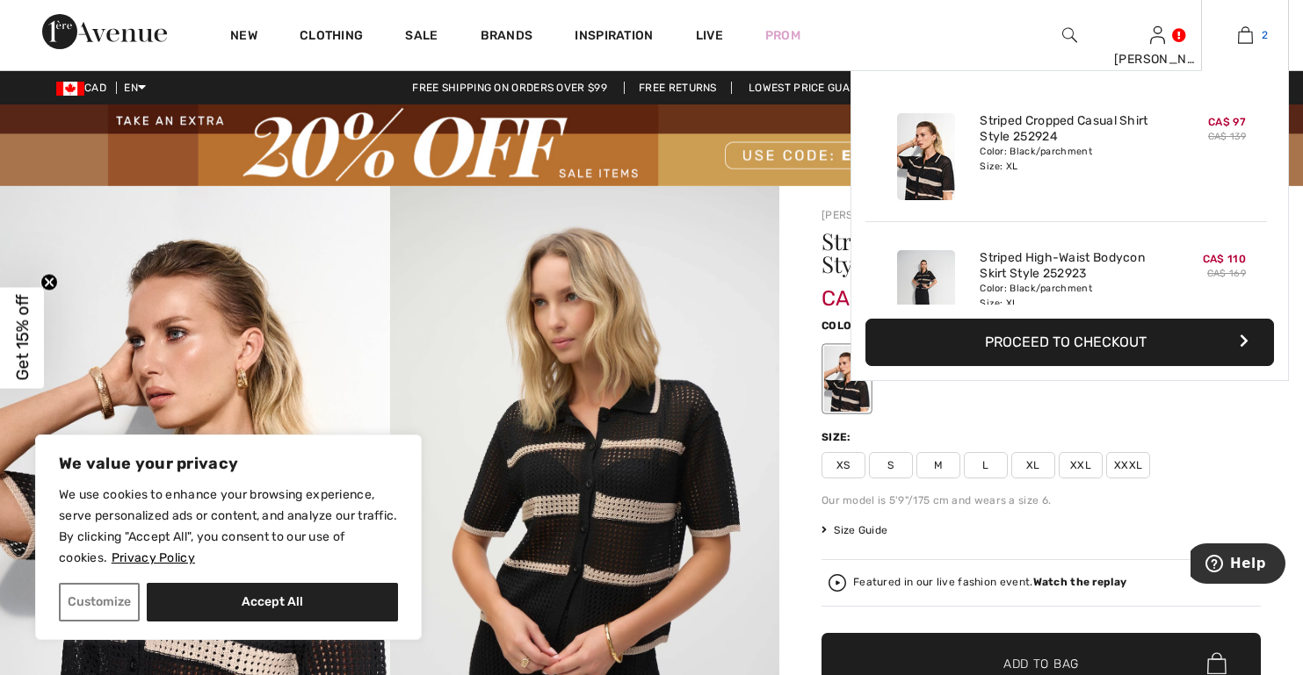
click at [1253, 36] on link "2" at bounding box center [1245, 35] width 86 height 21
click at [1242, 39] on img at bounding box center [1245, 35] width 15 height 21
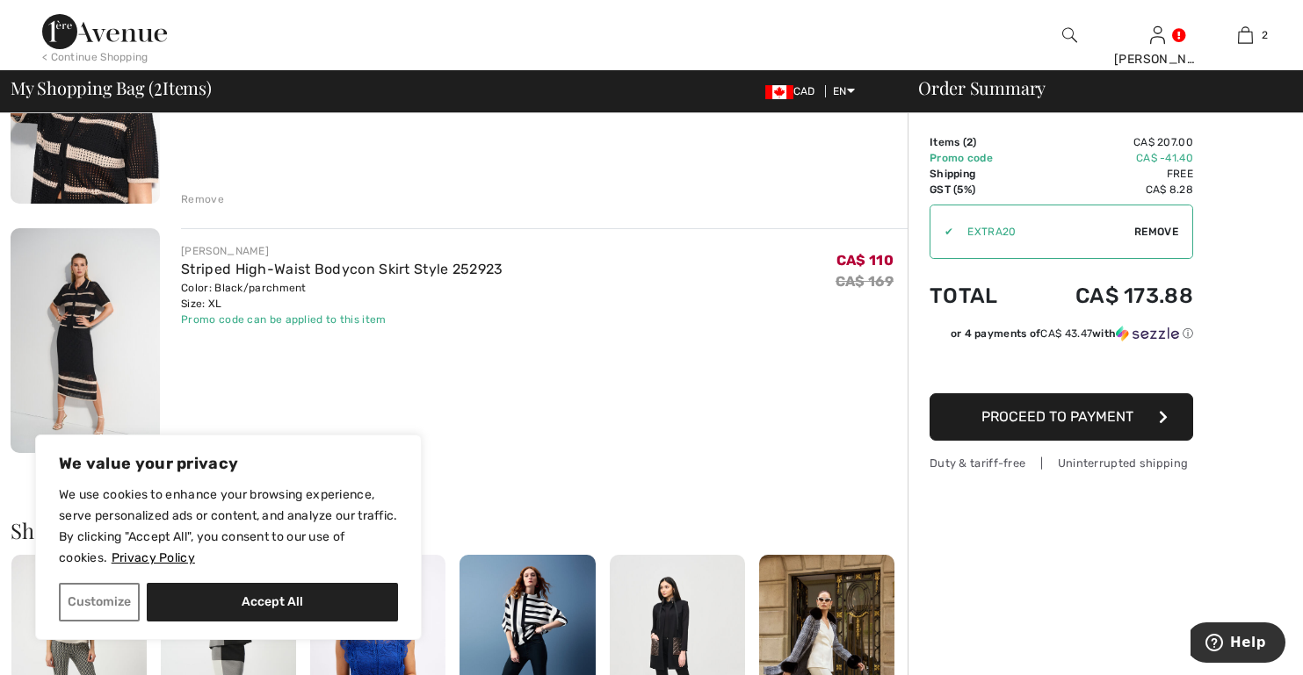
scroll to position [264, 0]
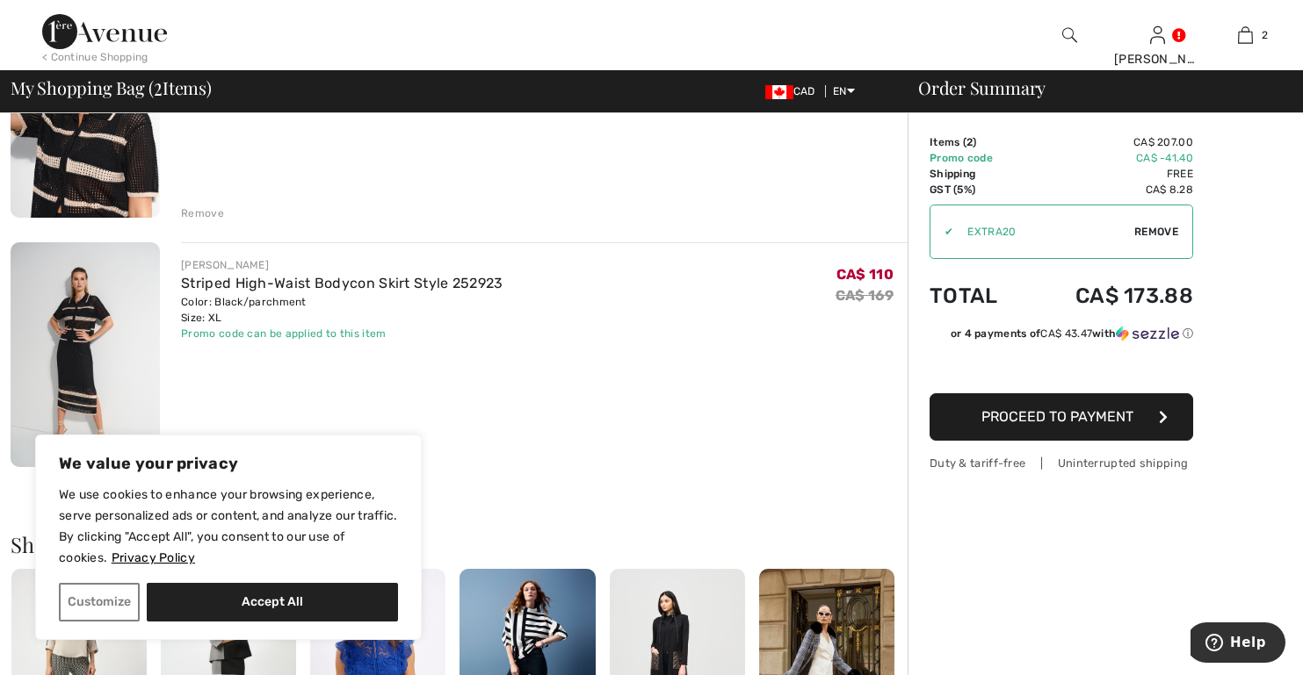
click at [64, 393] on img at bounding box center [85, 354] width 149 height 224
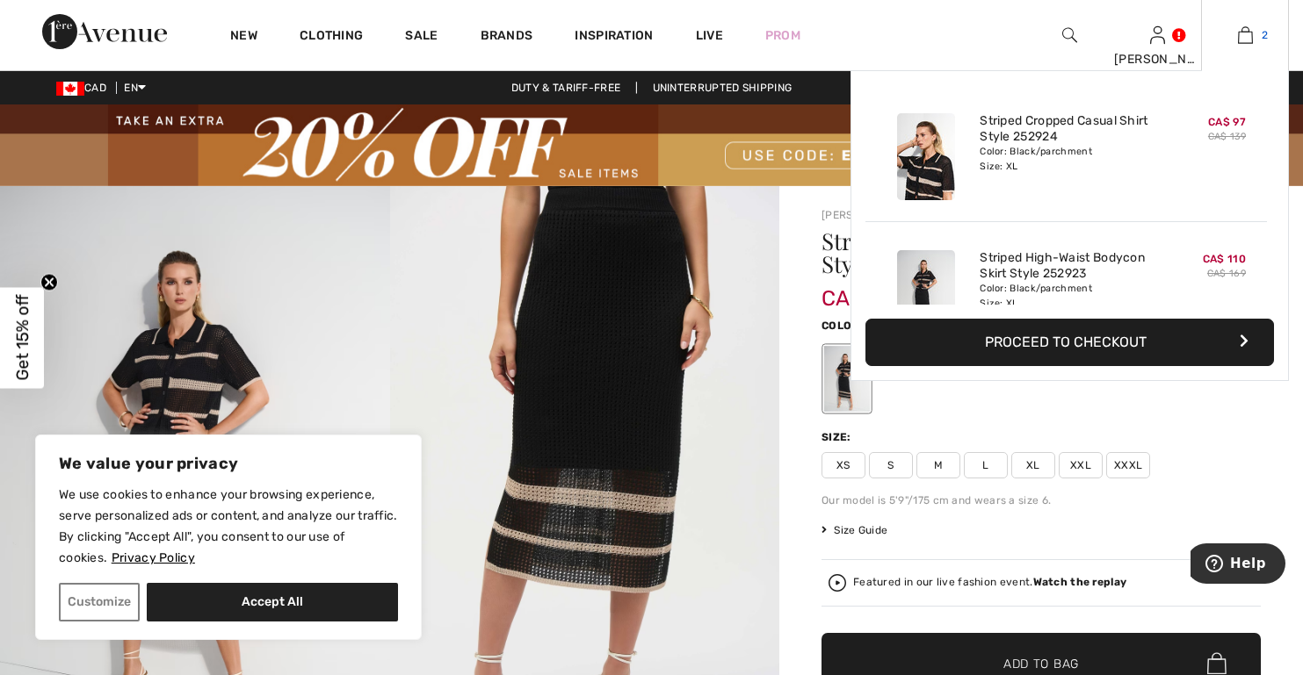
click at [1244, 41] on img at bounding box center [1245, 35] width 15 height 21
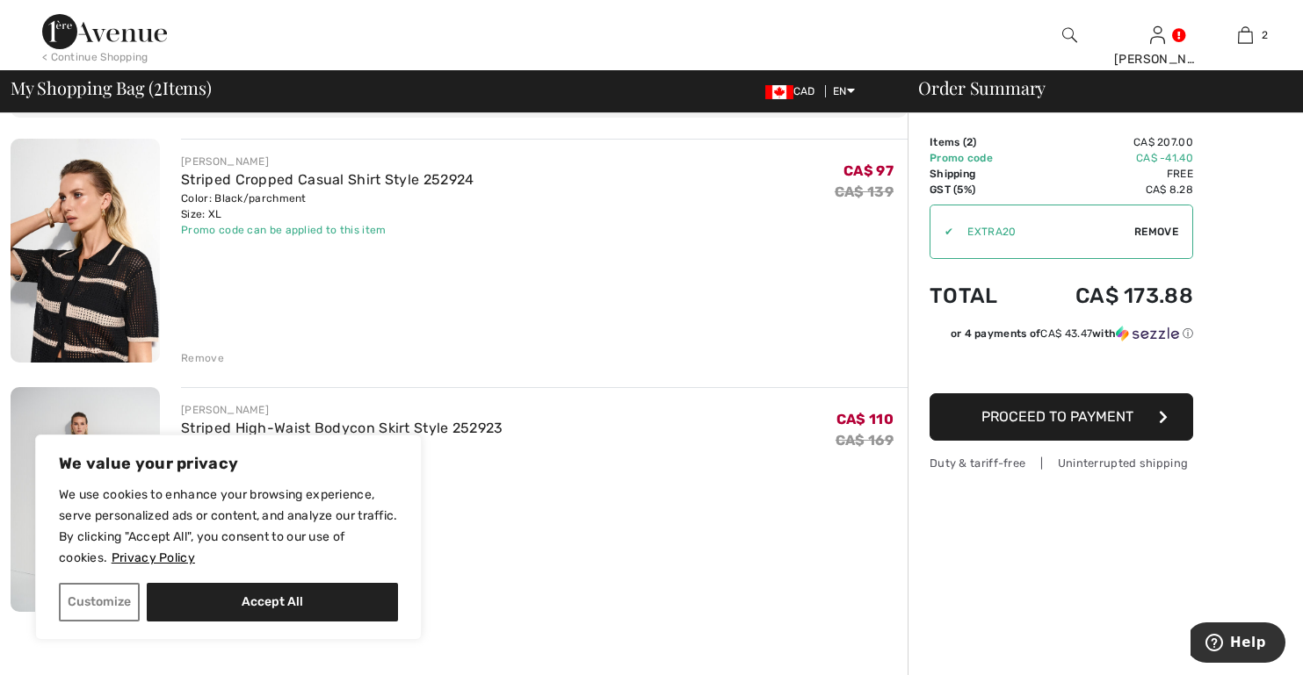
scroll to position [88, 0]
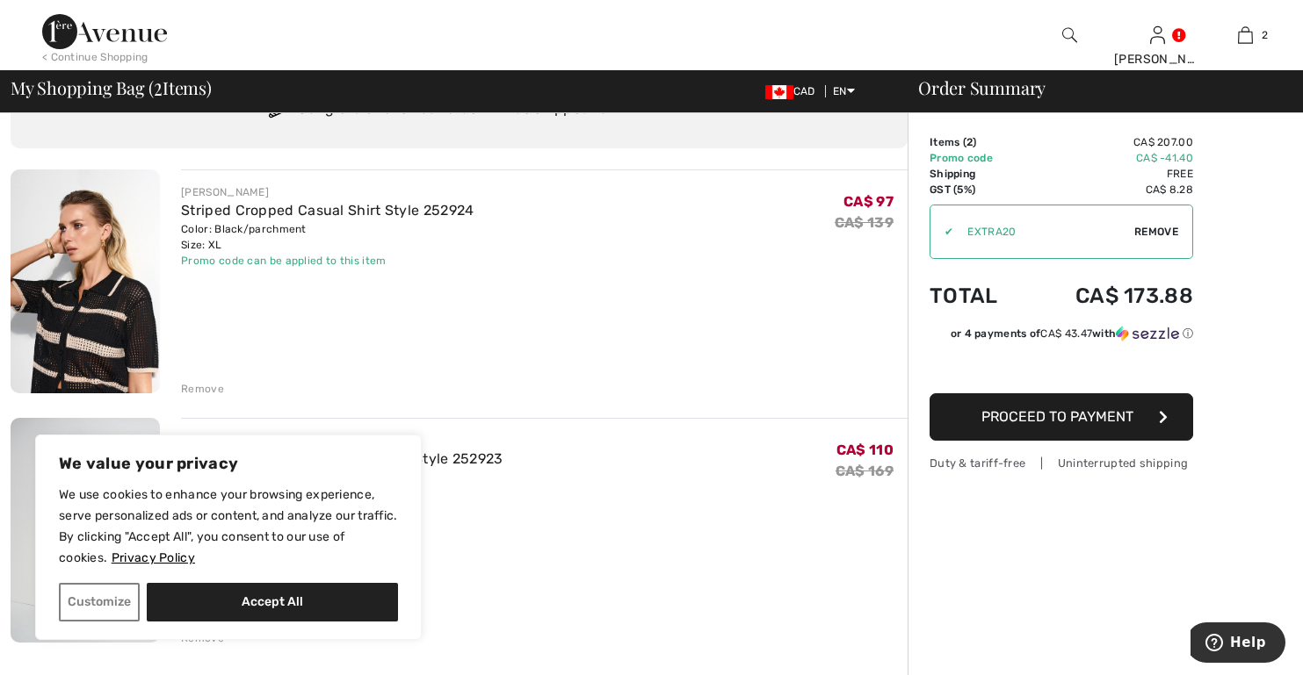
click at [1092, 422] on span "Proceed to Payment" at bounding box center [1057, 416] width 152 height 17
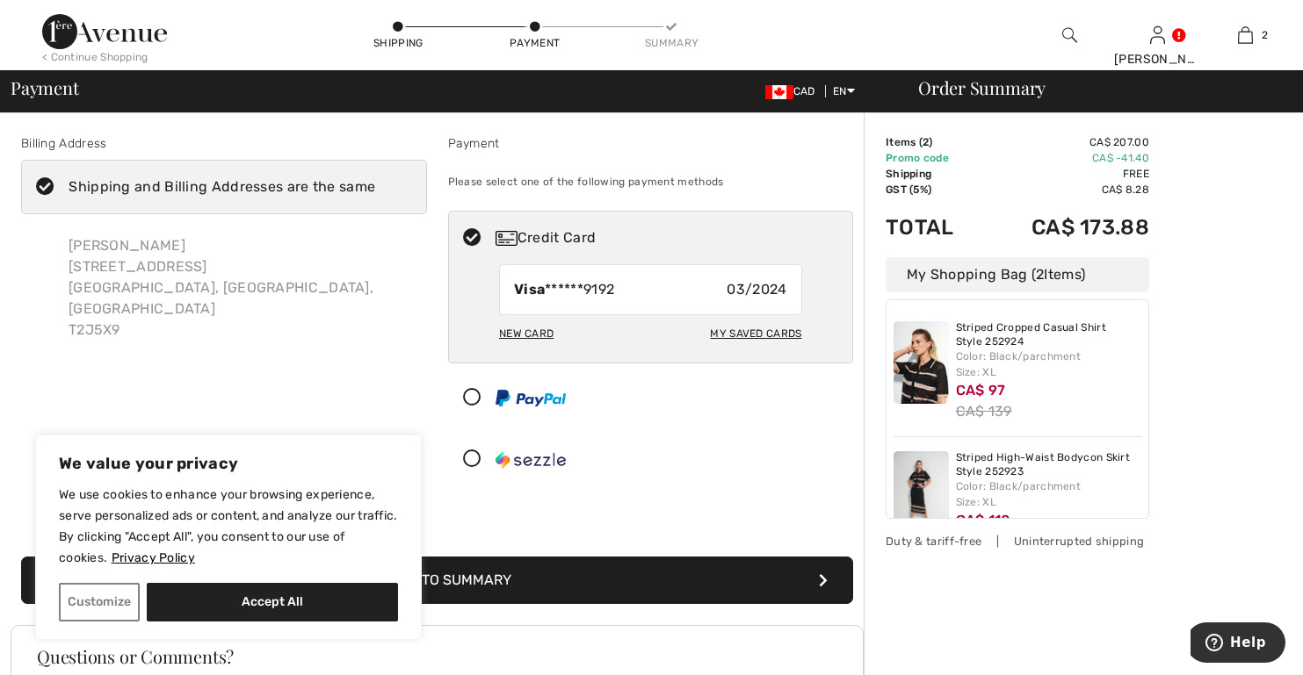
click at [1277, 95] on div "Order Summary" at bounding box center [1094, 88] width 395 height 18
click at [741, 334] on div "My Saved Cards" at bounding box center [755, 334] width 91 height 30
radio input "true"
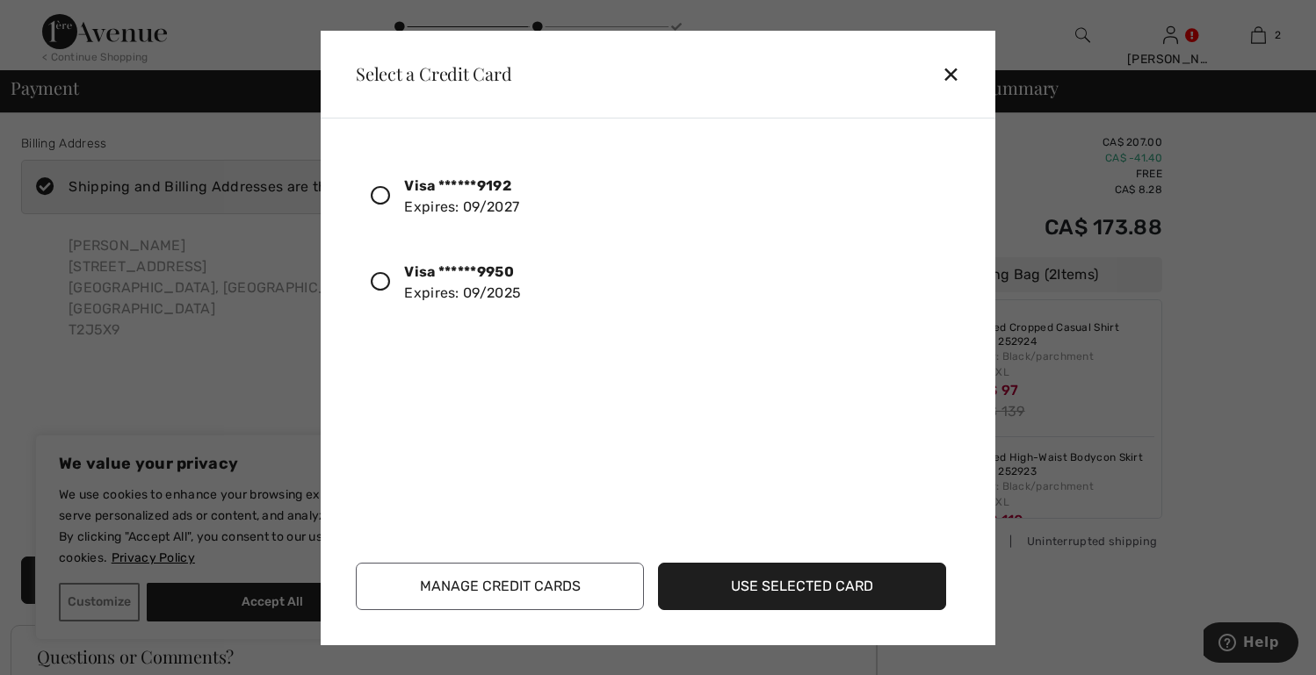
click at [747, 594] on button "Use Selected Card" at bounding box center [802, 586] width 288 height 47
click at [379, 282] on icon at bounding box center [380, 281] width 19 height 19
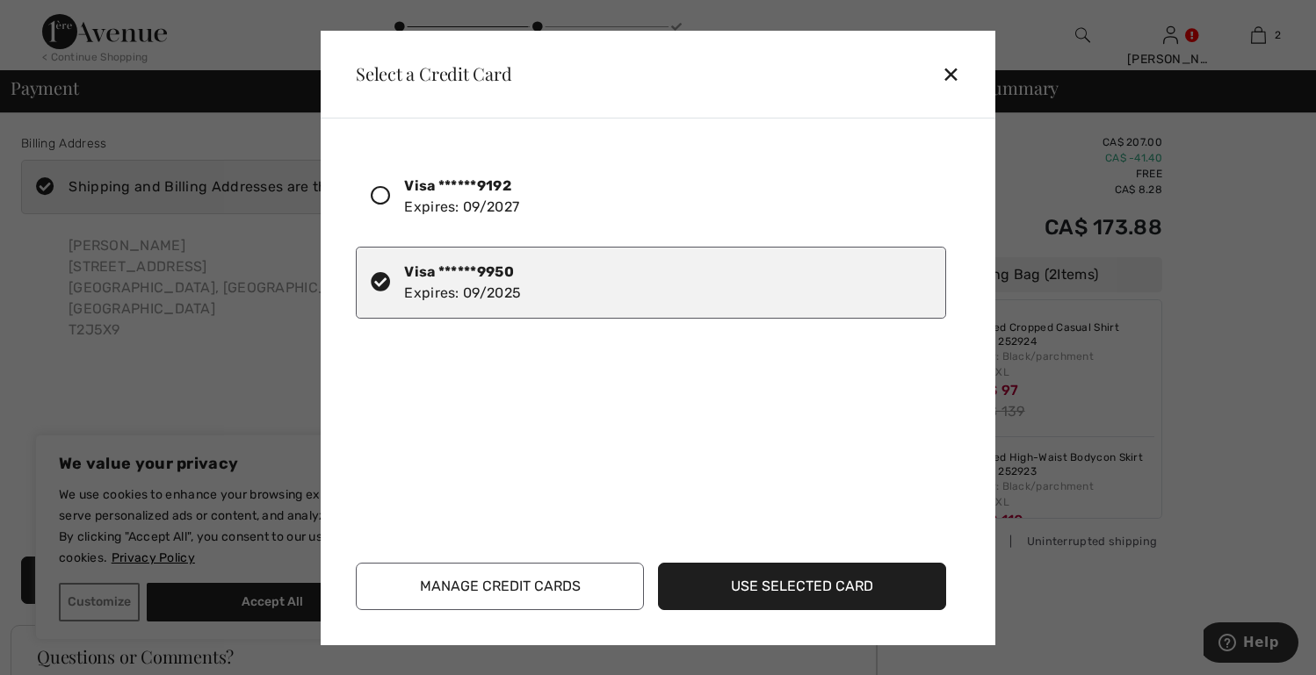
click at [758, 583] on button "Use Selected Card" at bounding box center [802, 586] width 288 height 47
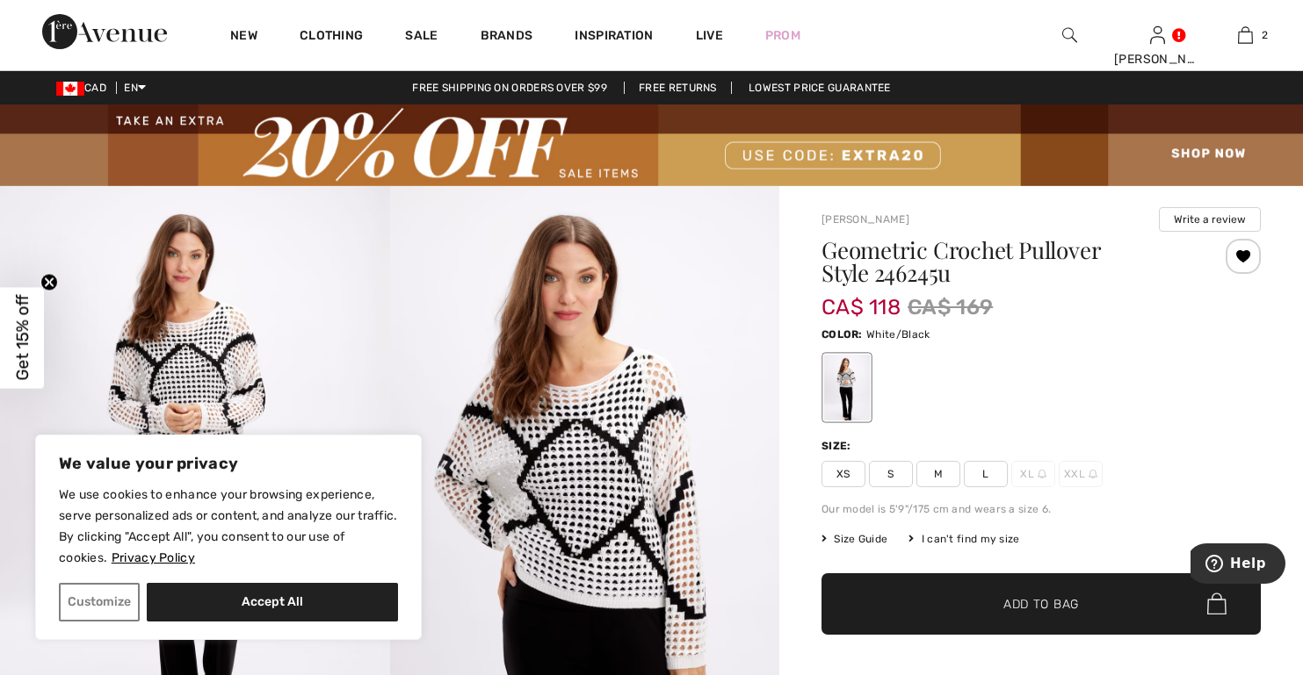
click at [993, 478] on span "L" at bounding box center [986, 474] width 44 height 26
click at [1018, 595] on span "Add to Bag" at bounding box center [1041, 604] width 76 height 18
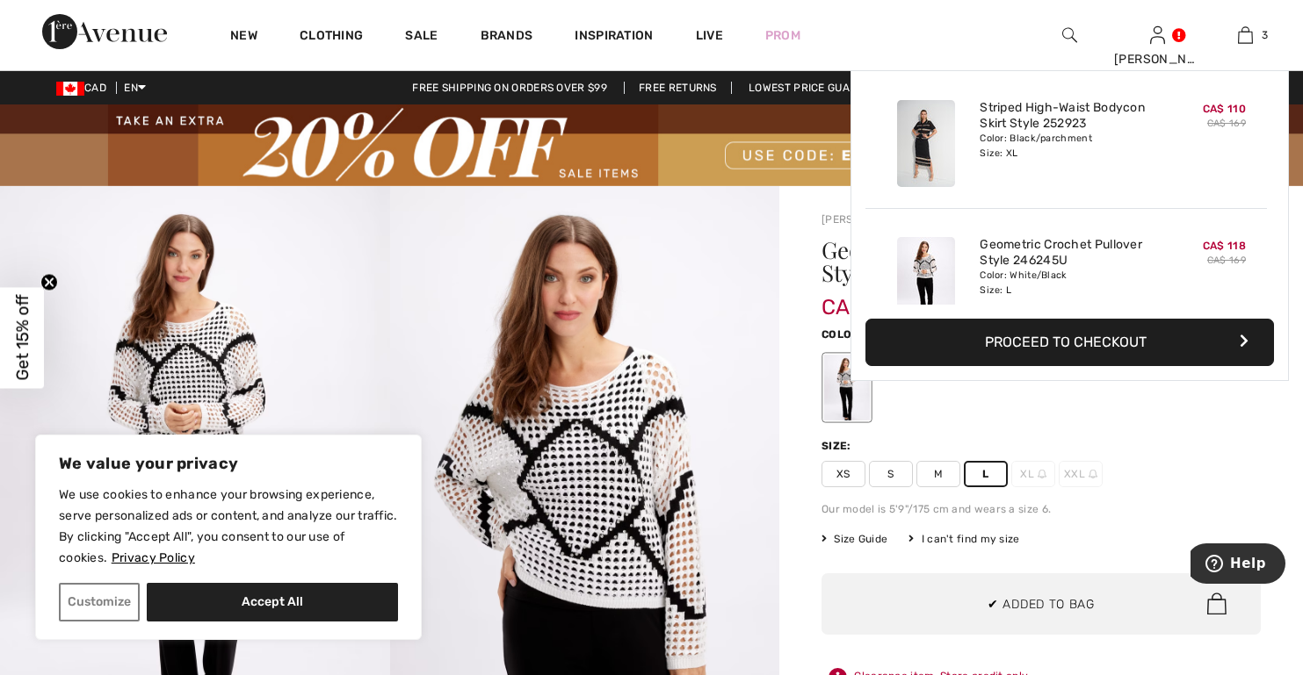
scroll to position [191, 0]
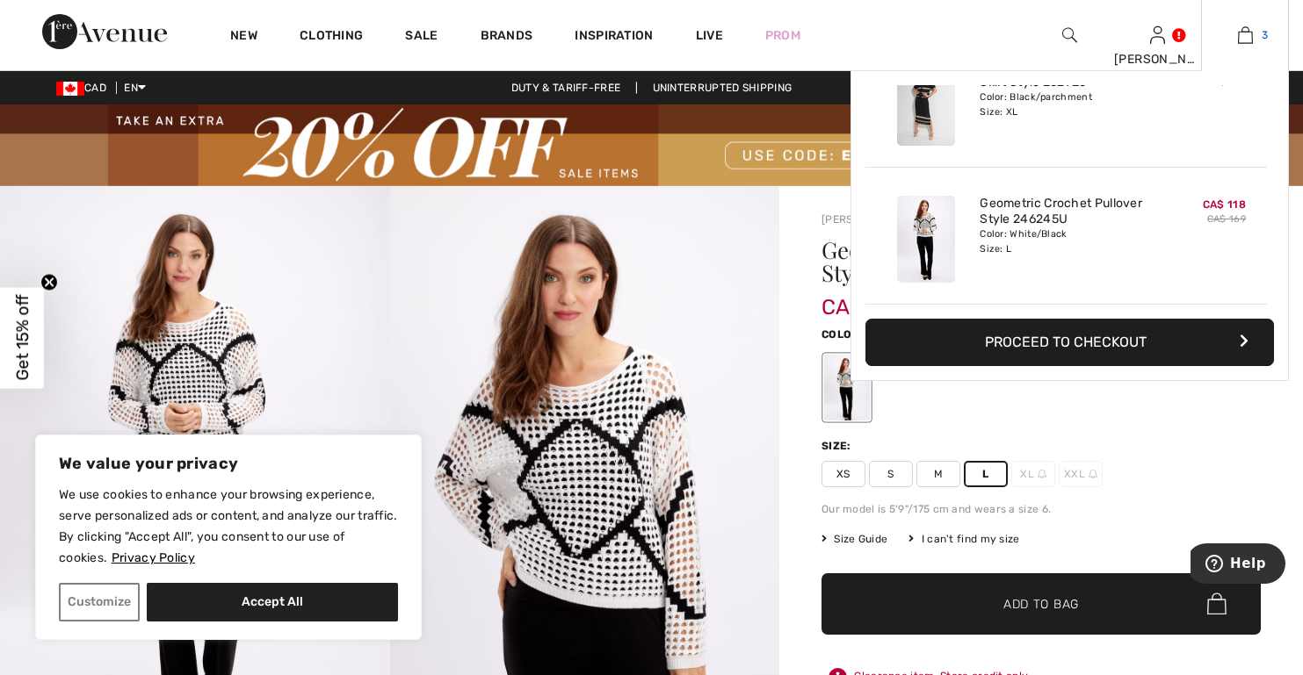
click at [1241, 32] on img at bounding box center [1245, 35] width 15 height 21
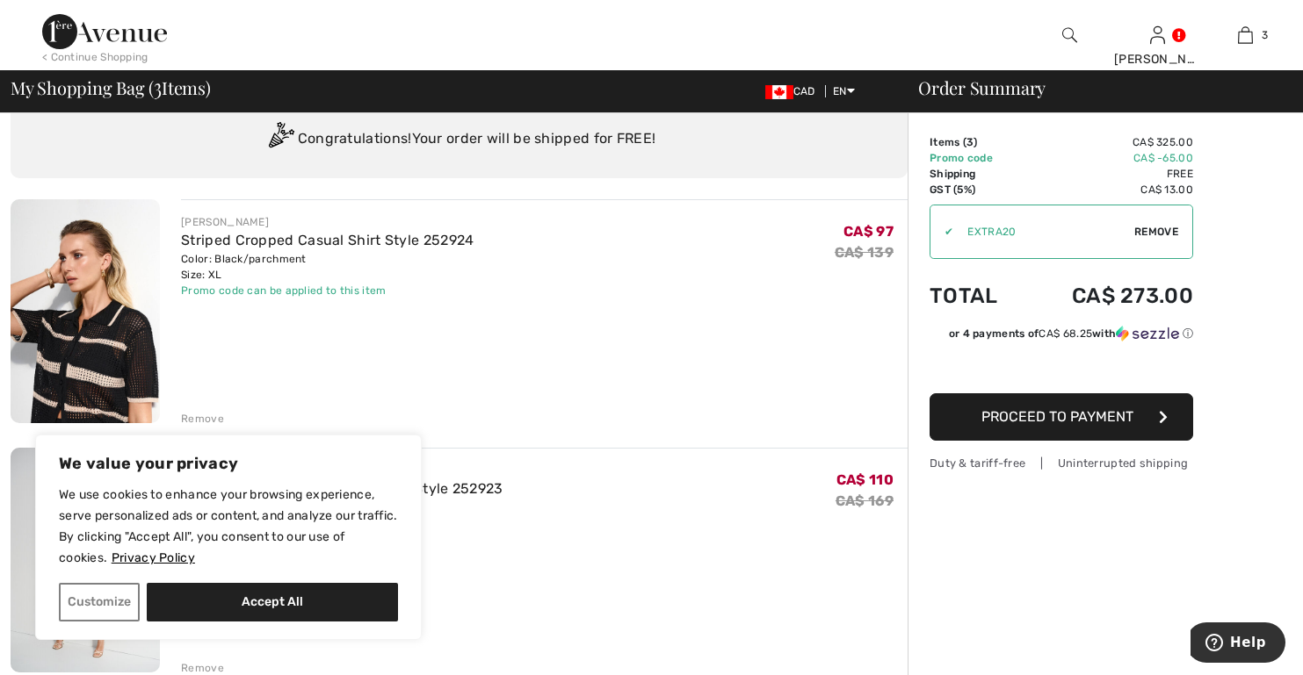
scroll to position [88, 0]
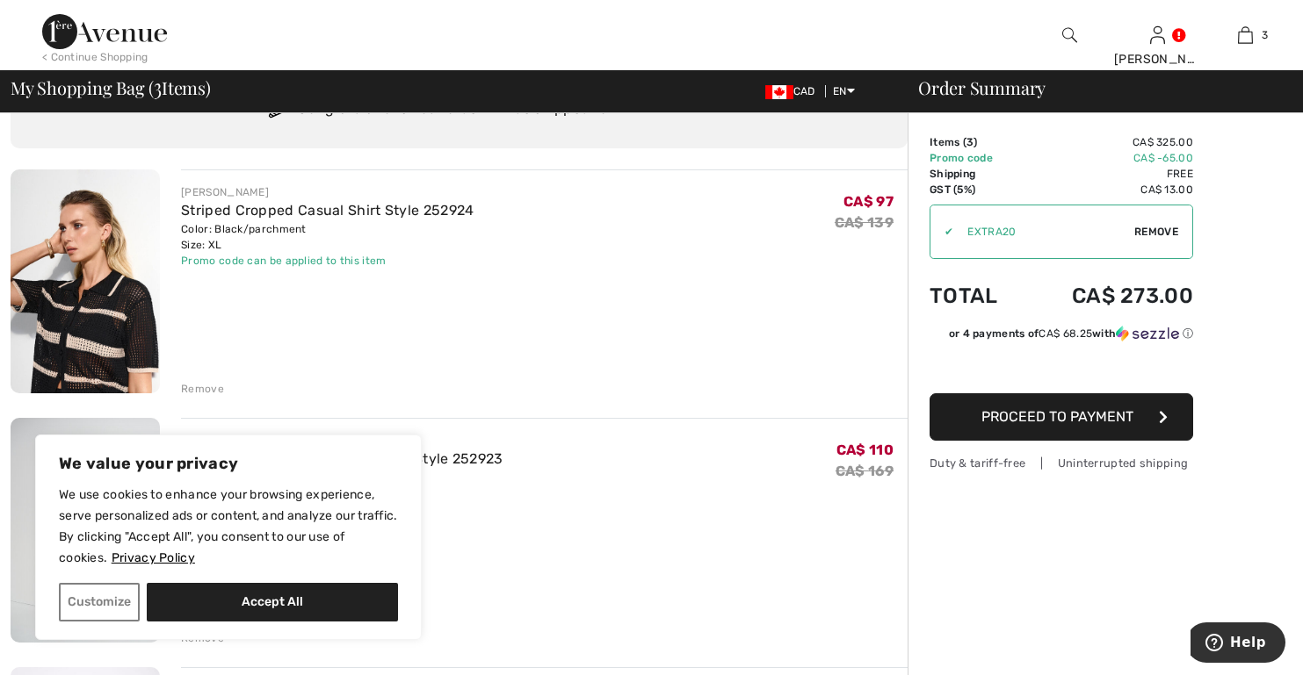
click at [1087, 411] on span "Proceed to Payment" at bounding box center [1057, 416] width 152 height 17
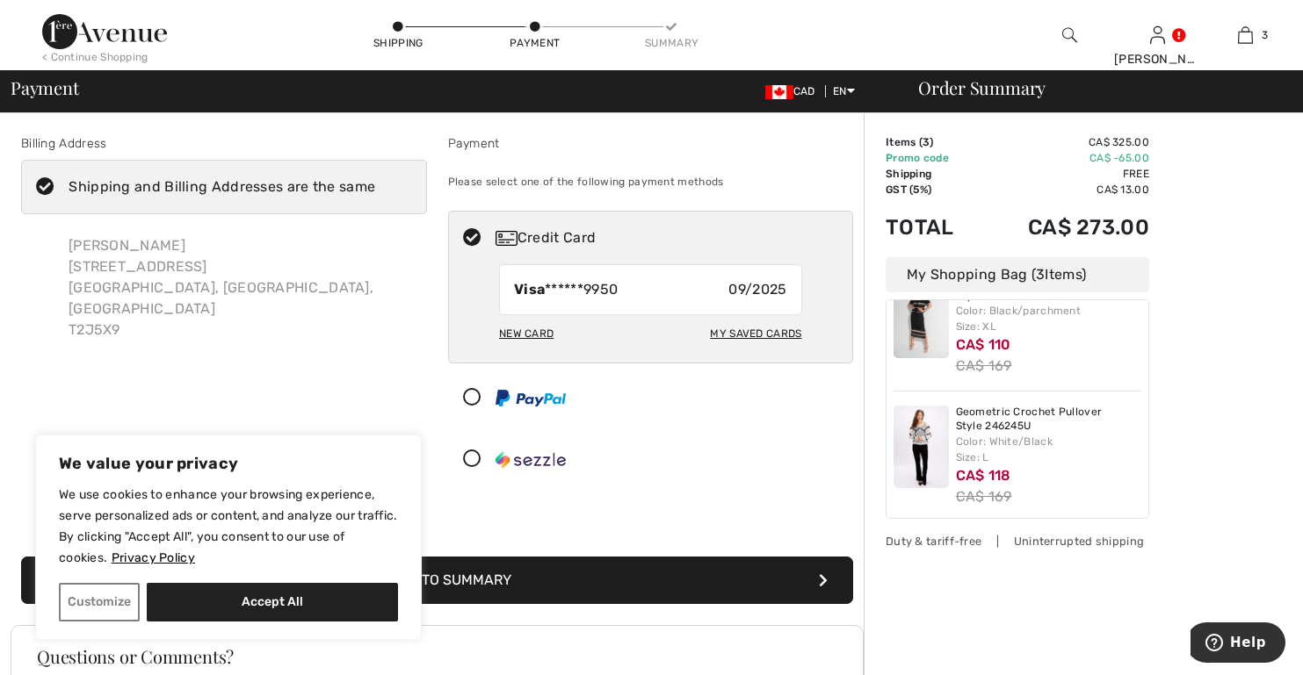
click at [711, 574] on button "Proceed to Summary" at bounding box center [437, 580] width 832 height 47
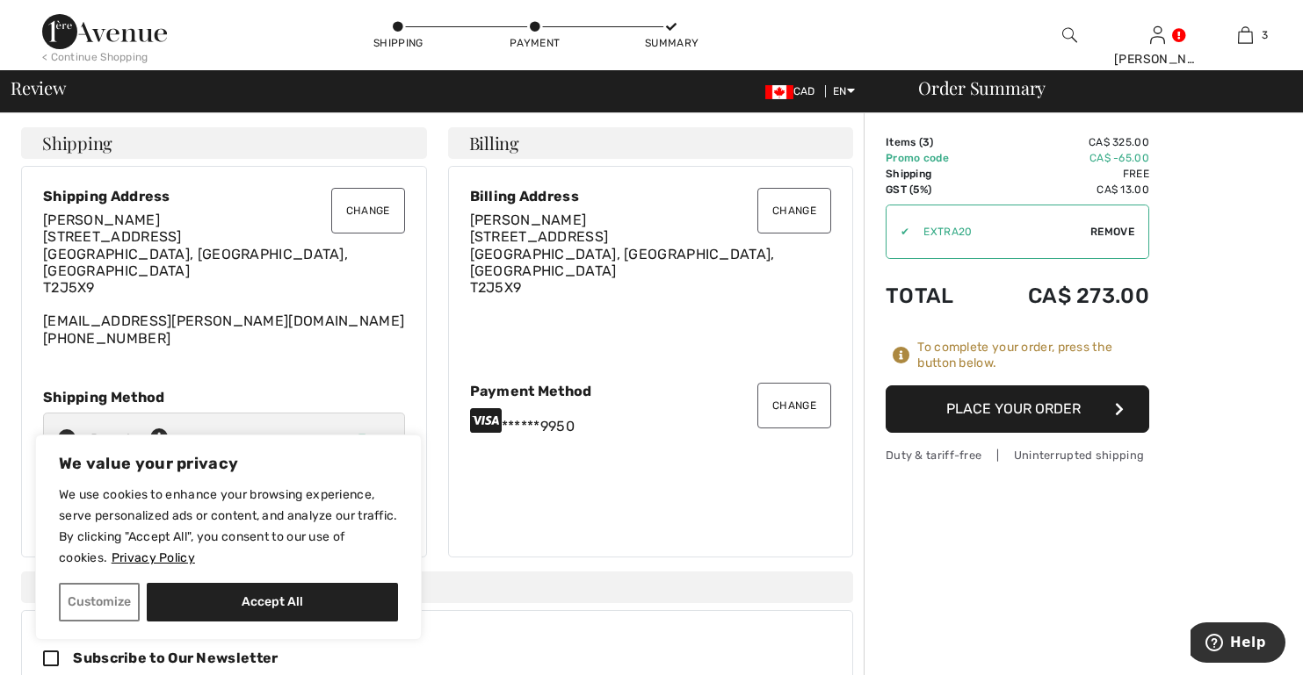
click at [1034, 411] on button "Place Your Order" at bounding box center [1017, 409] width 264 height 47
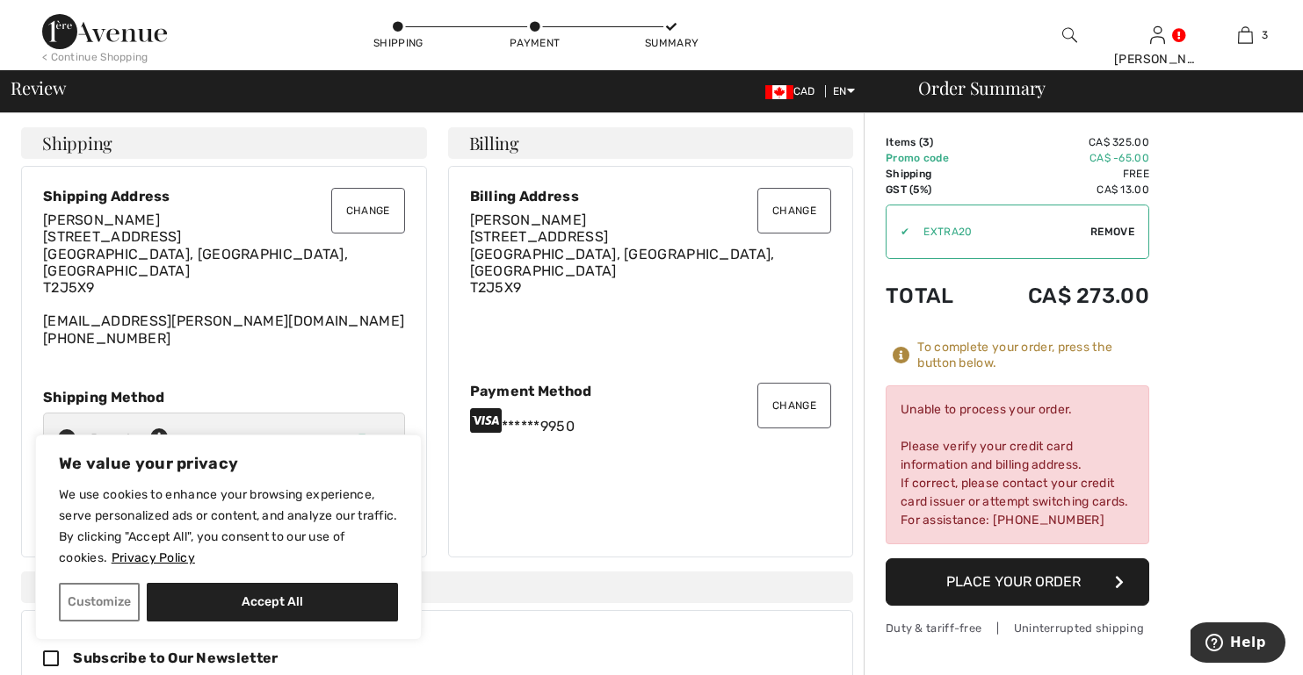
click at [796, 405] on button "Change" at bounding box center [794, 406] width 74 height 46
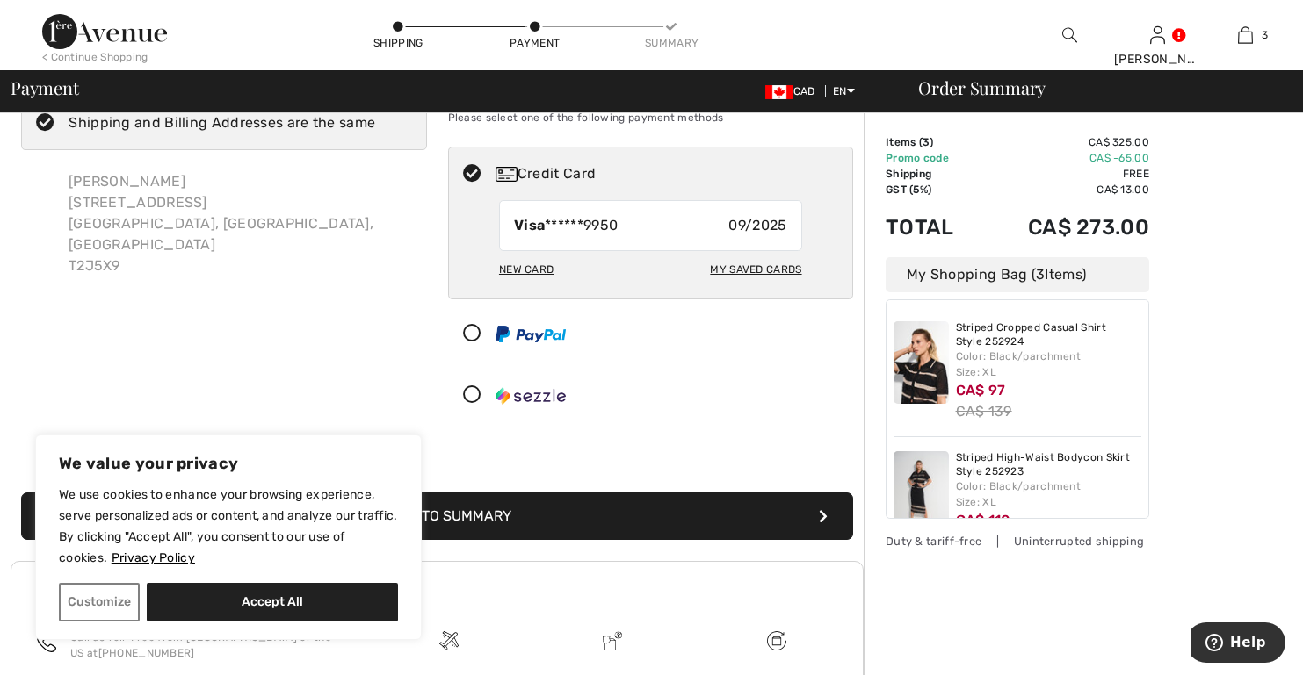
click at [747, 271] on div "My Saved Cards" at bounding box center [755, 270] width 91 height 30
radio input "true"
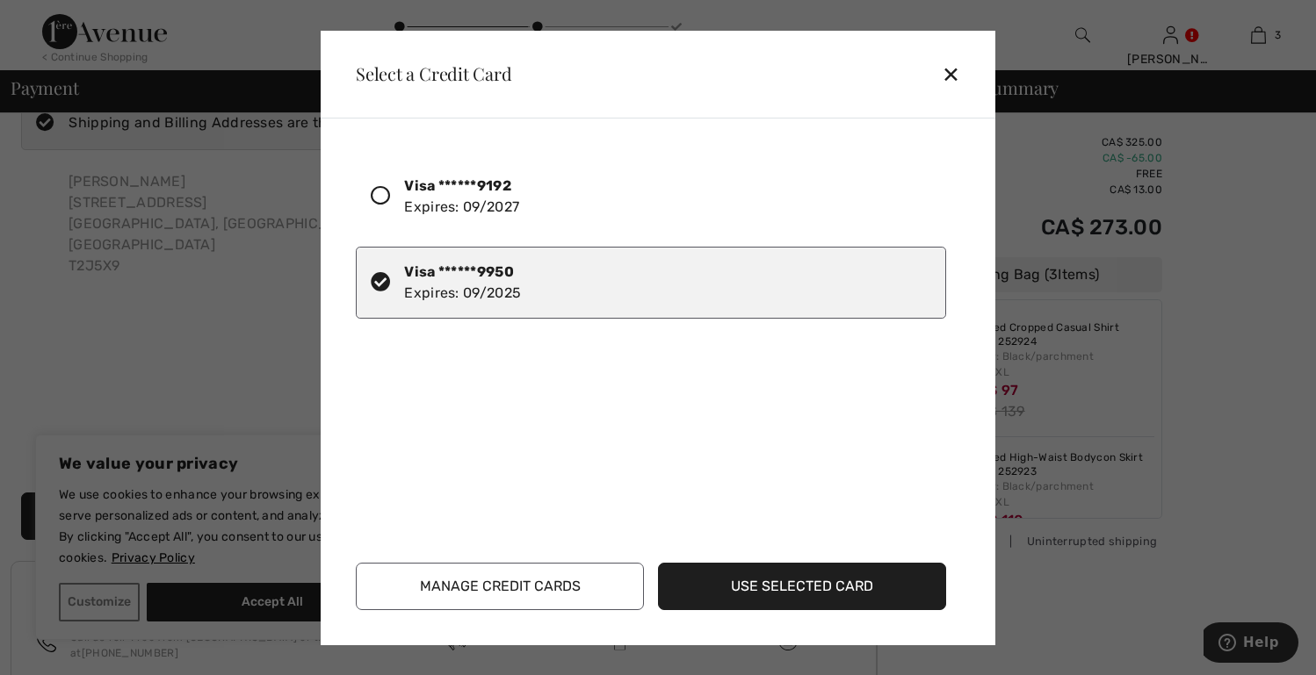
click at [378, 189] on icon at bounding box center [380, 195] width 19 height 19
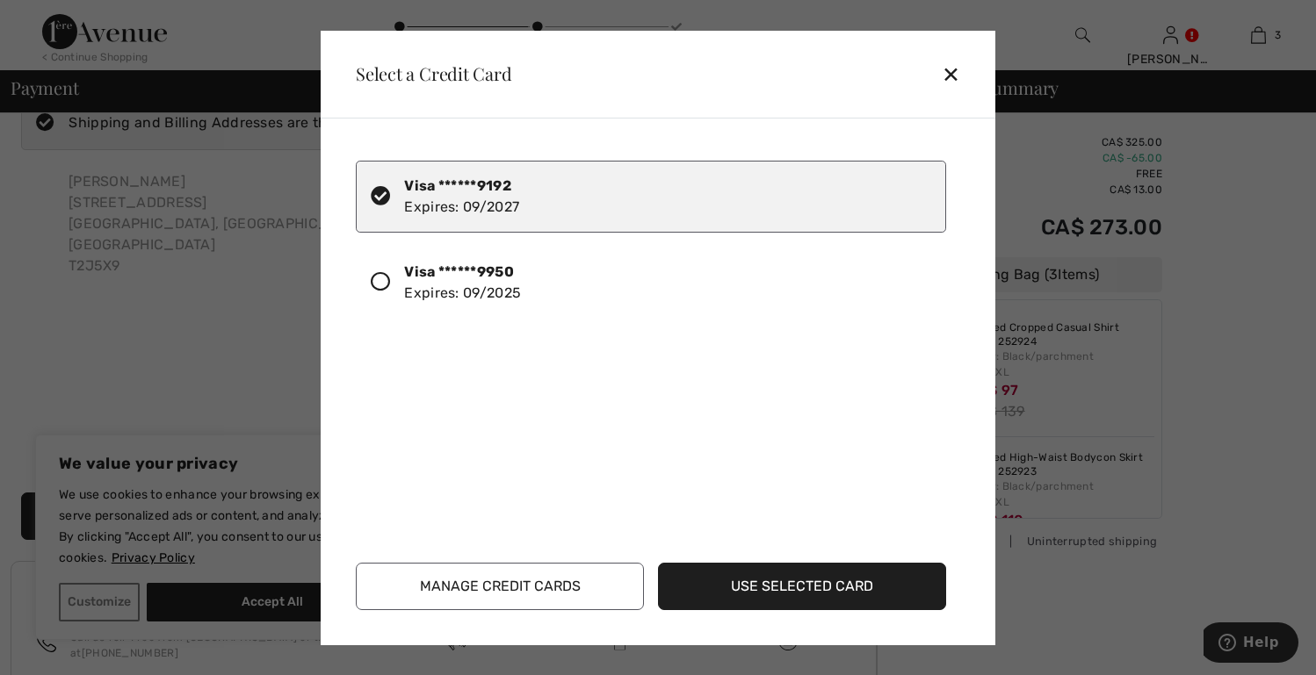
click at [805, 587] on button "Use Selected Card" at bounding box center [802, 586] width 288 height 47
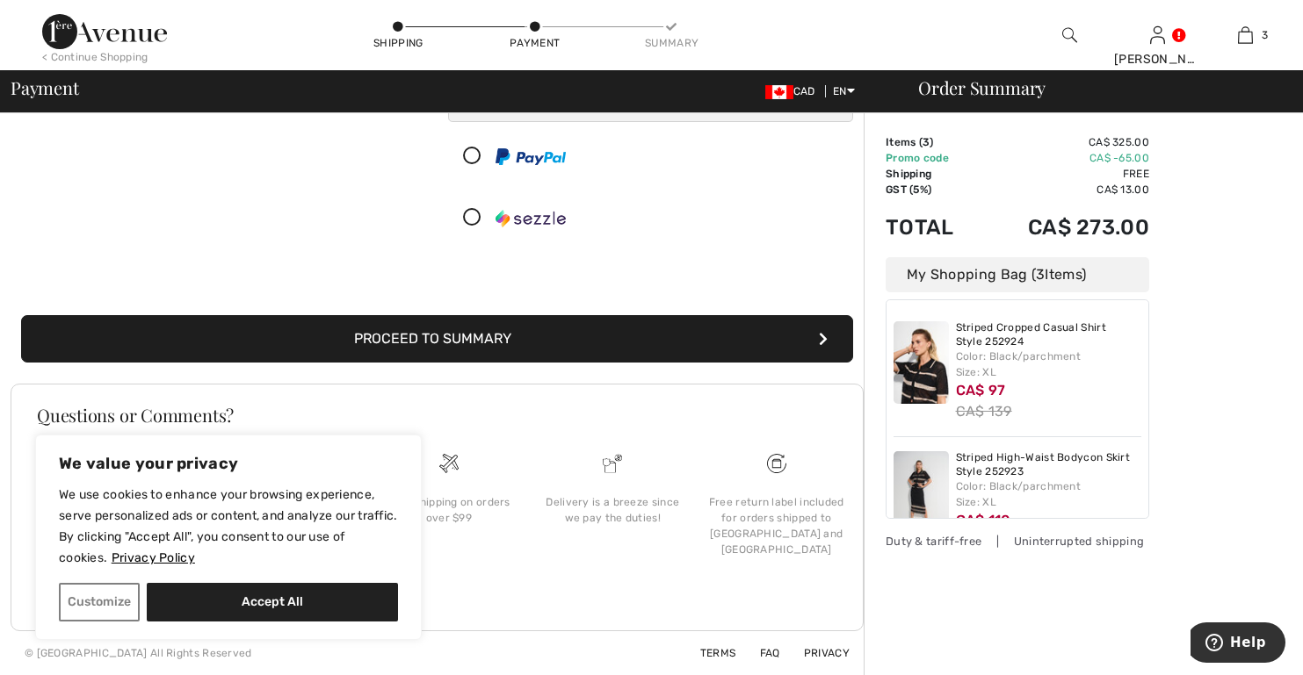
scroll to position [154, 0]
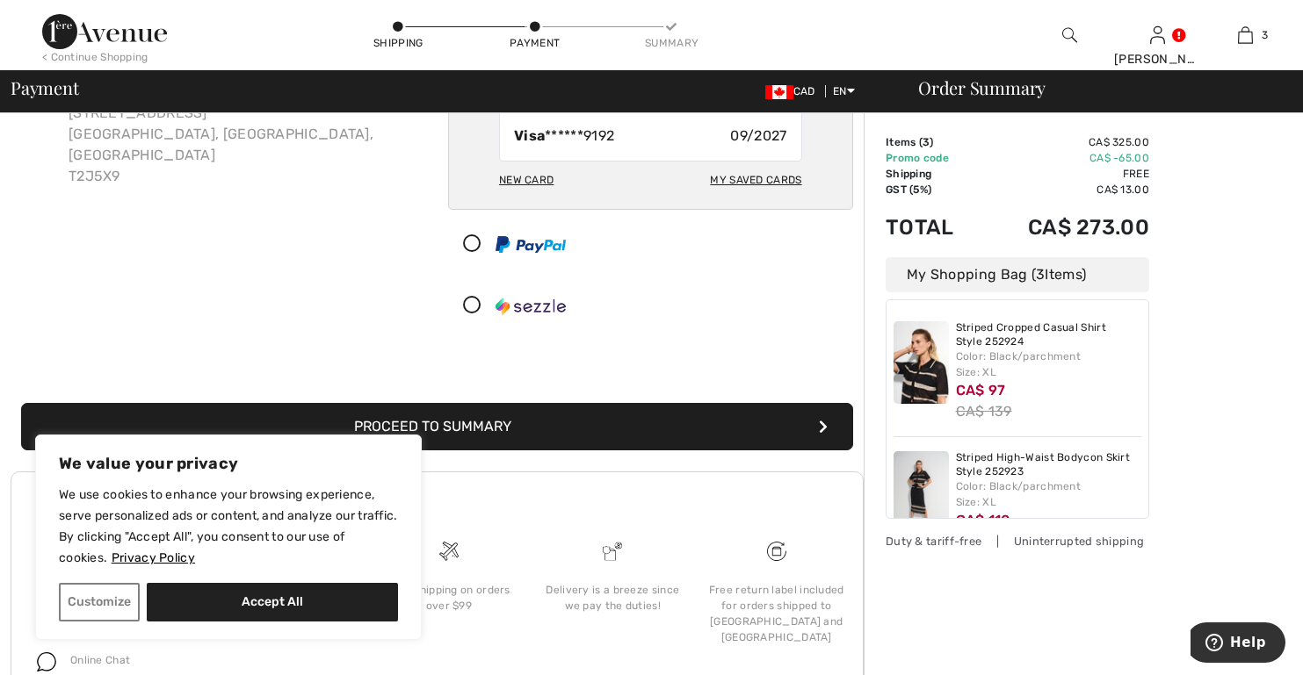
click at [704, 428] on button "Proceed to Summary" at bounding box center [437, 426] width 832 height 47
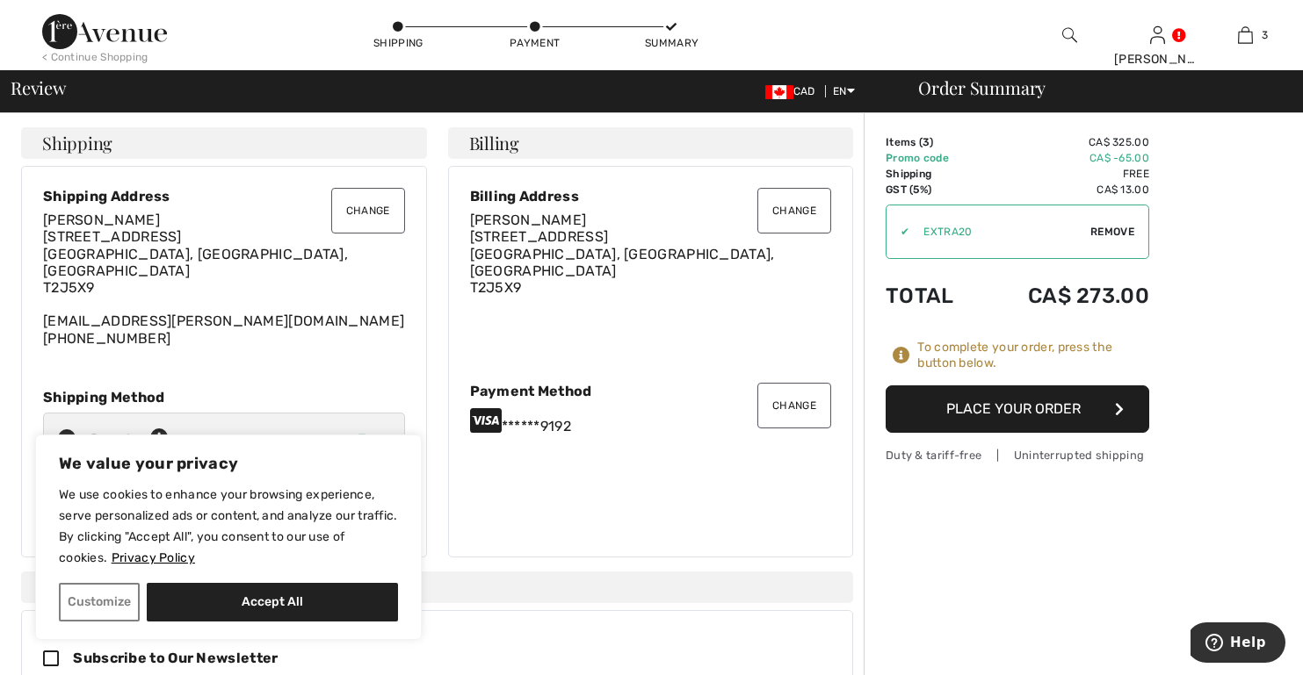
click at [1002, 408] on button "Place Your Order" at bounding box center [1017, 409] width 264 height 47
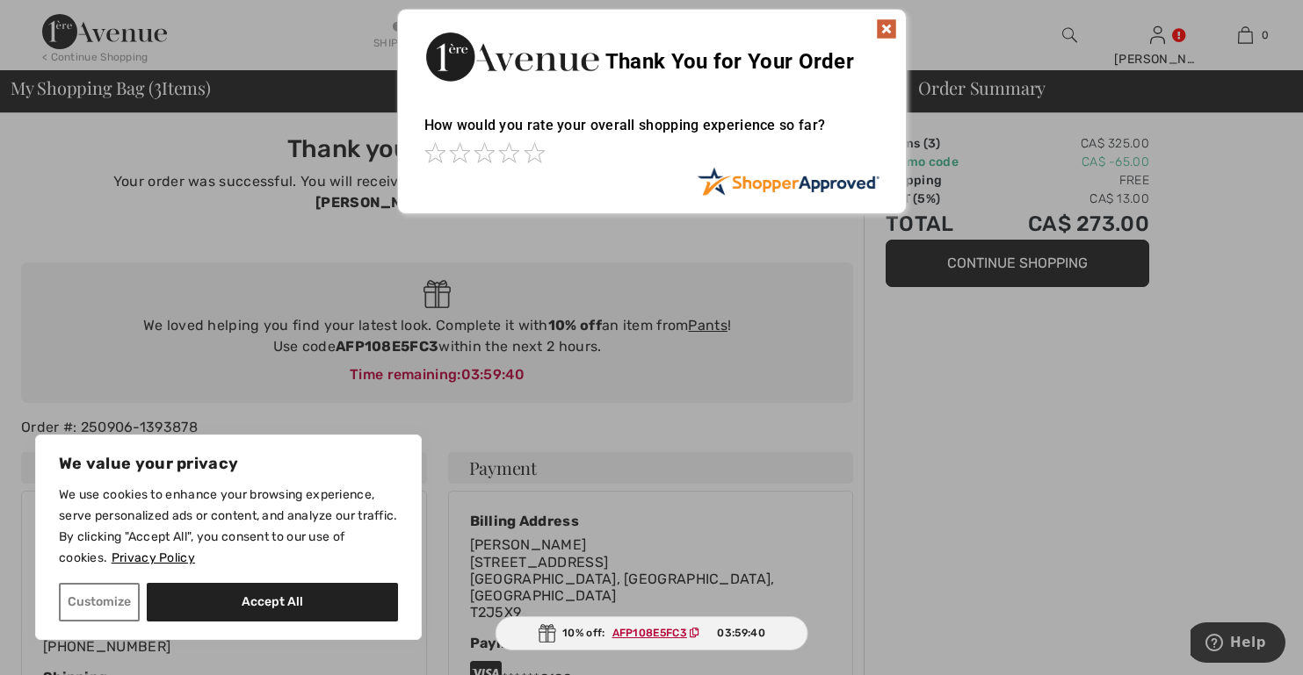
click at [885, 25] on img at bounding box center [886, 28] width 21 height 21
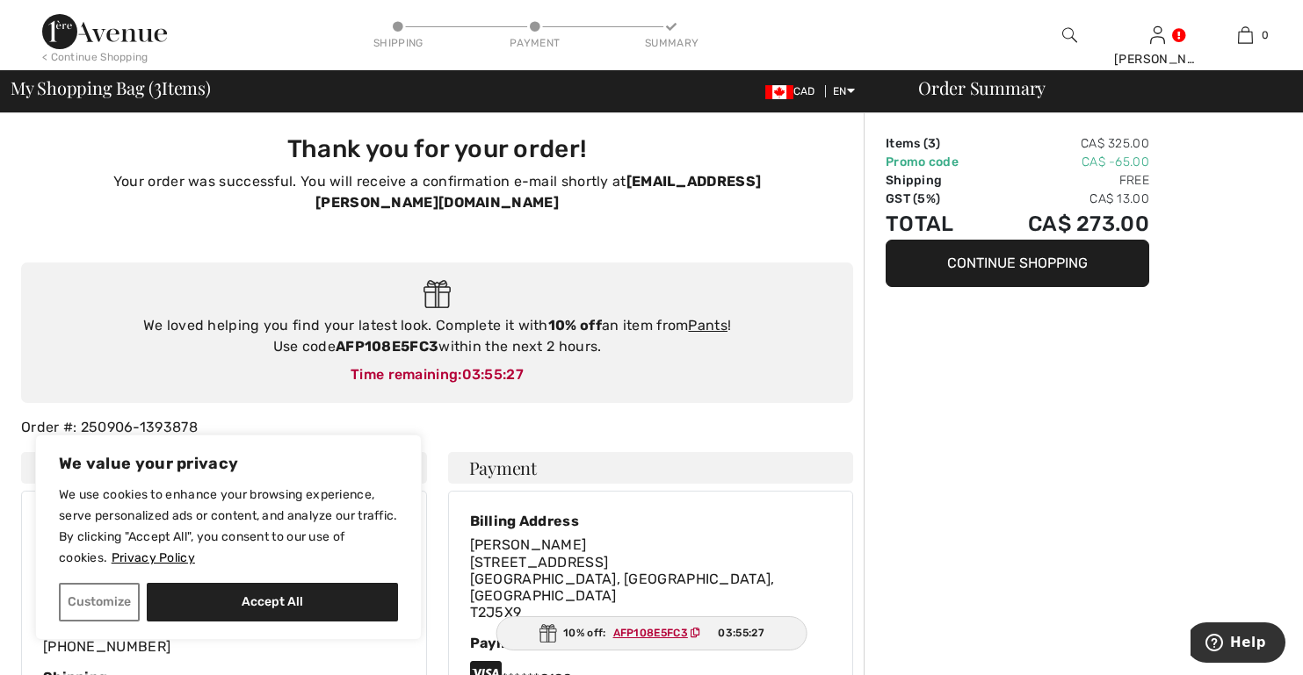
click at [218, 128] on div "Thank you for your order! Your order was successful. You will receive a confirm…" at bounding box center [437, 180] width 853 height 135
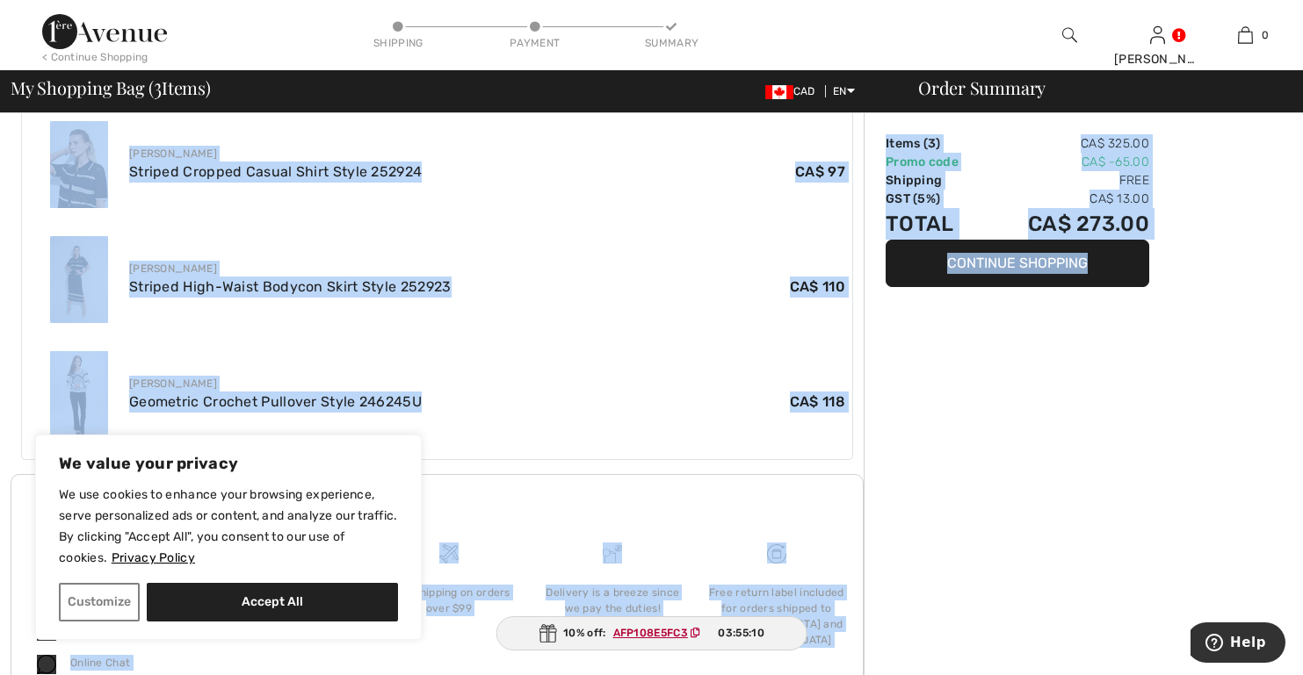
scroll to position [742, 0]
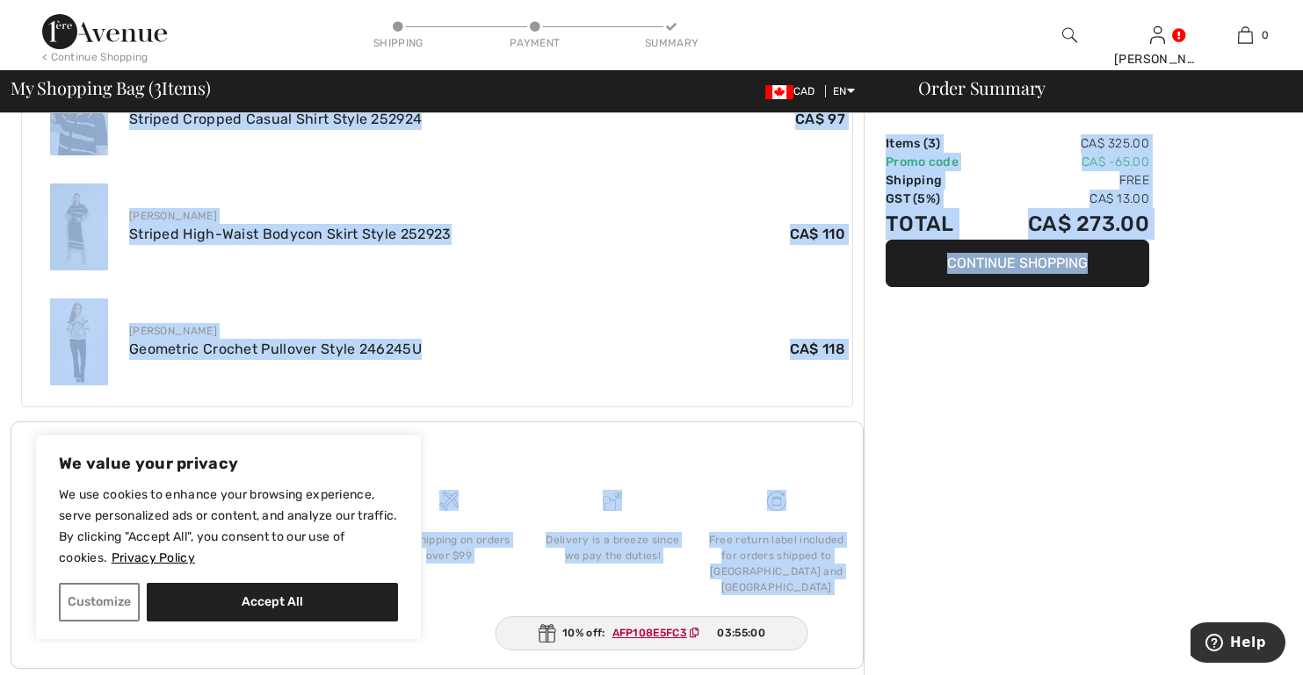
drag, startPoint x: 213, startPoint y: 121, endPoint x: 1125, endPoint y: 671, distance: 1065.5
click at [1125, 671] on div "Thank you for your order! Your order was successful. You will receive a confirm…" at bounding box center [657, 42] width 1292 height 1342
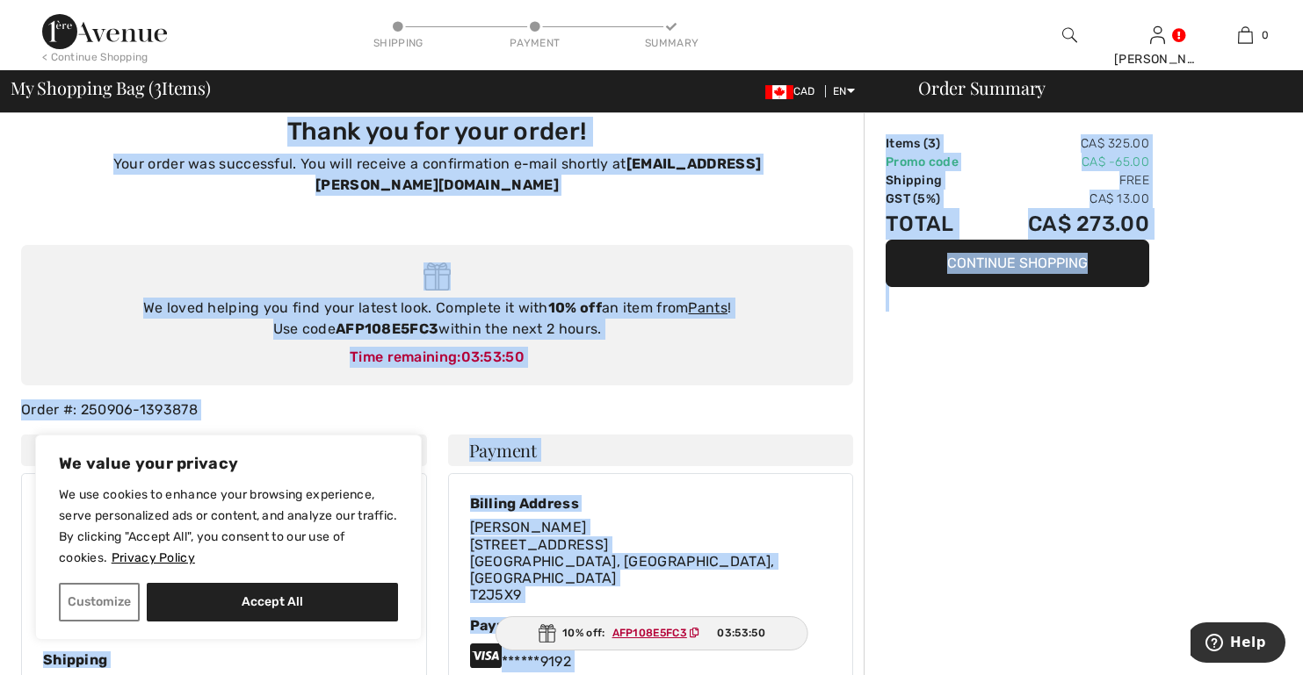
scroll to position [0, 0]
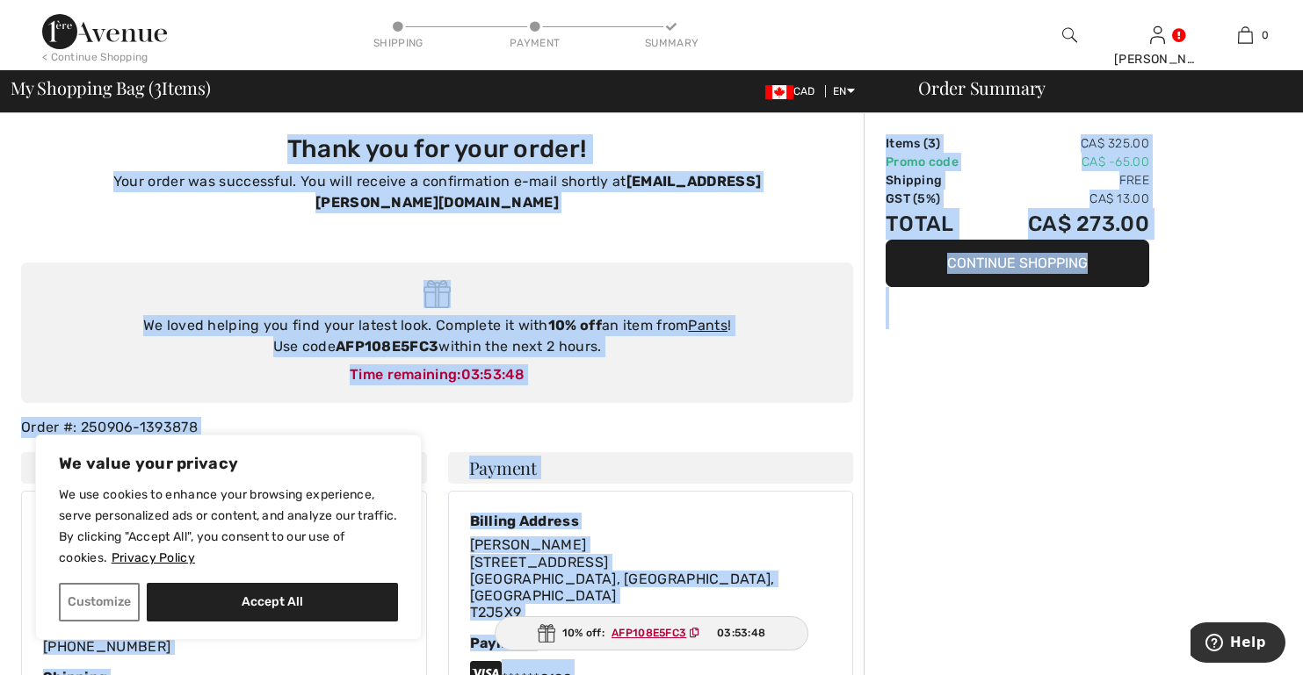
click at [801, 452] on h4 "Payment" at bounding box center [651, 468] width 406 height 32
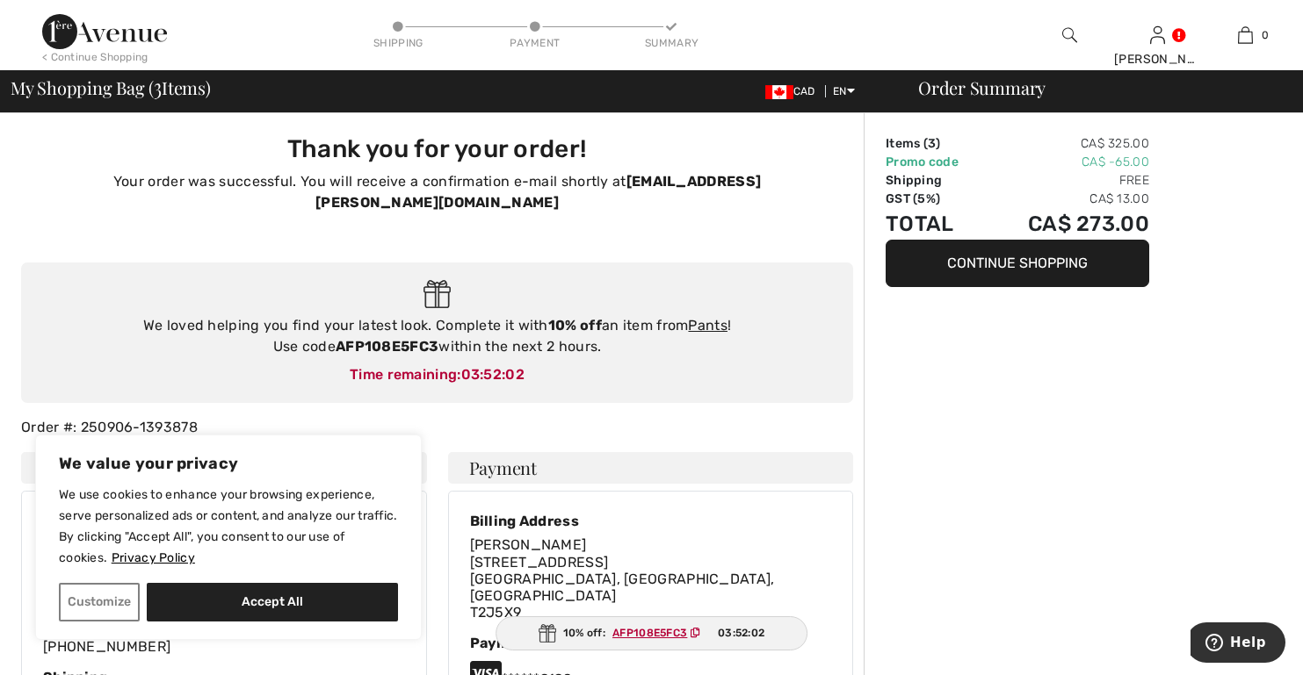
click at [1033, 271] on button "Continue Shopping" at bounding box center [1017, 263] width 264 height 47
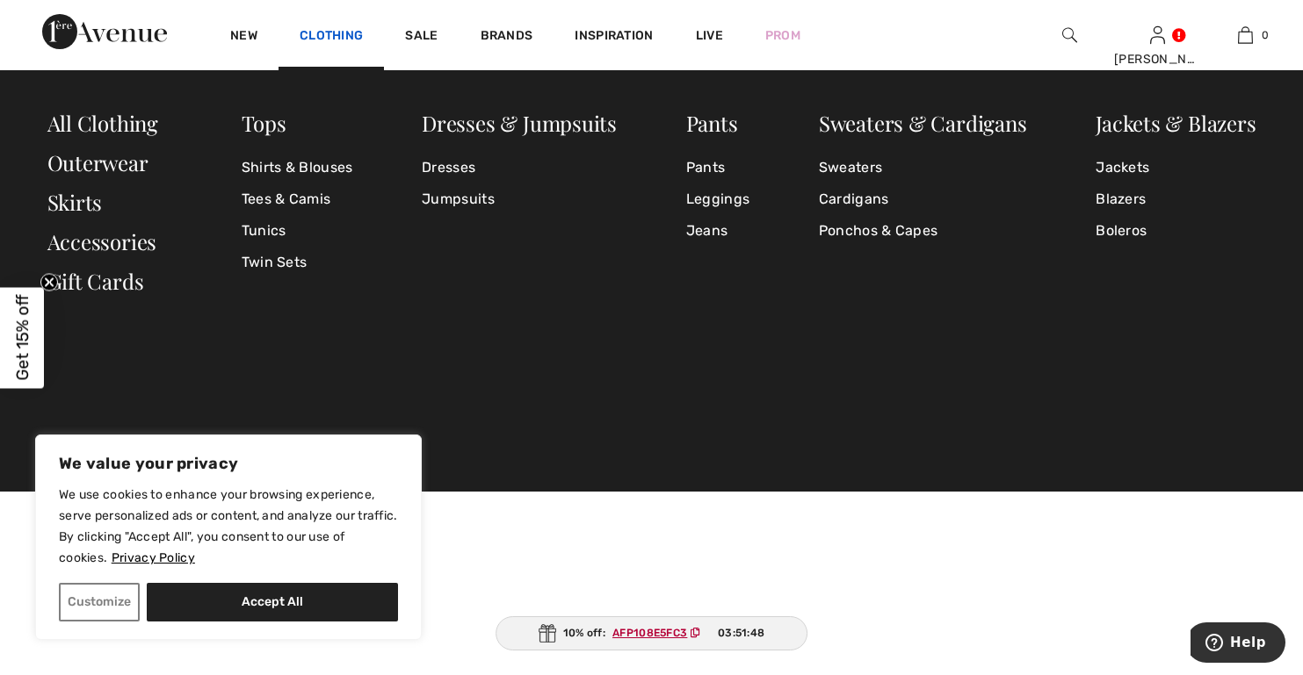
click at [351, 40] on link "Clothing" at bounding box center [331, 37] width 63 height 18
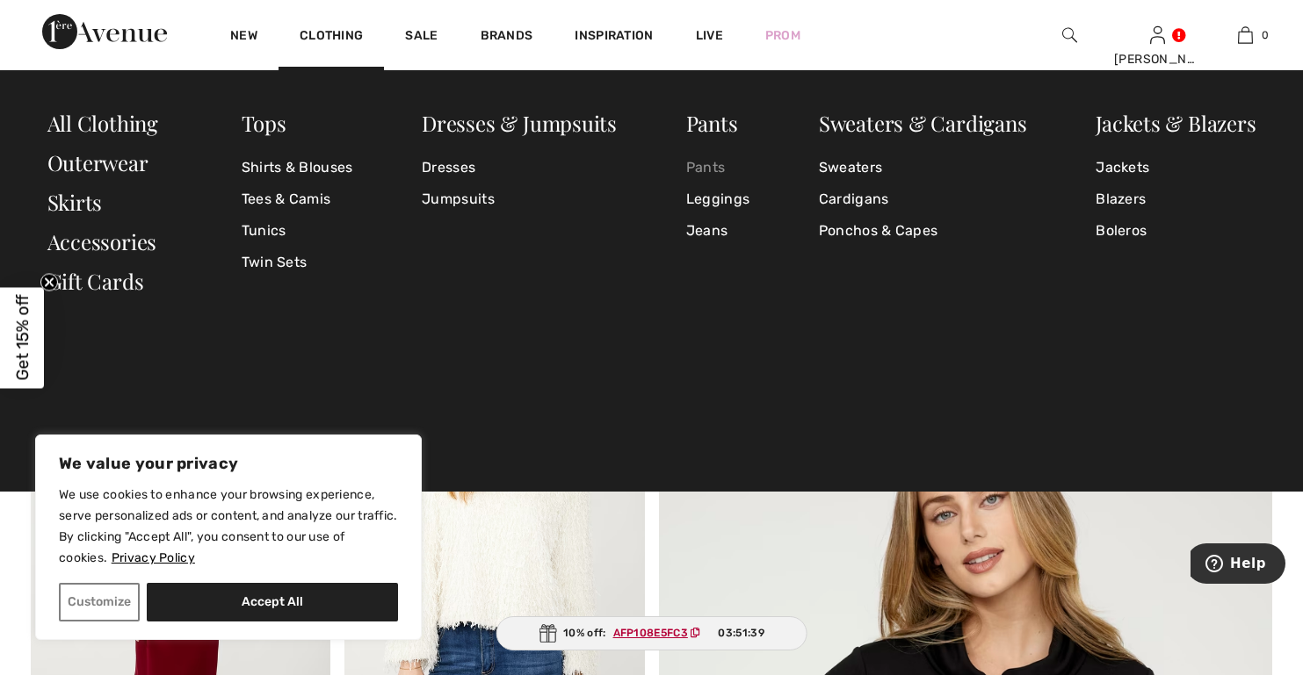
click at [710, 171] on link "Pants" at bounding box center [717, 168] width 63 height 32
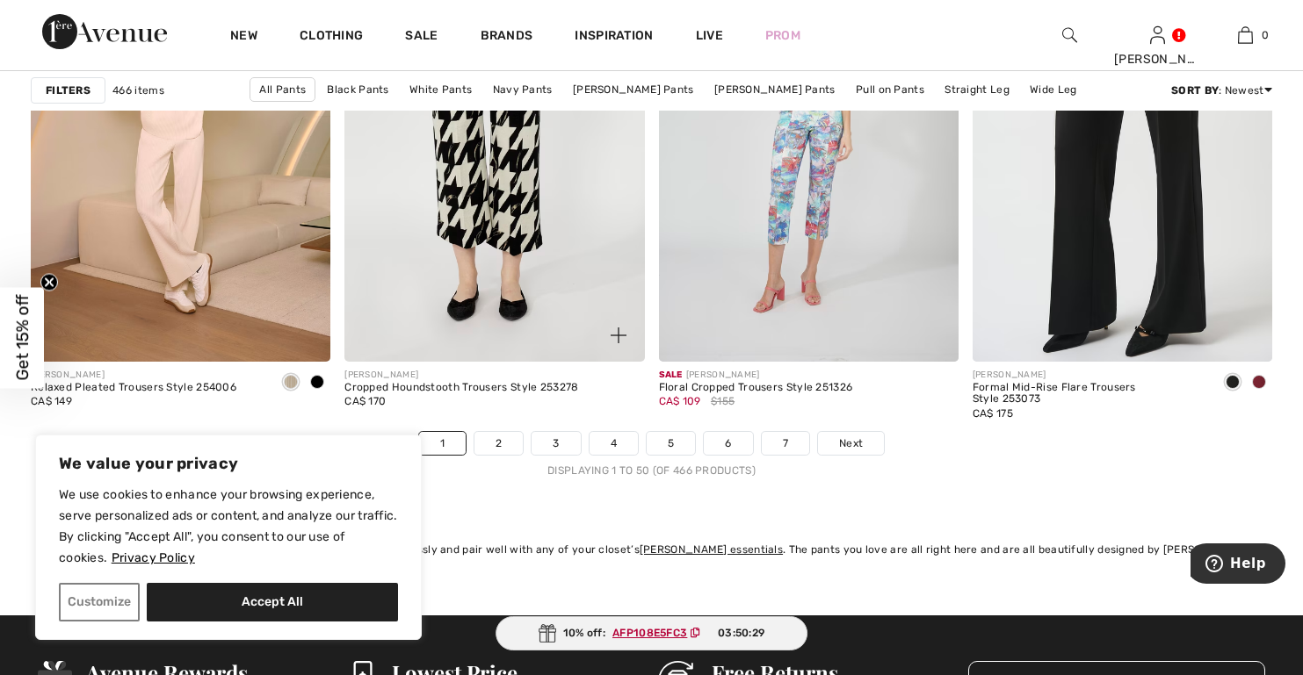
scroll to position [8081, 0]
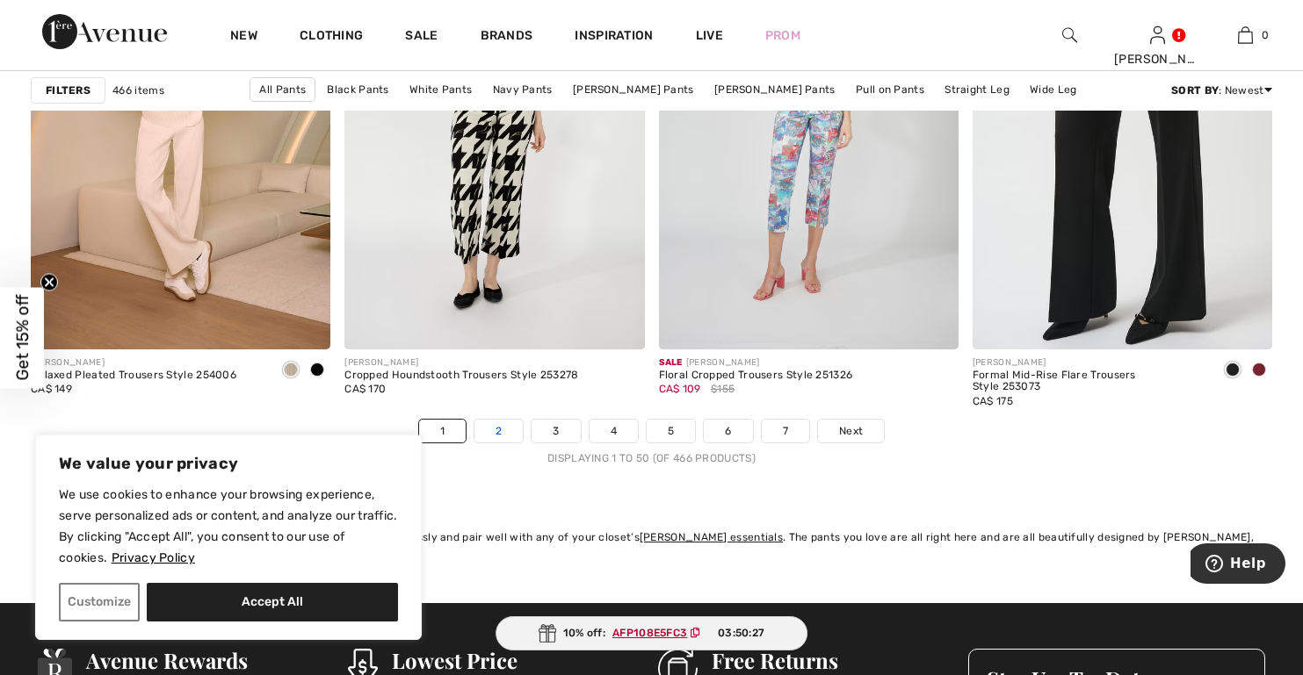
click at [507, 430] on link "2" at bounding box center [498, 431] width 48 height 23
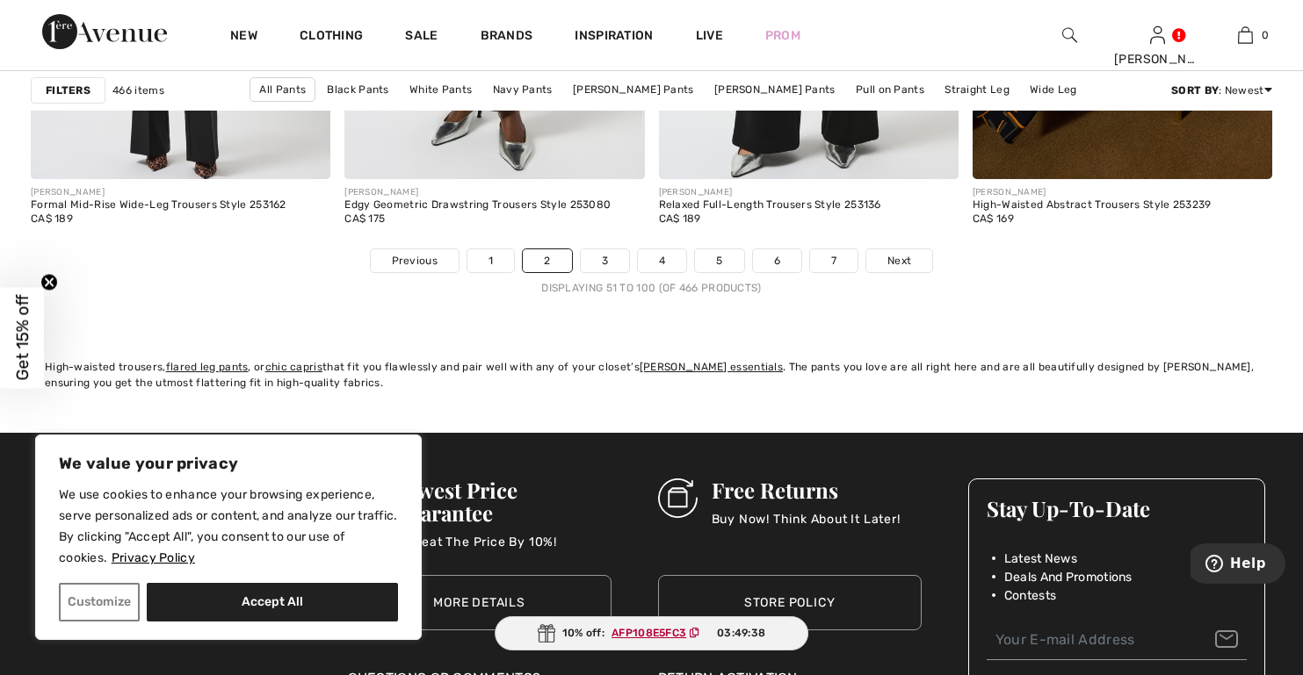
scroll to position [8257, 0]
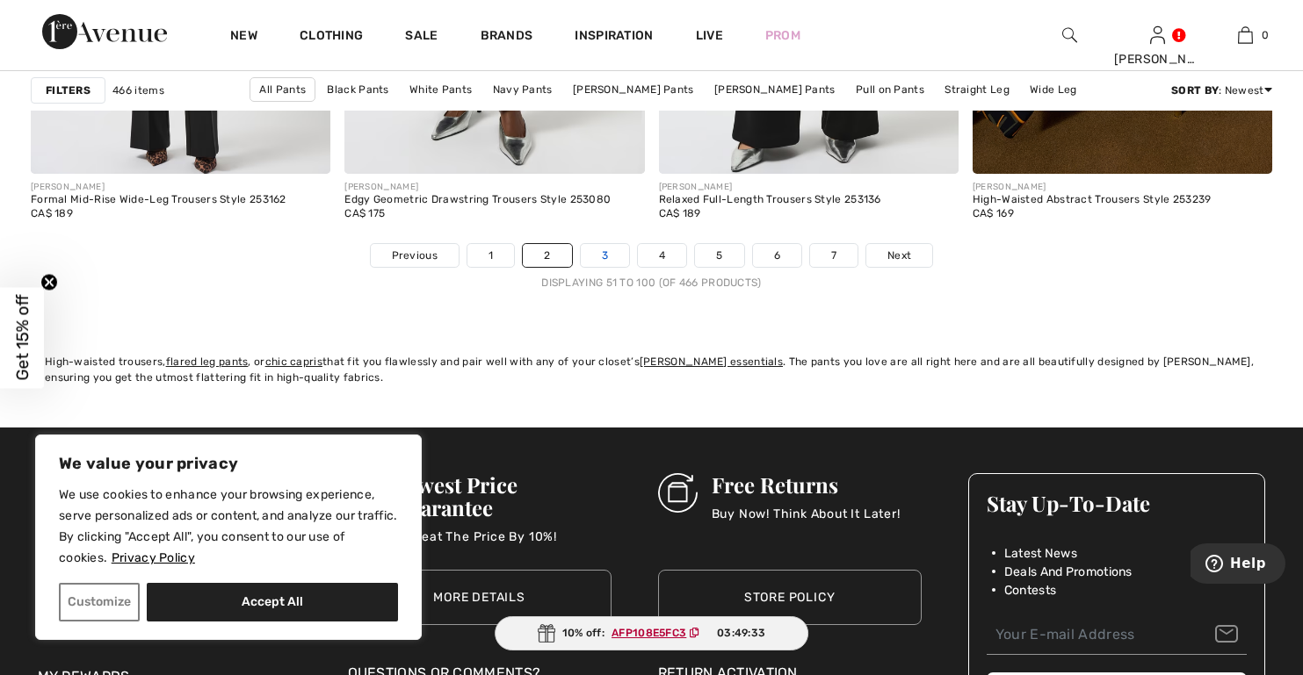
click at [600, 254] on link "3" at bounding box center [605, 255] width 48 height 23
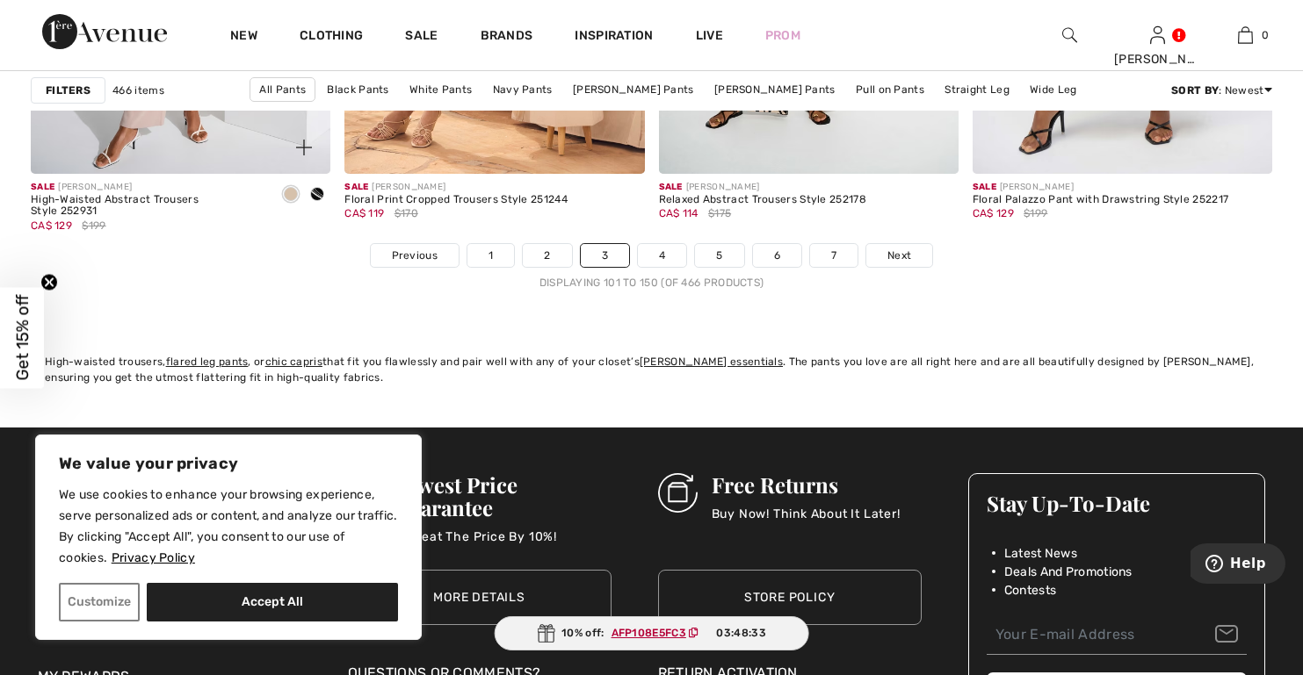
scroll to position [8344, 0]
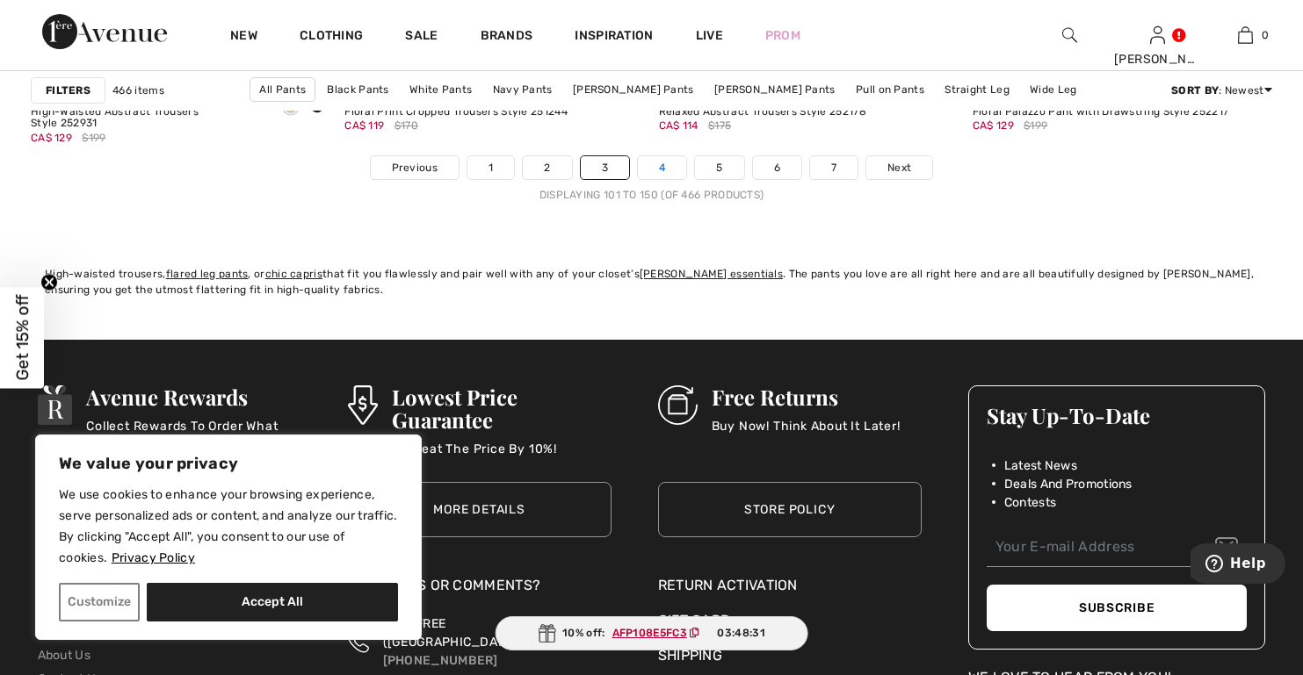
click at [661, 165] on link "4" at bounding box center [662, 167] width 48 height 23
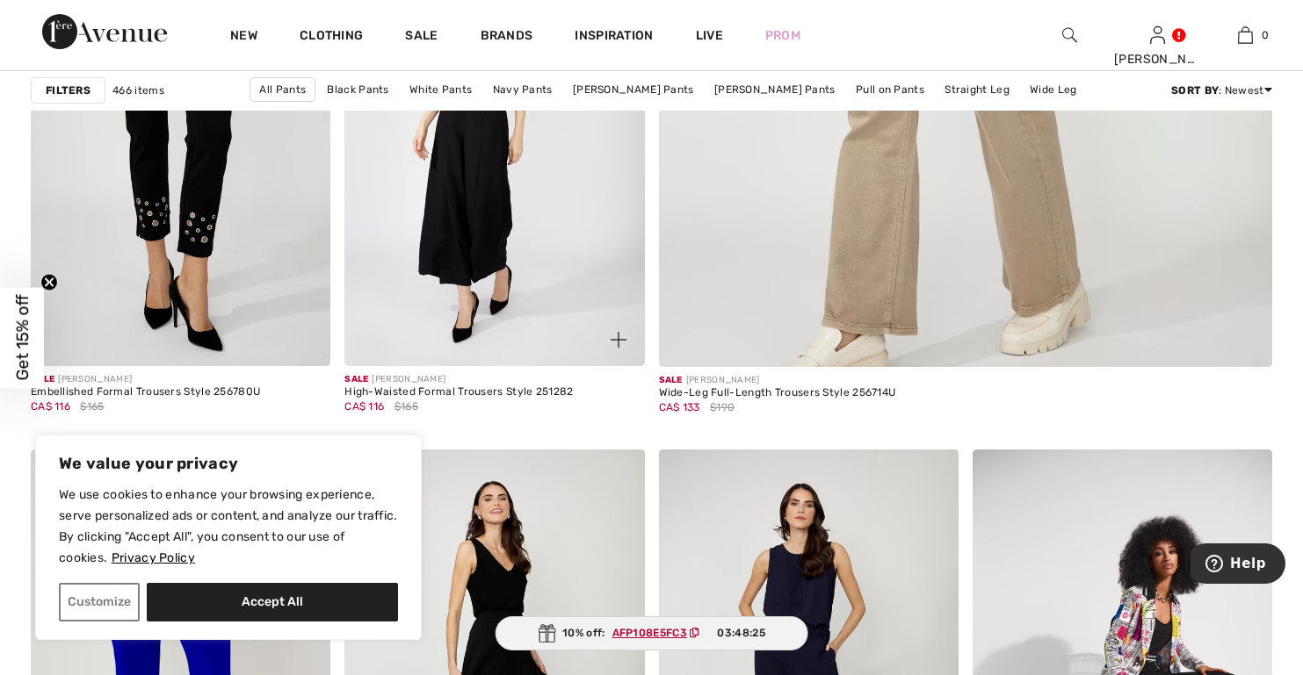
scroll to position [966, 0]
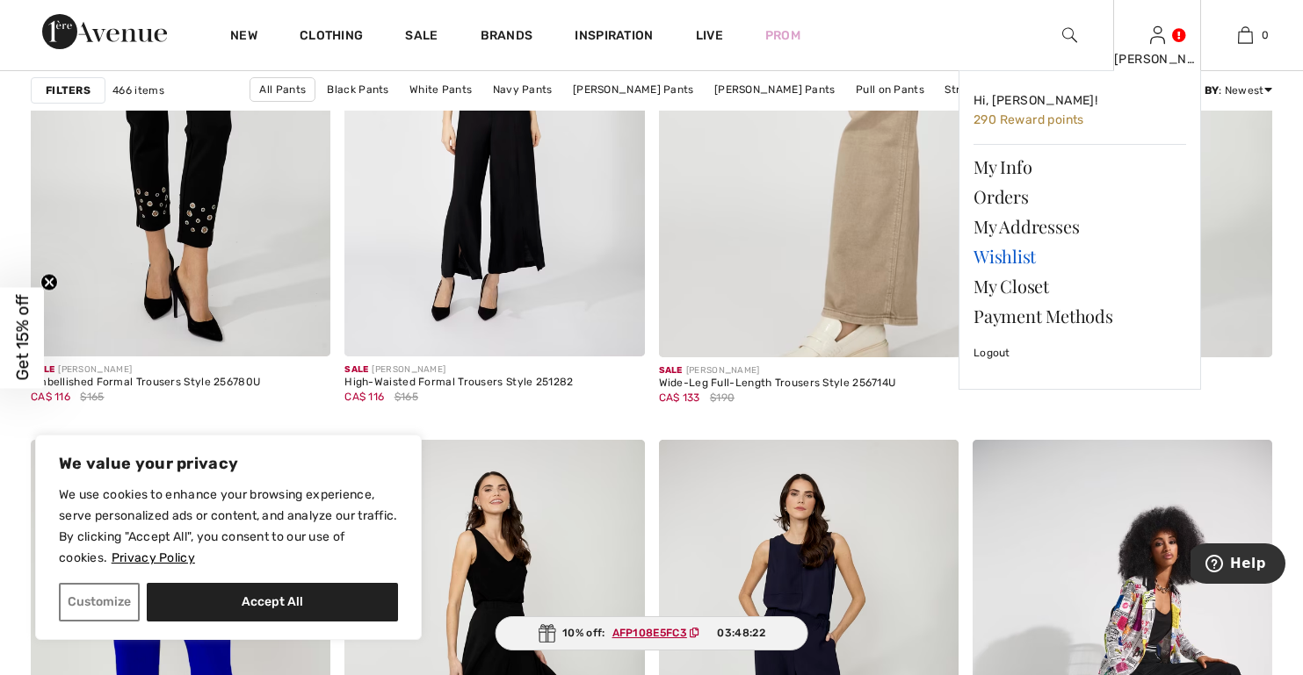
click at [1009, 251] on link "Wishlist" at bounding box center [1079, 257] width 213 height 30
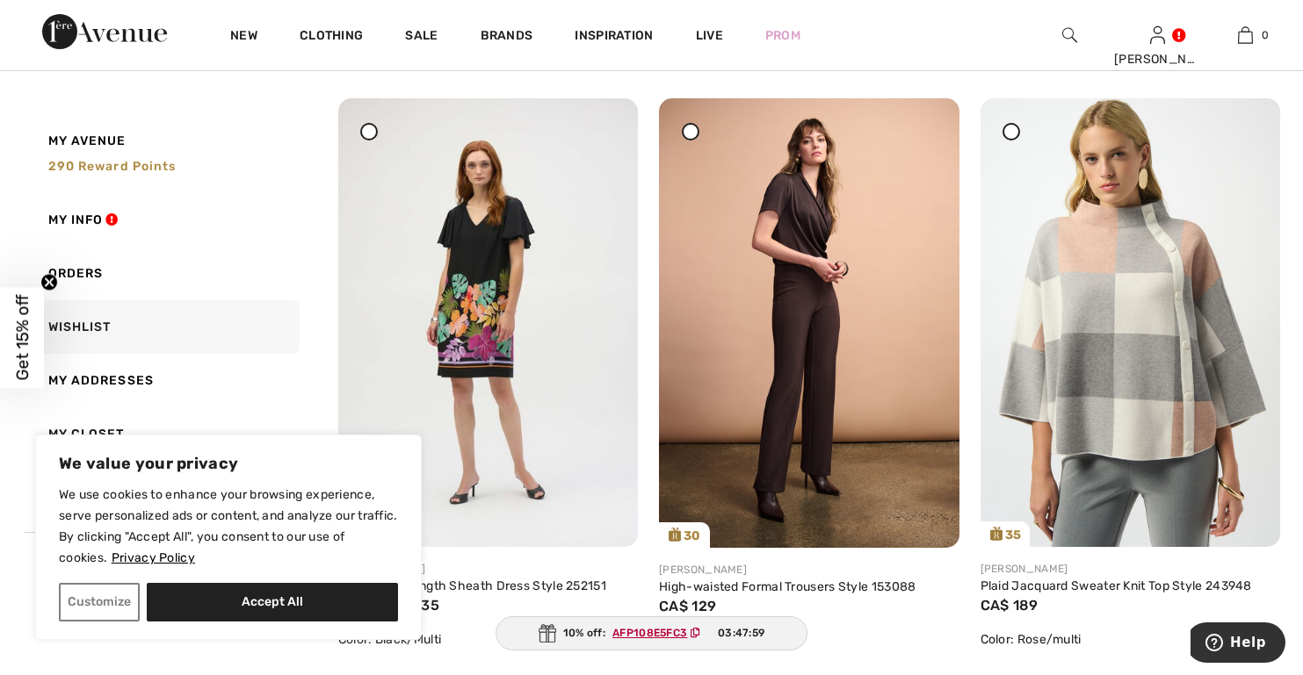
scroll to position [2723, 0]
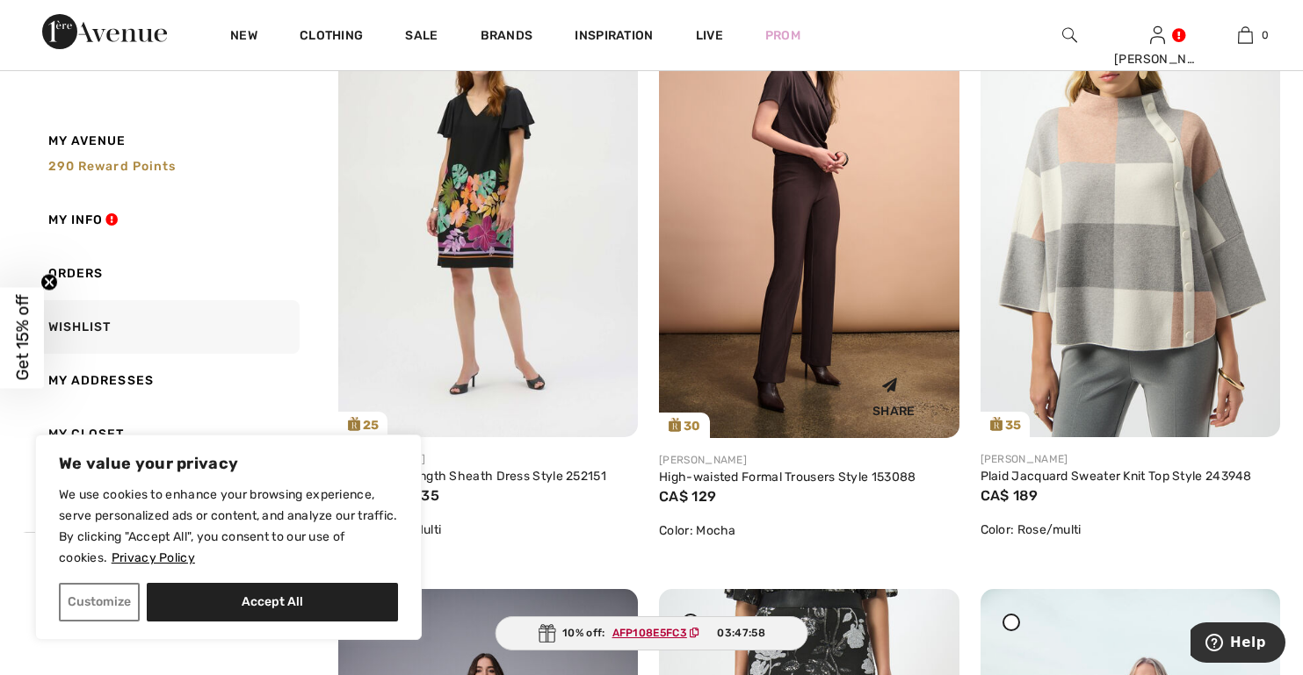
click at [812, 291] on img at bounding box center [809, 214] width 300 height 450
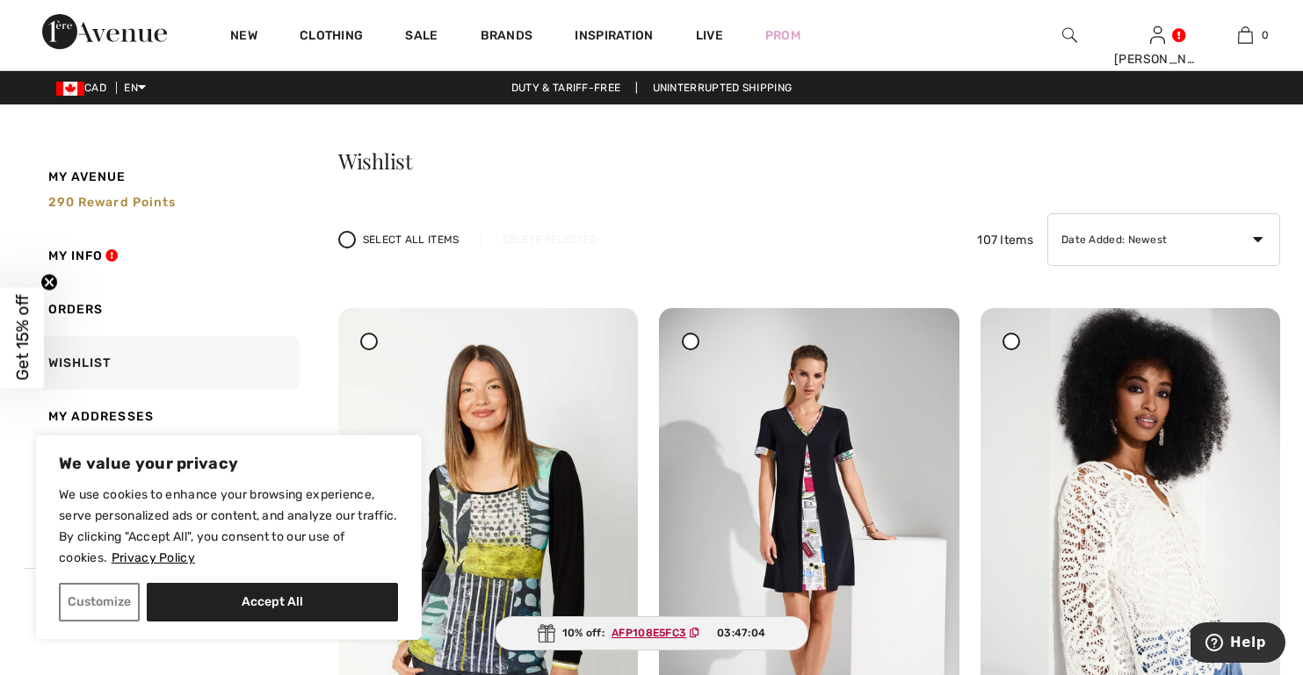
click at [28, 1] on div "New Clothing Sale Brands Inspiration Live Prom Patricia Hi, Patricia! 290 Rewar…" at bounding box center [651, 35] width 1303 height 70
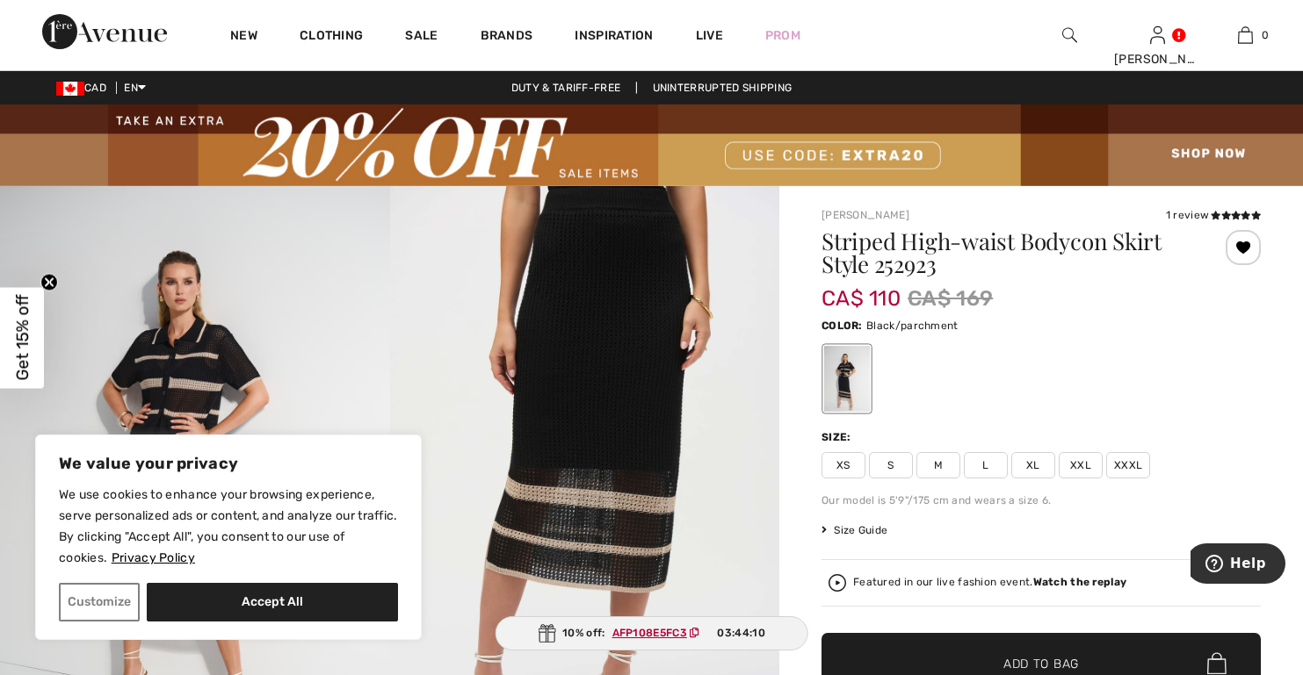
scroll to position [88, 0]
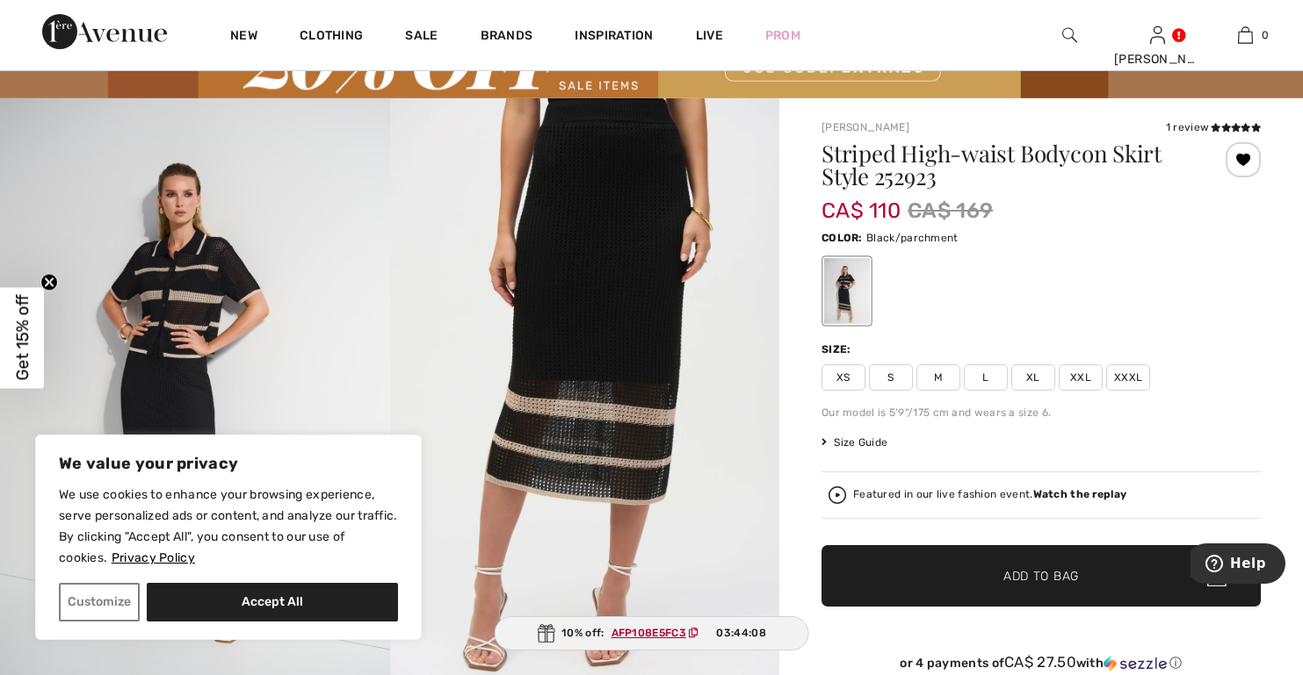
click at [1037, 377] on span "XL" at bounding box center [1033, 378] width 44 height 26
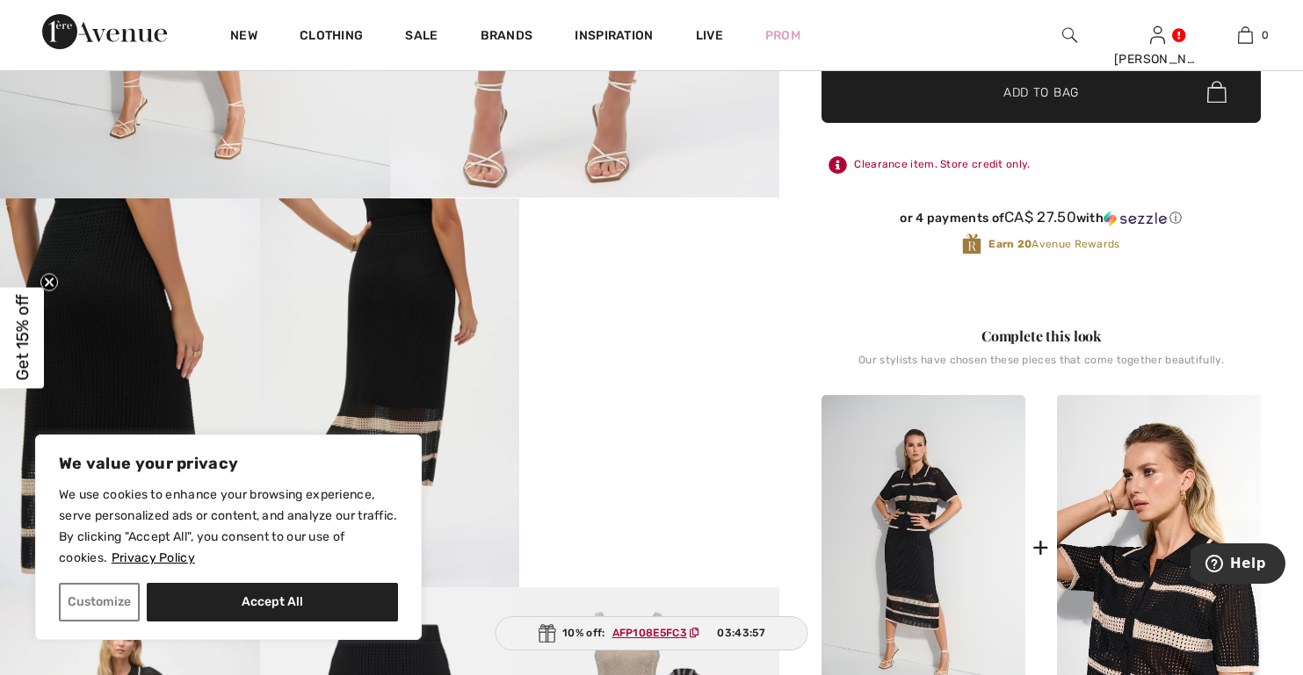
scroll to position [615, 0]
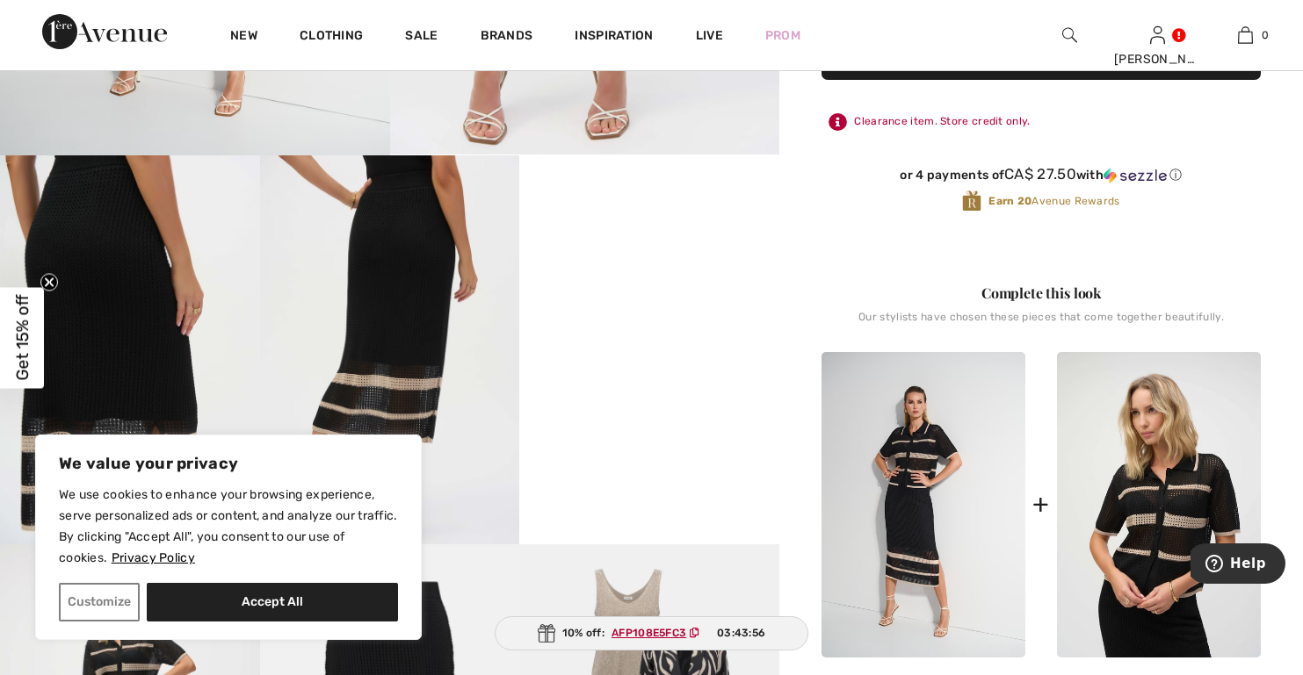
click at [1162, 557] on img at bounding box center [1159, 505] width 204 height 307
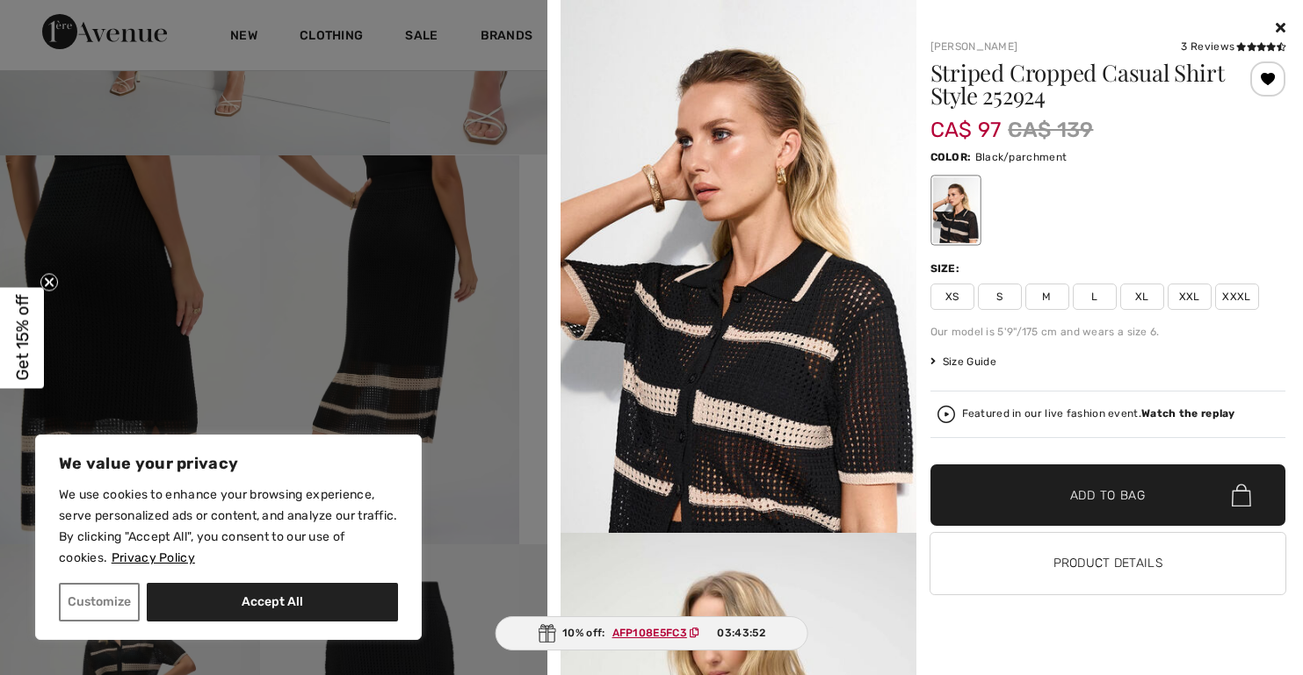
click at [1136, 297] on span "XL" at bounding box center [1142, 297] width 44 height 26
click at [1102, 494] on span "Add to Bag" at bounding box center [1108, 496] width 76 height 18
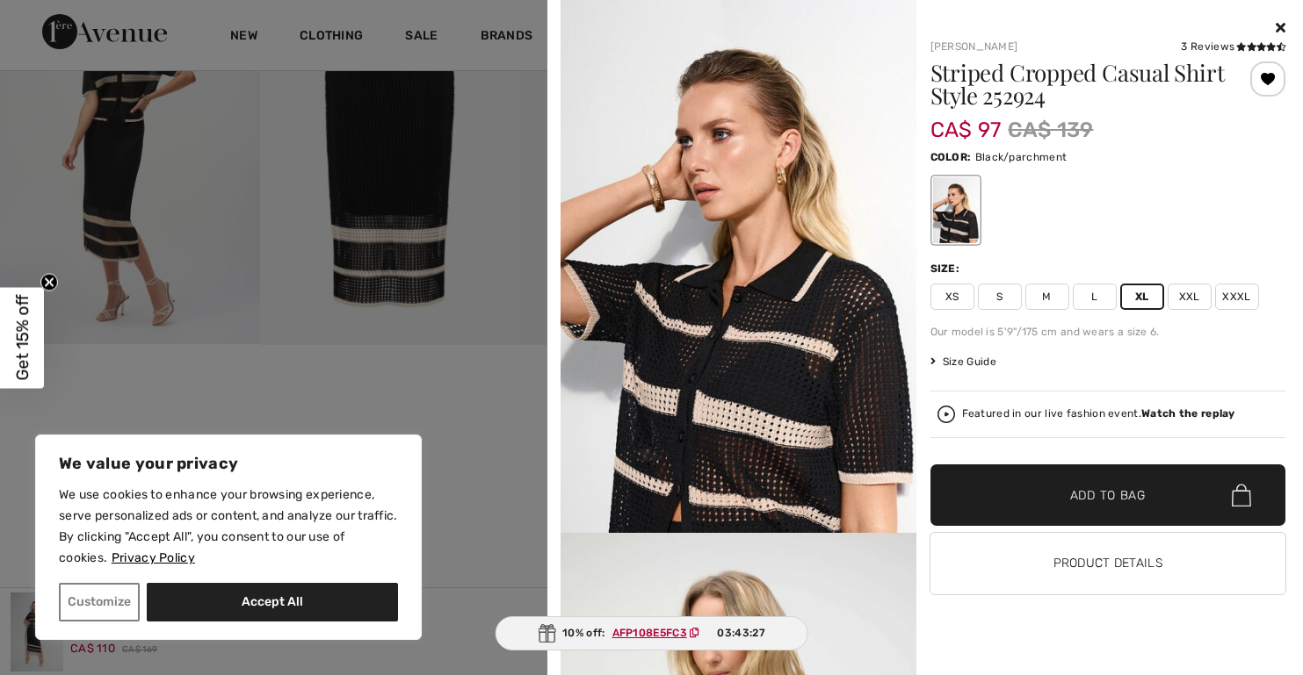
scroll to position [1239, 0]
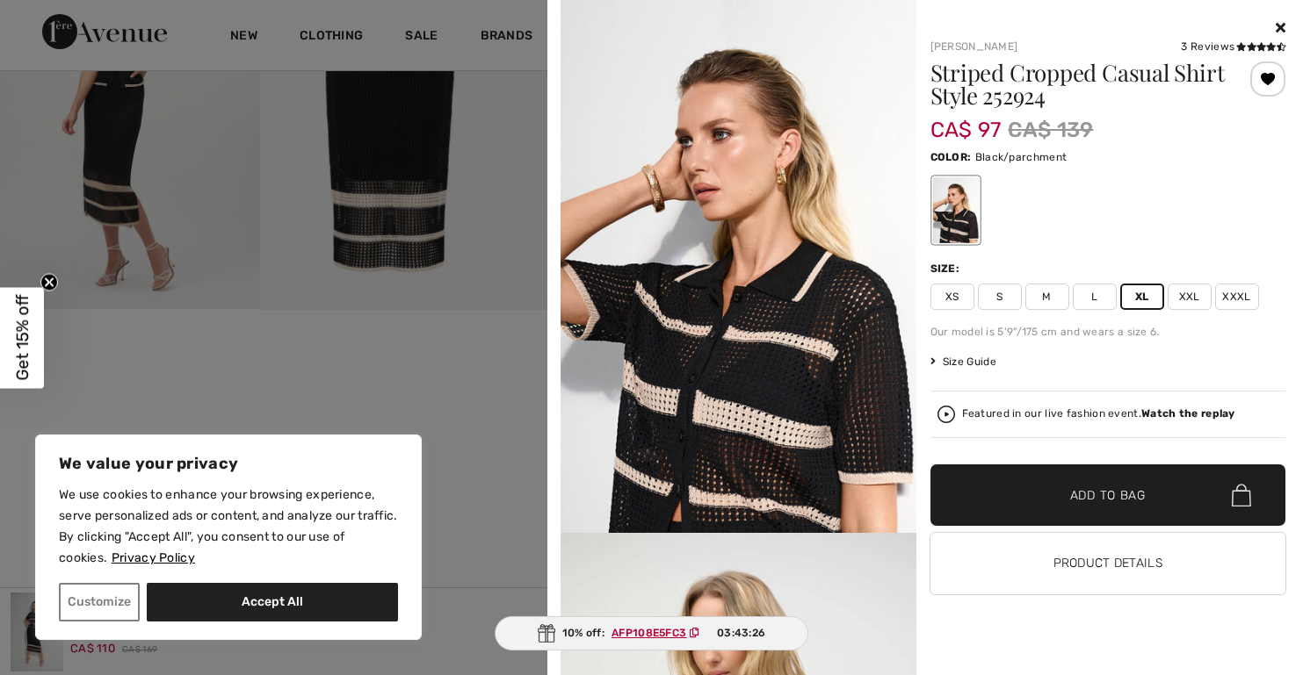
click at [1267, 344] on div "Striped Cropped Casual Shirt Style 252924 CA$ 97 CA$ 139 Color: Black/parchment…" at bounding box center [1108, 334] width 356 height 547
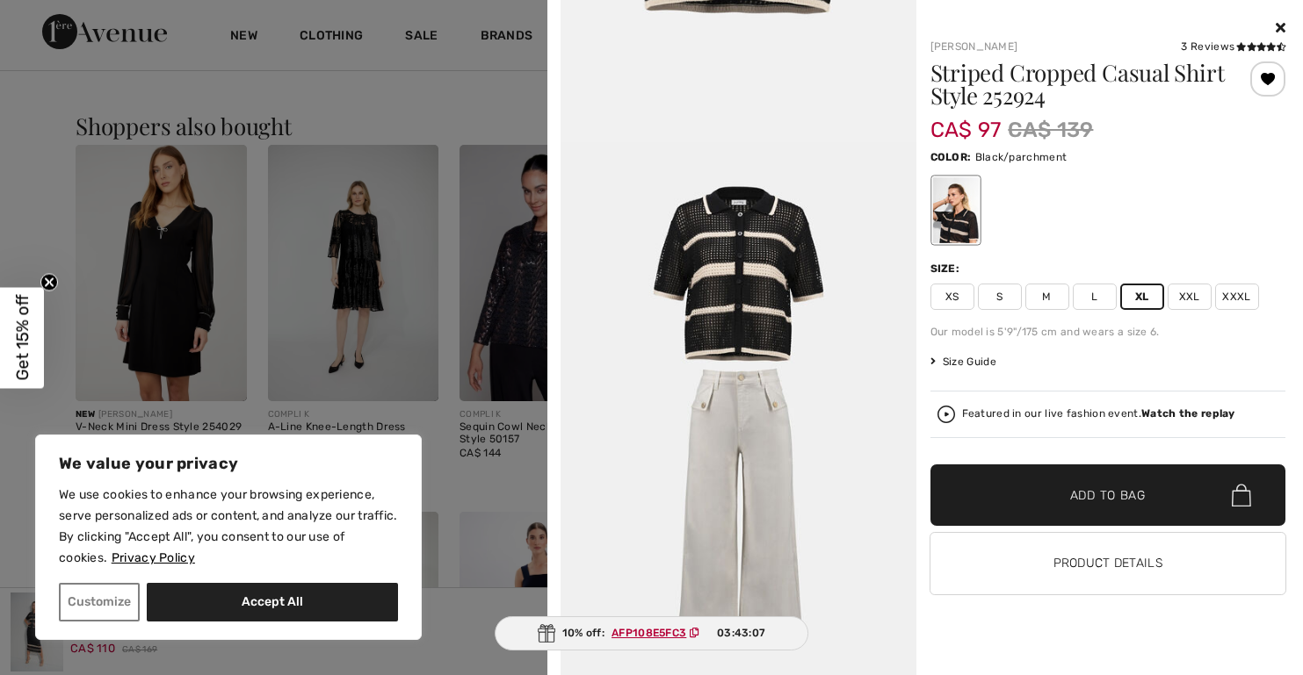
scroll to position [1739, 0]
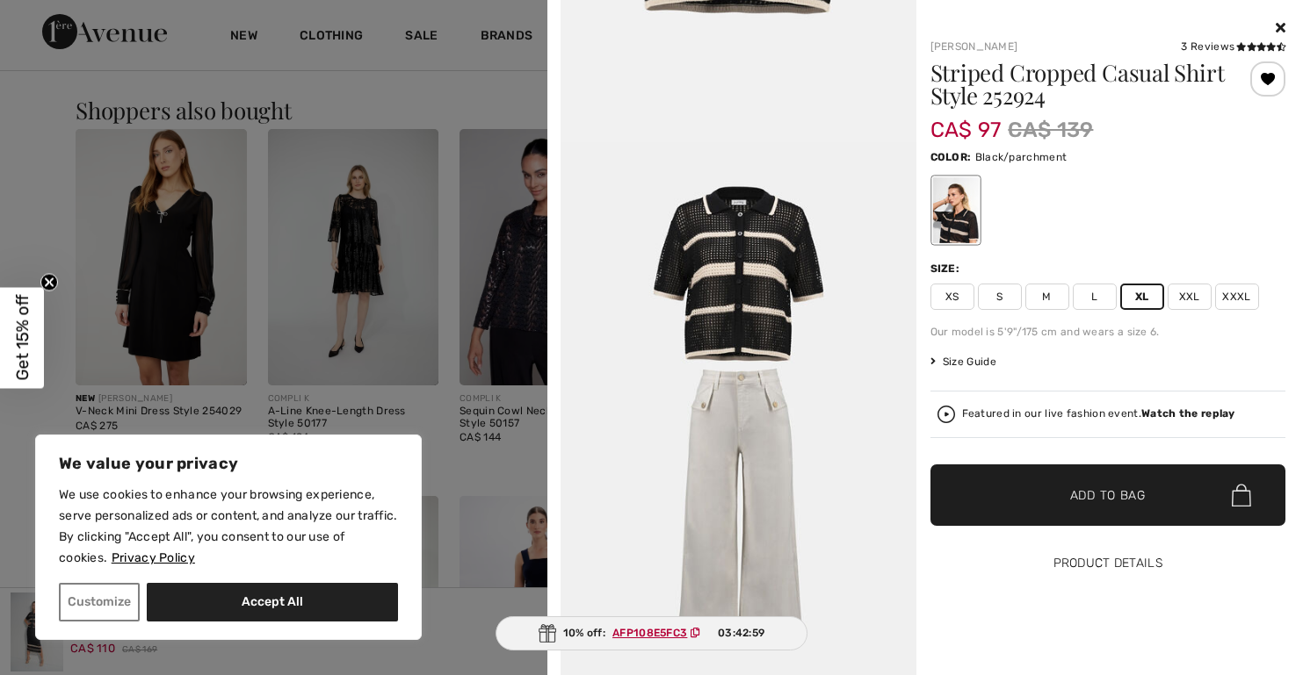
click at [1093, 562] on button "Product Details" at bounding box center [1108, 563] width 356 height 61
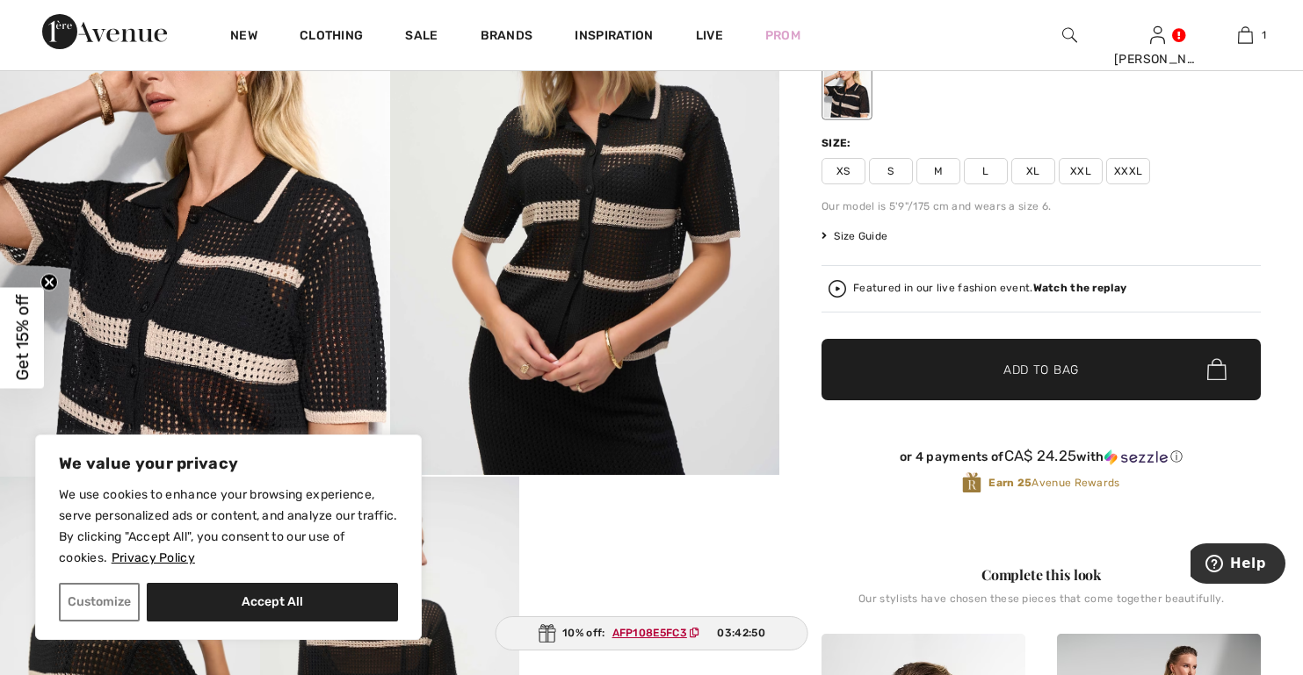
scroll to position [264, 0]
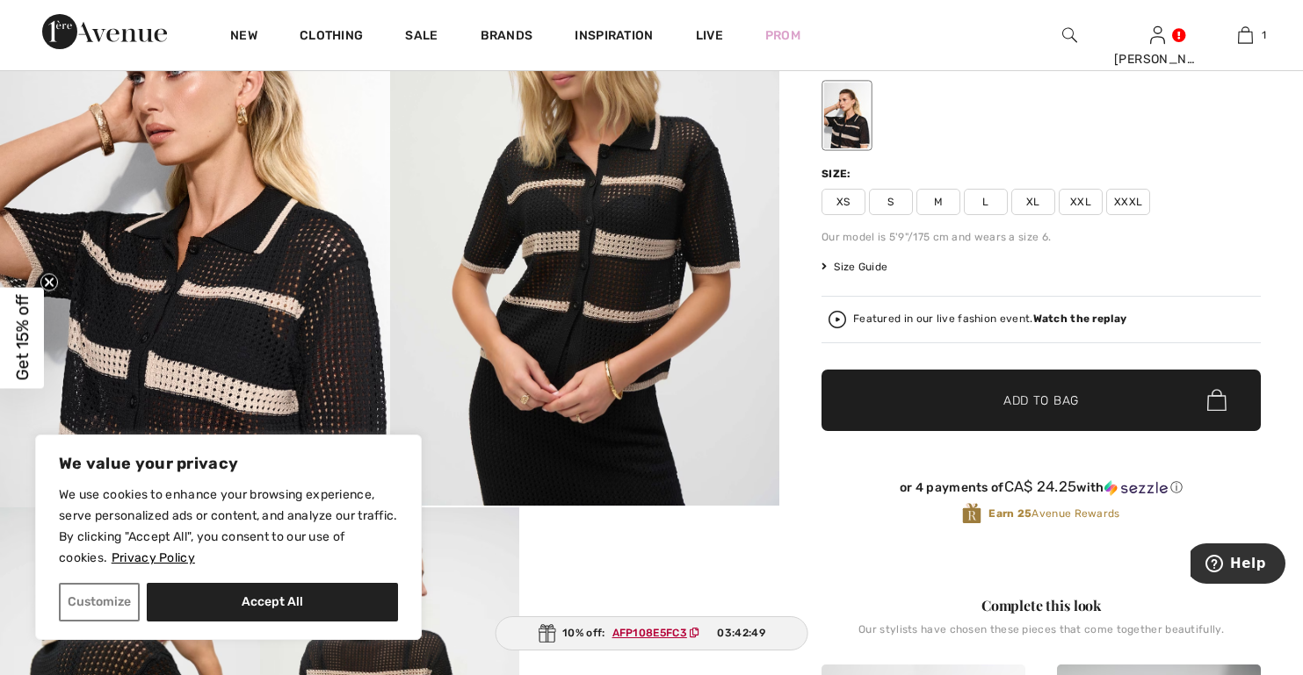
click at [1038, 206] on span "XL" at bounding box center [1033, 202] width 44 height 26
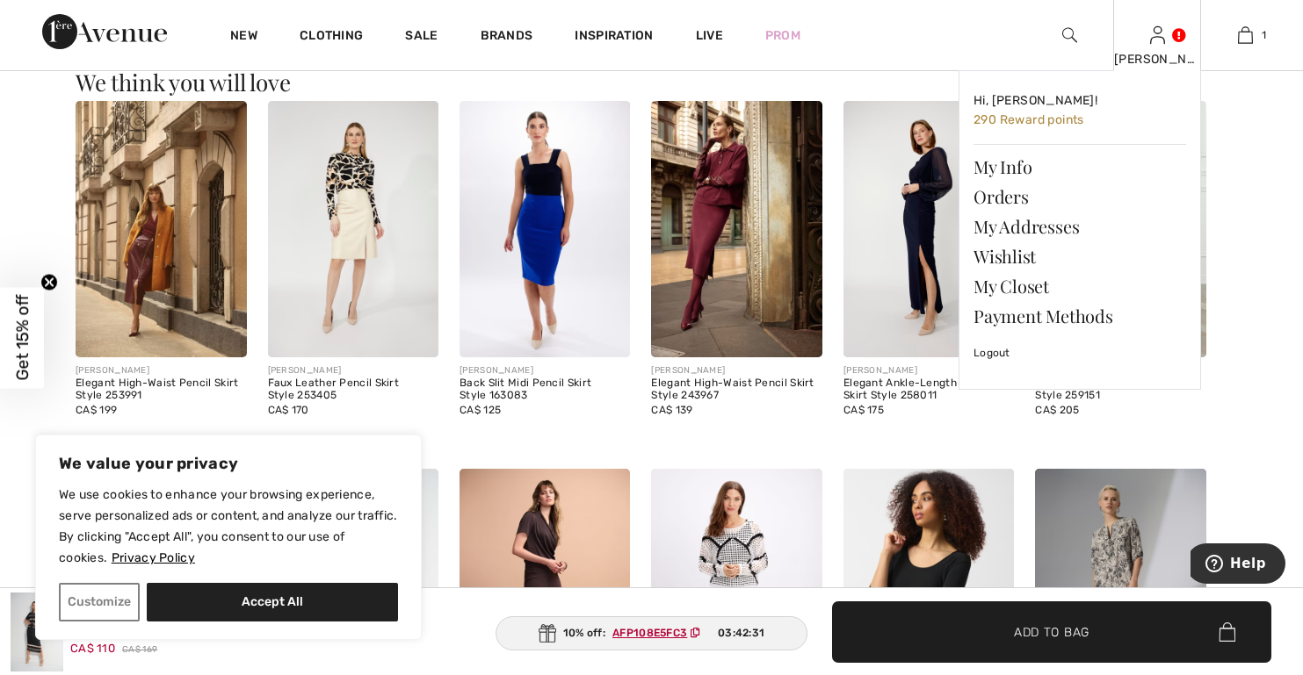
scroll to position [2290, 0]
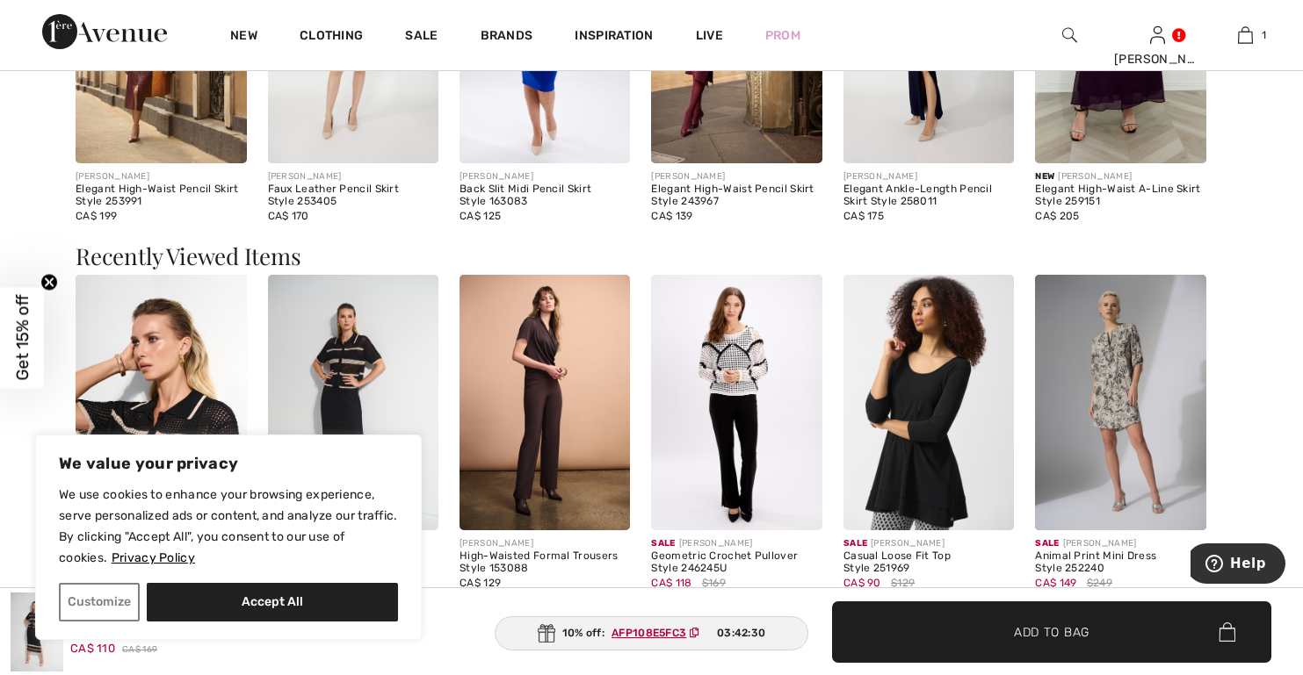
click at [716, 377] on img at bounding box center [736, 403] width 170 height 256
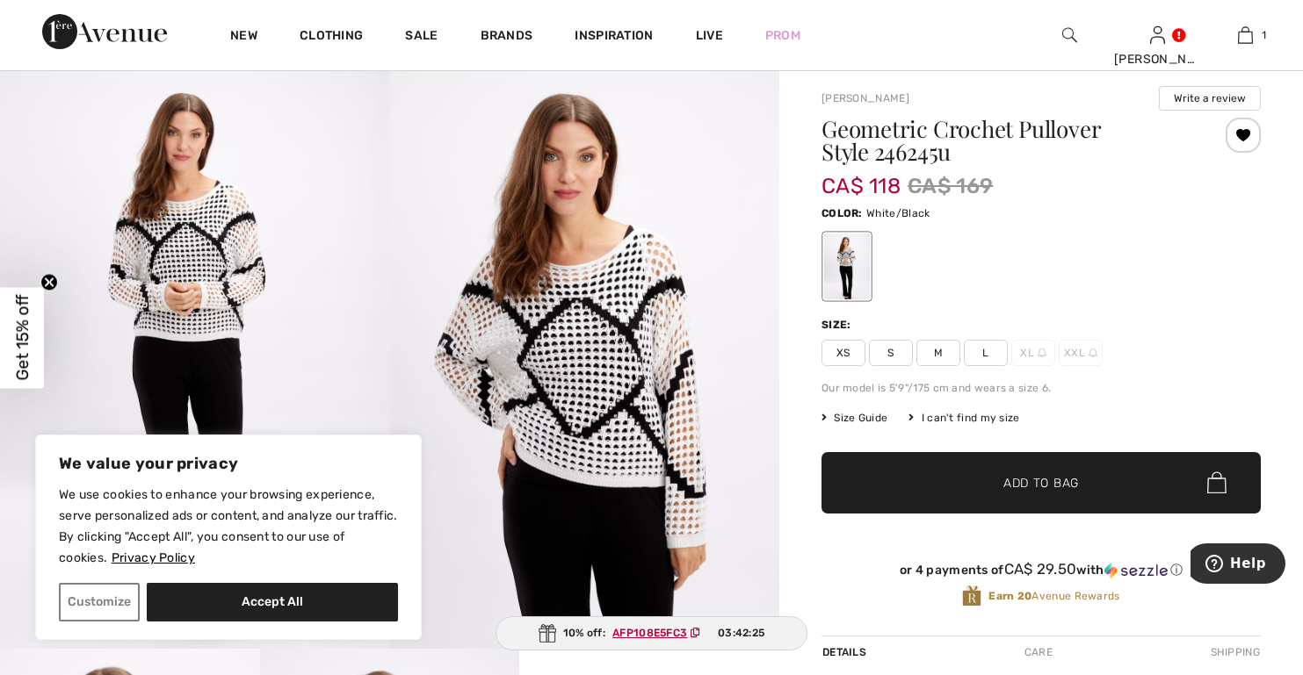
scroll to position [88, 0]
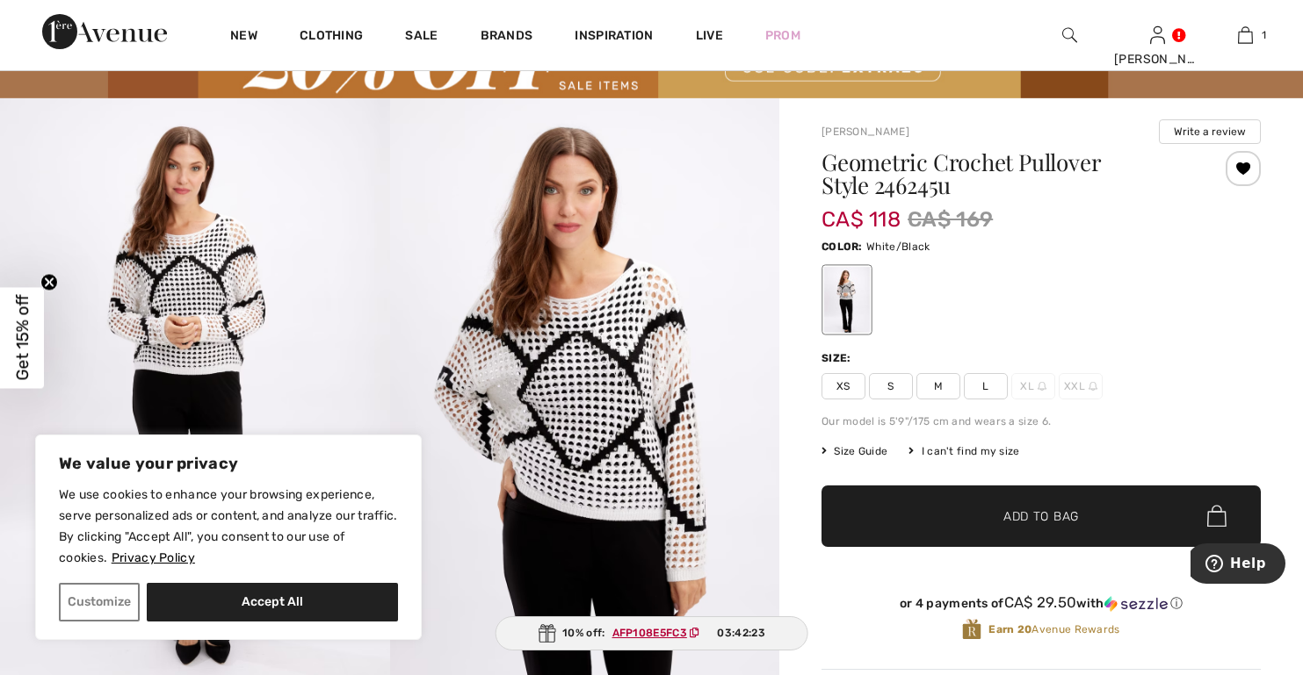
click at [993, 394] on span "L" at bounding box center [986, 386] width 44 height 26
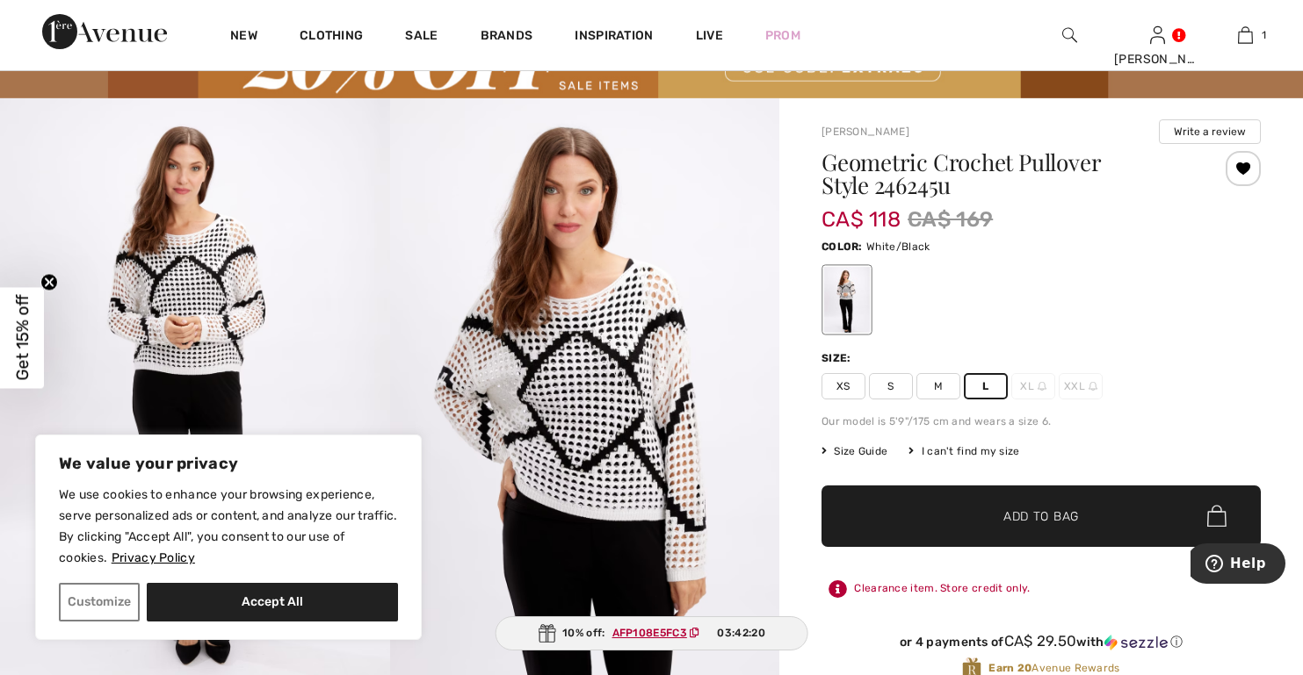
click at [1000, 511] on span "✔ Added to Bag" at bounding box center [1014, 516] width 107 height 18
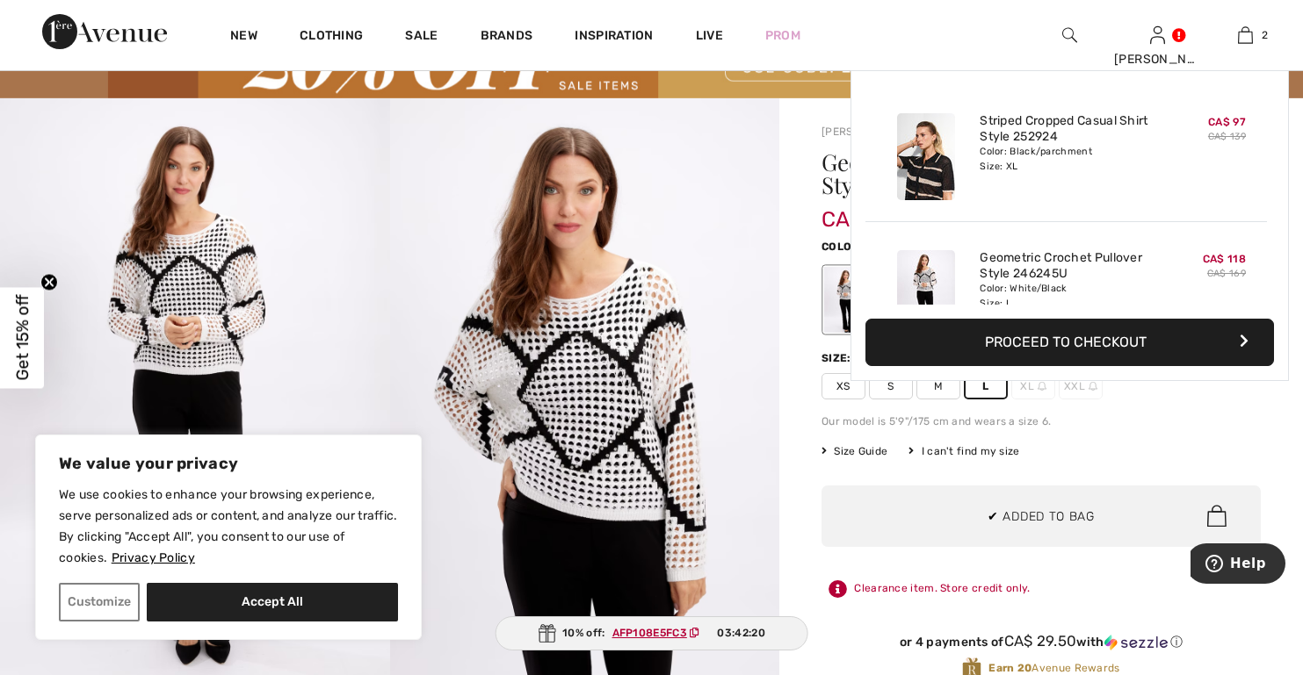
scroll to position [54, 0]
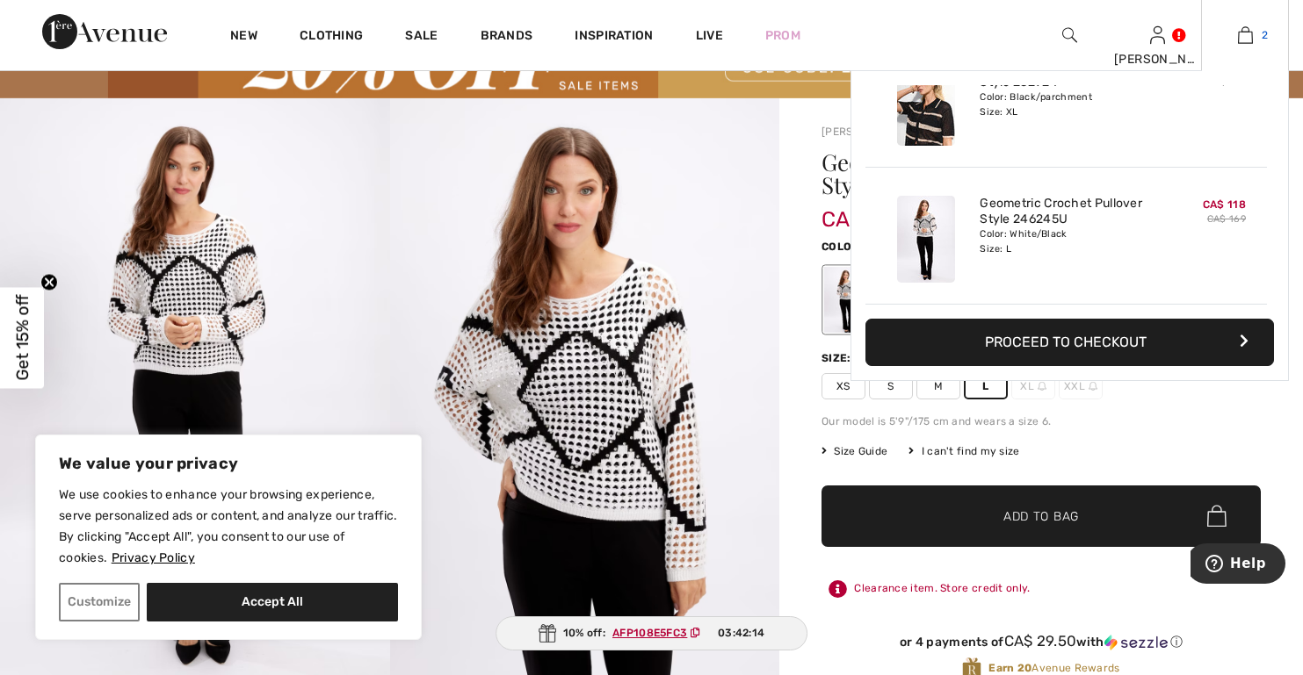
click at [1245, 37] on img at bounding box center [1245, 35] width 15 height 21
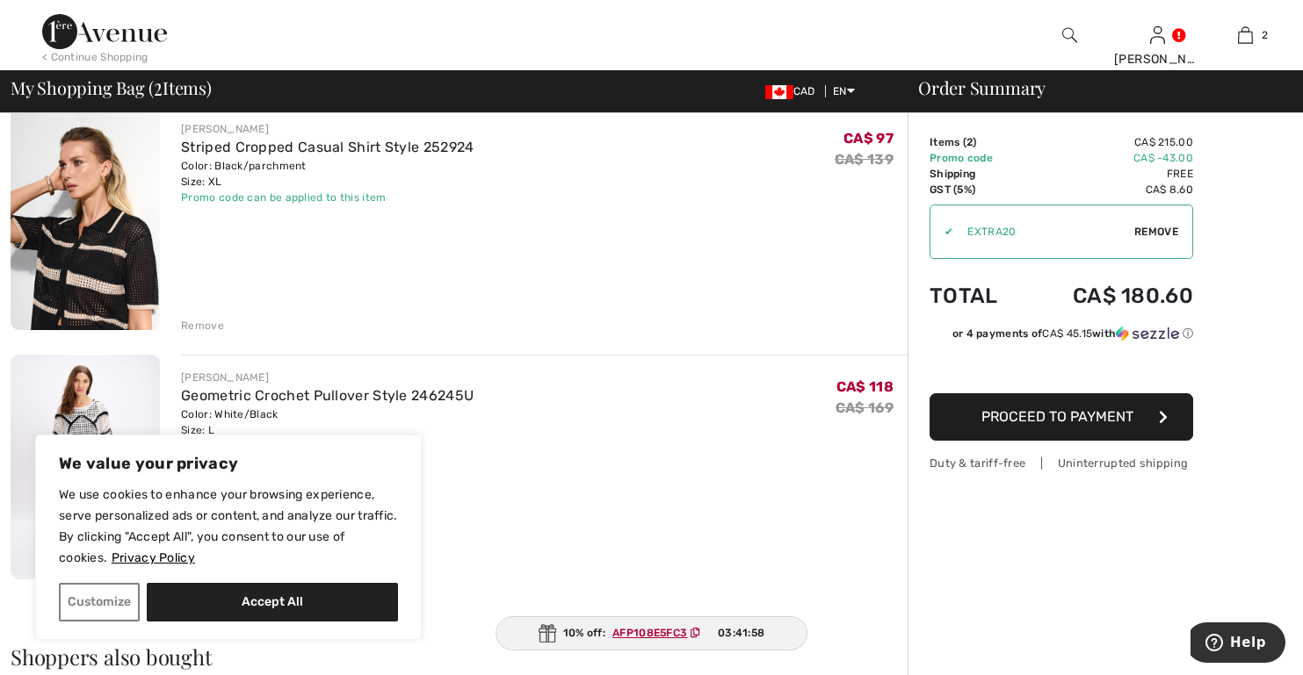
scroll to position [176, 0]
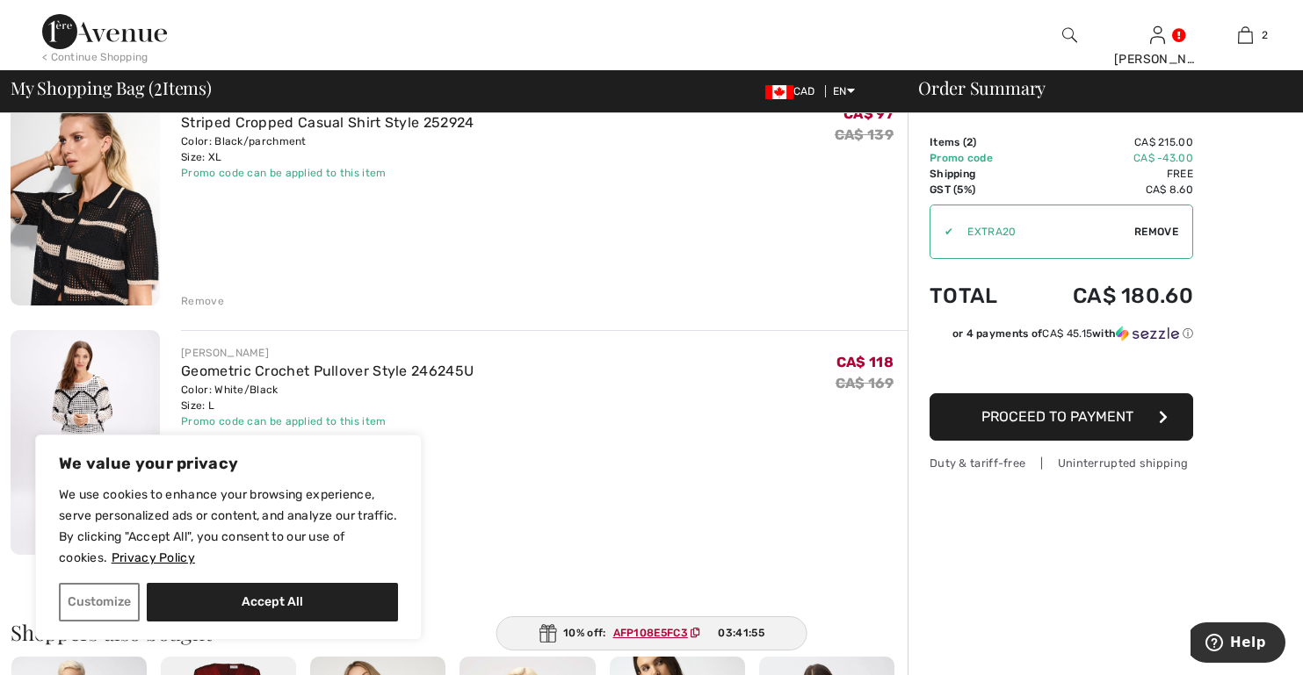
click at [197, 305] on div "Remove" at bounding box center [202, 301] width 43 height 16
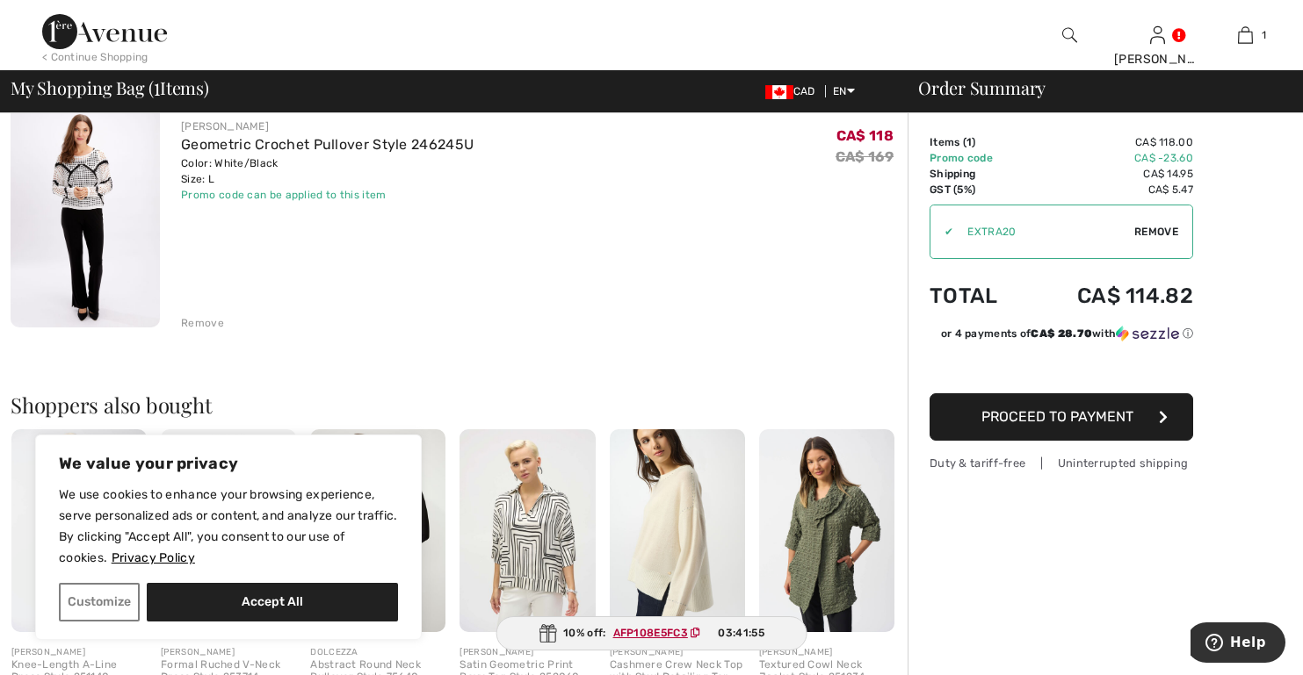
scroll to position [140, 0]
click at [215, 325] on div "Remove" at bounding box center [202, 323] width 43 height 16
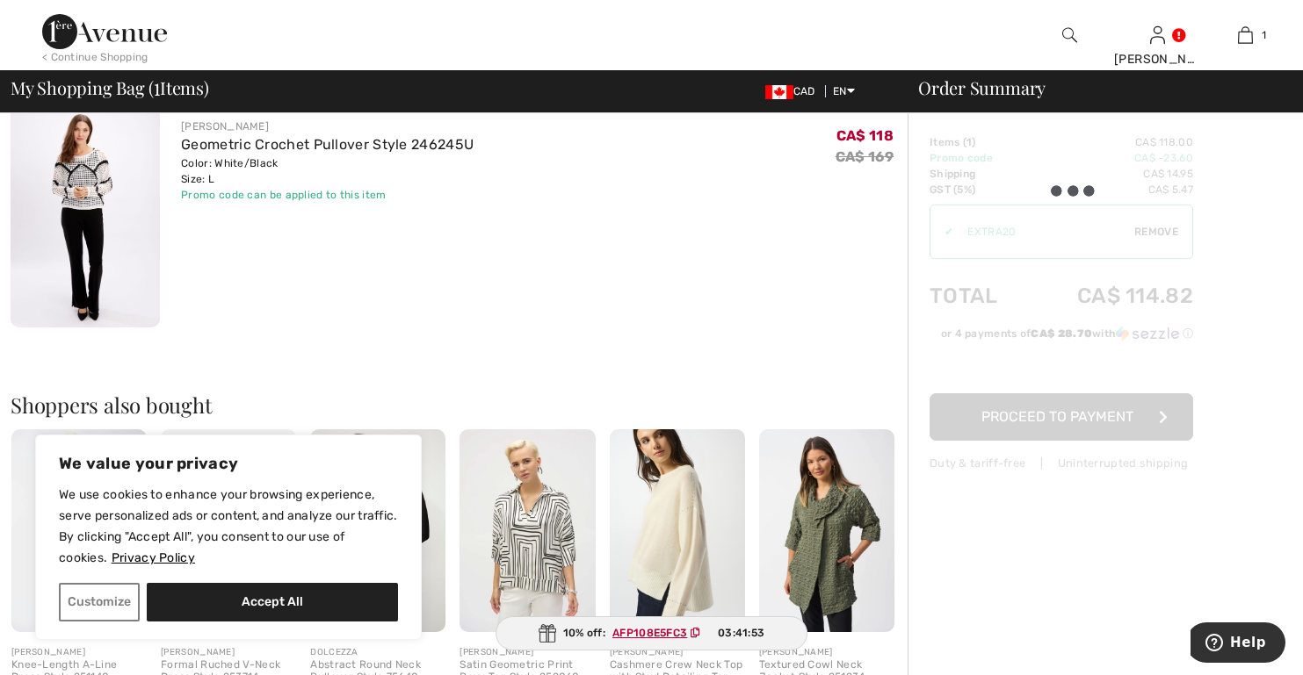
scroll to position [405, 0]
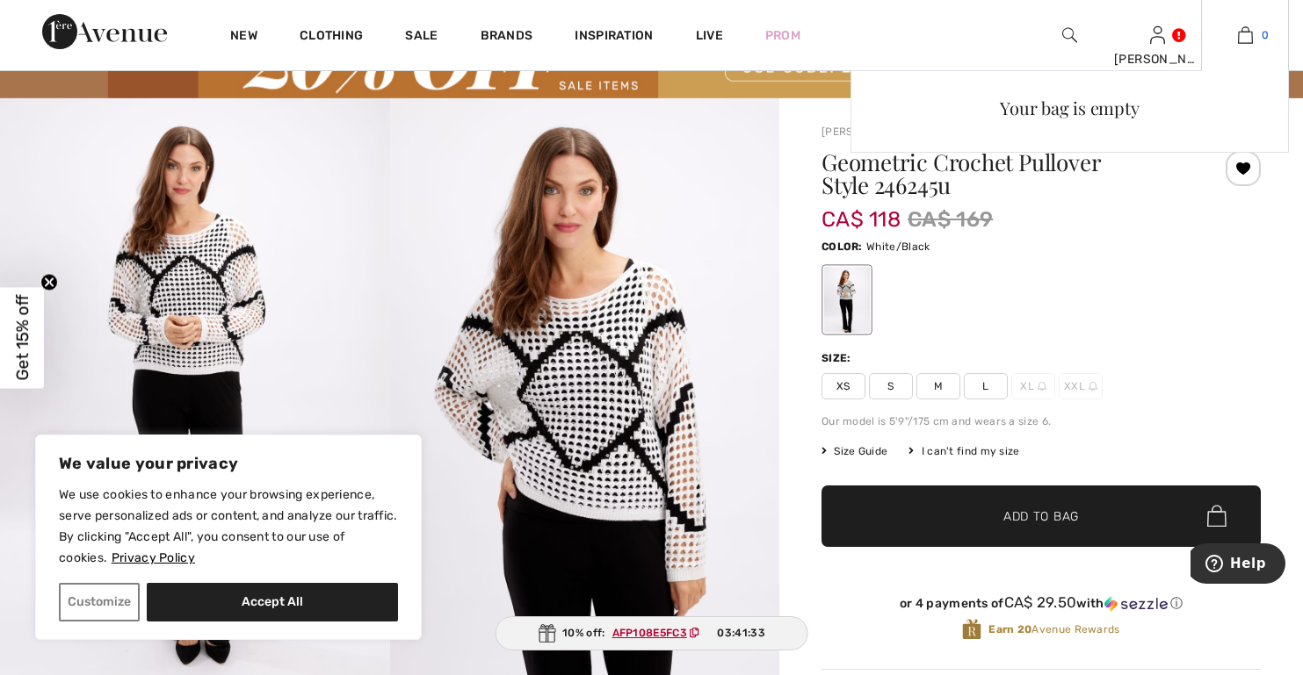
click at [1245, 32] on img at bounding box center [1245, 35] width 15 height 21
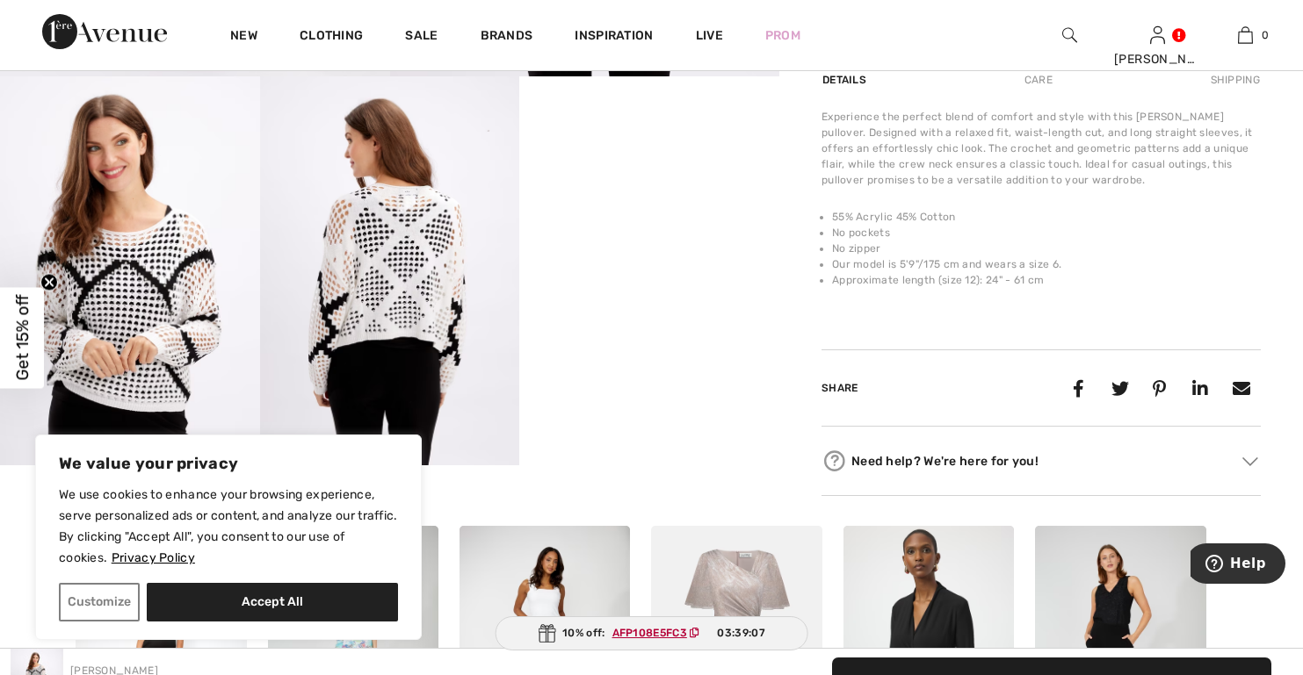
scroll to position [703, 0]
